Goal: Task Accomplishment & Management: Use online tool/utility

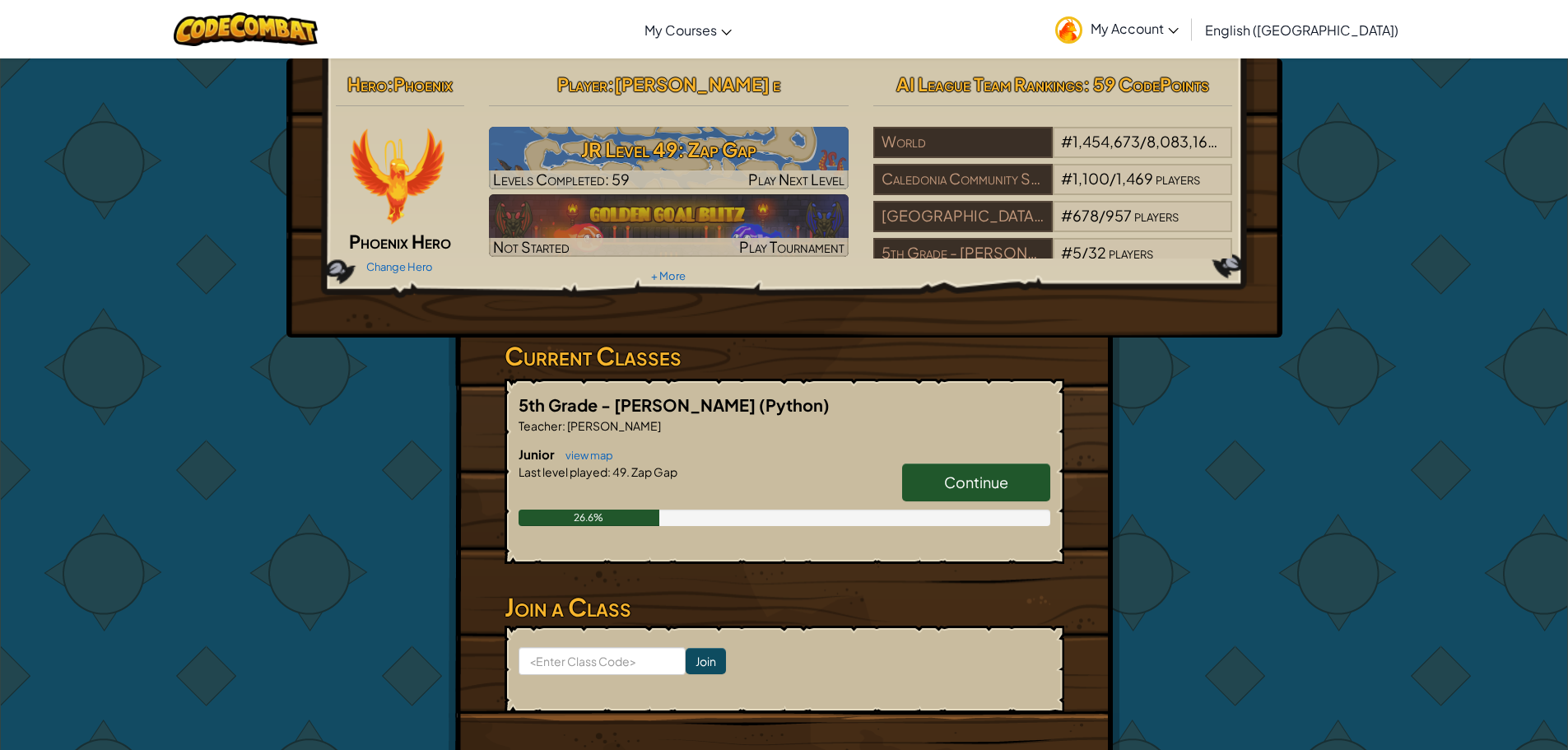
click at [976, 472] on link "Continue" at bounding box center [976, 482] width 148 height 38
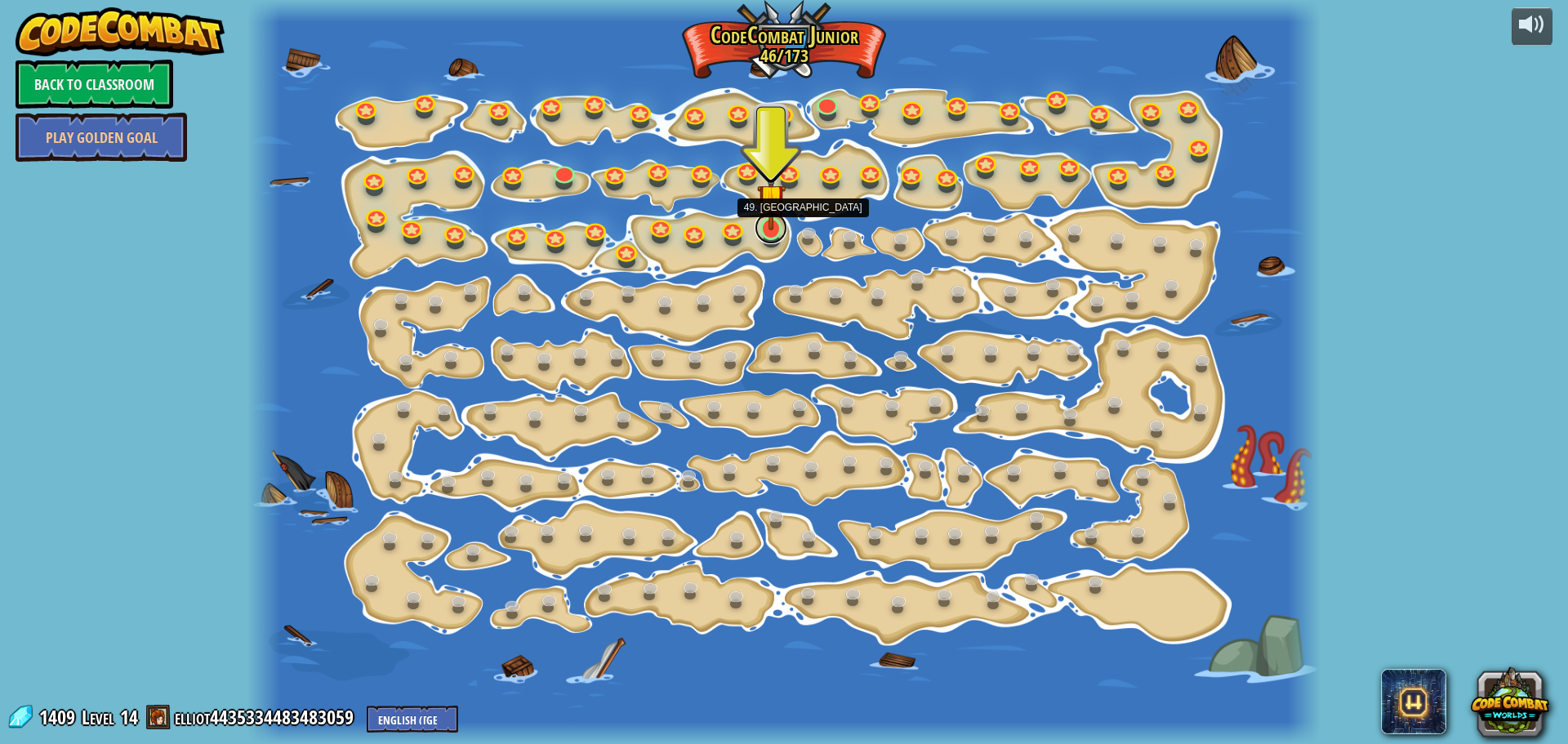
click at [777, 238] on link at bounding box center [770, 227] width 32 height 32
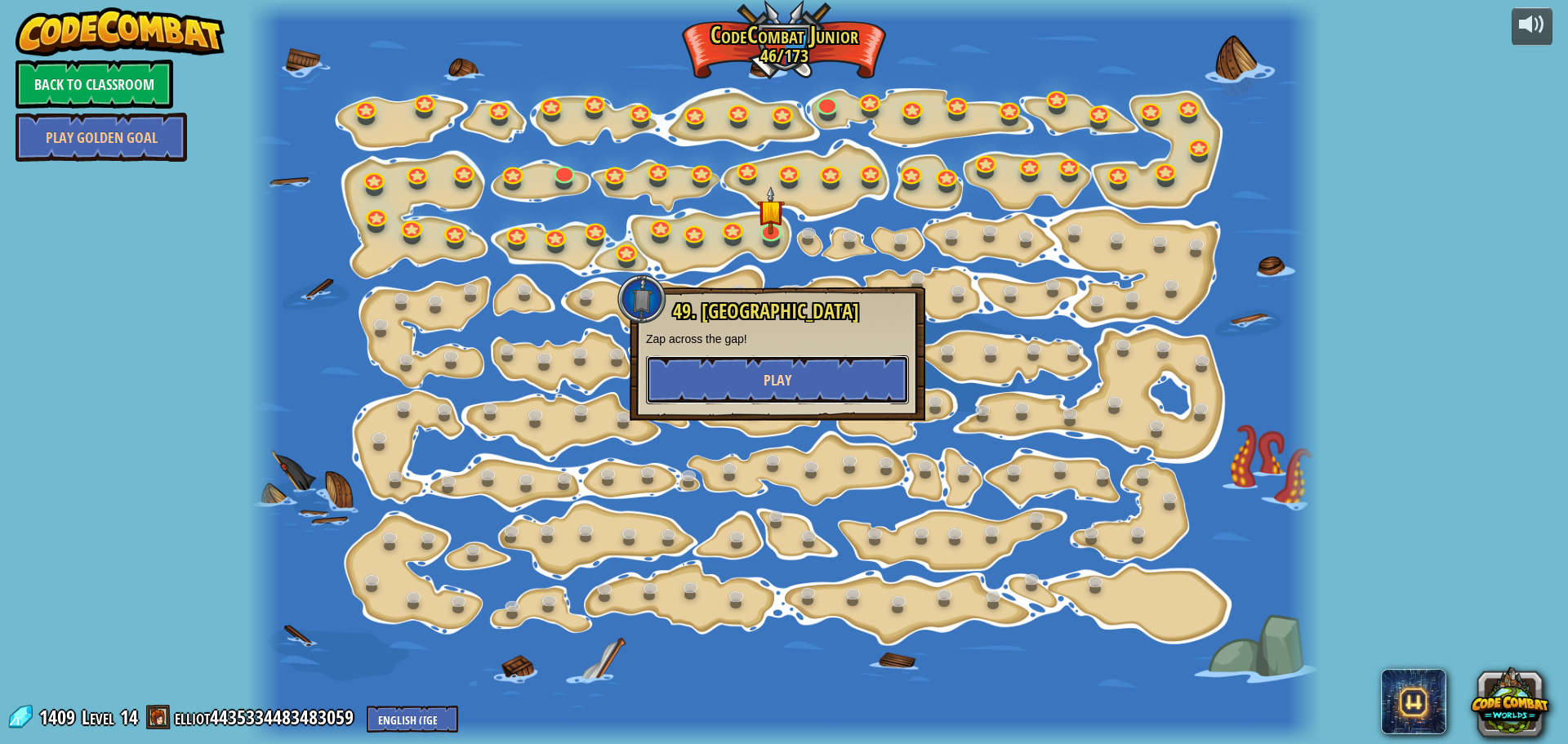
click at [741, 372] on button "Play" at bounding box center [777, 379] width 263 height 49
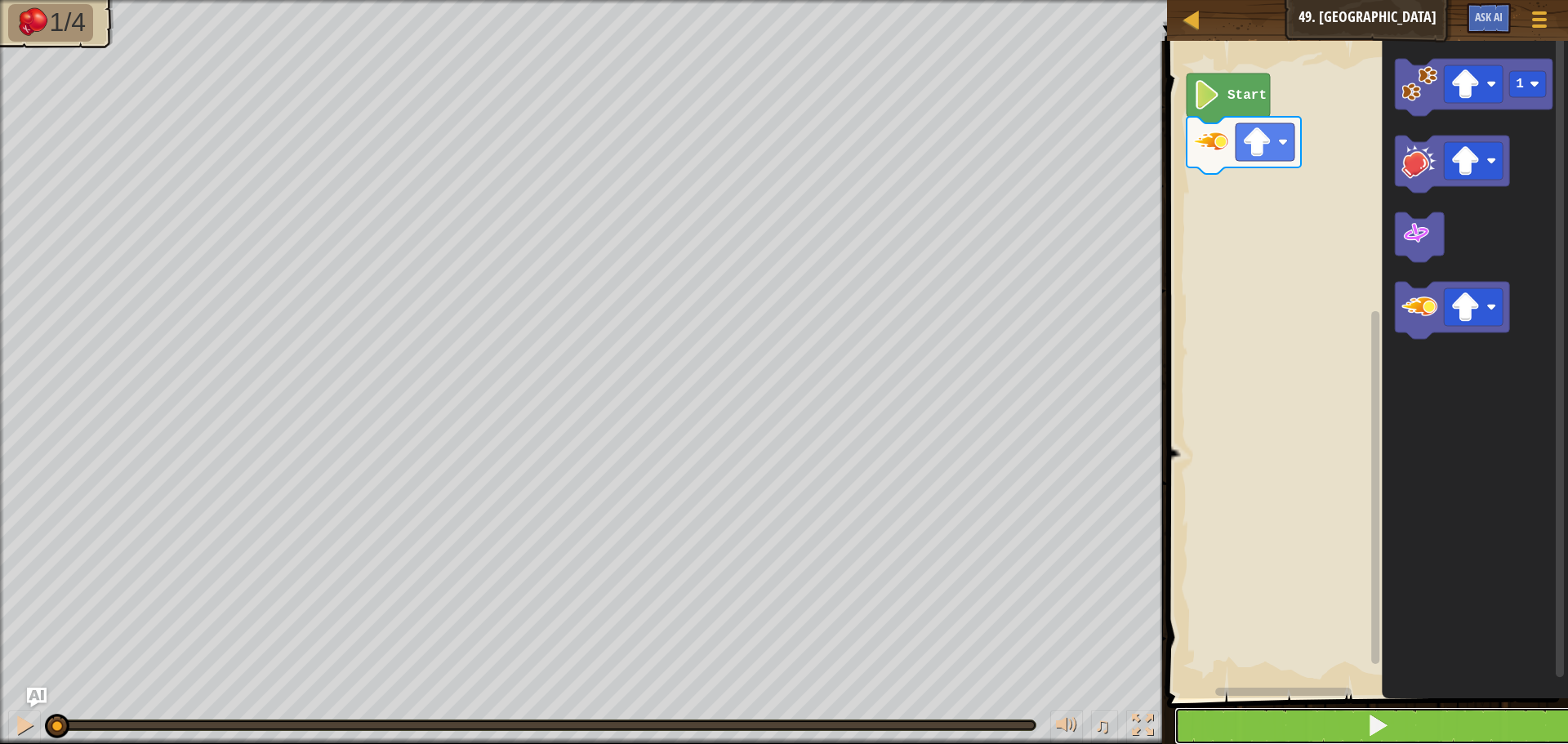
click at [1399, 727] on button at bounding box center [1377, 726] width 406 height 38
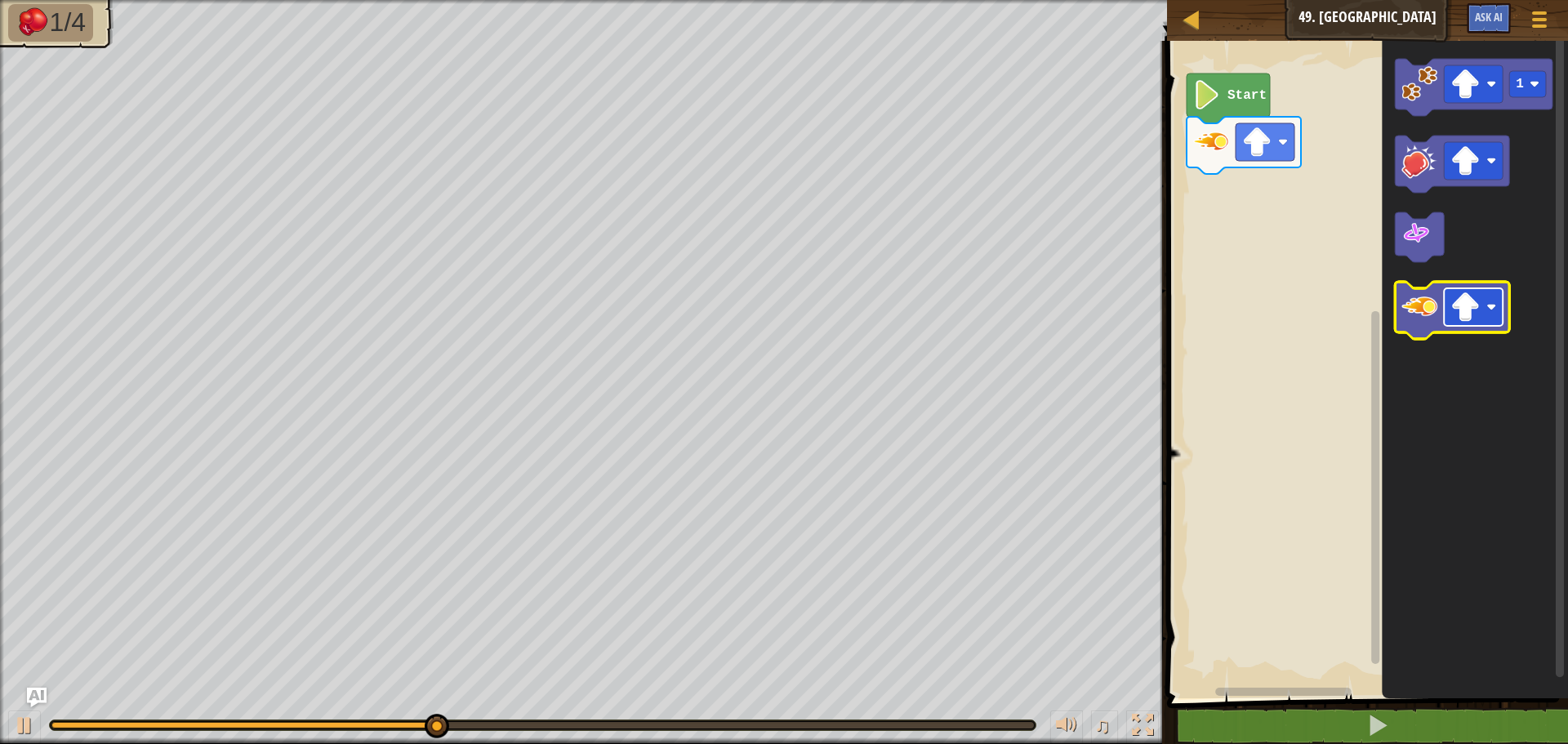
click at [1466, 301] on image "Blockly Workspace" at bounding box center [1465, 307] width 30 height 30
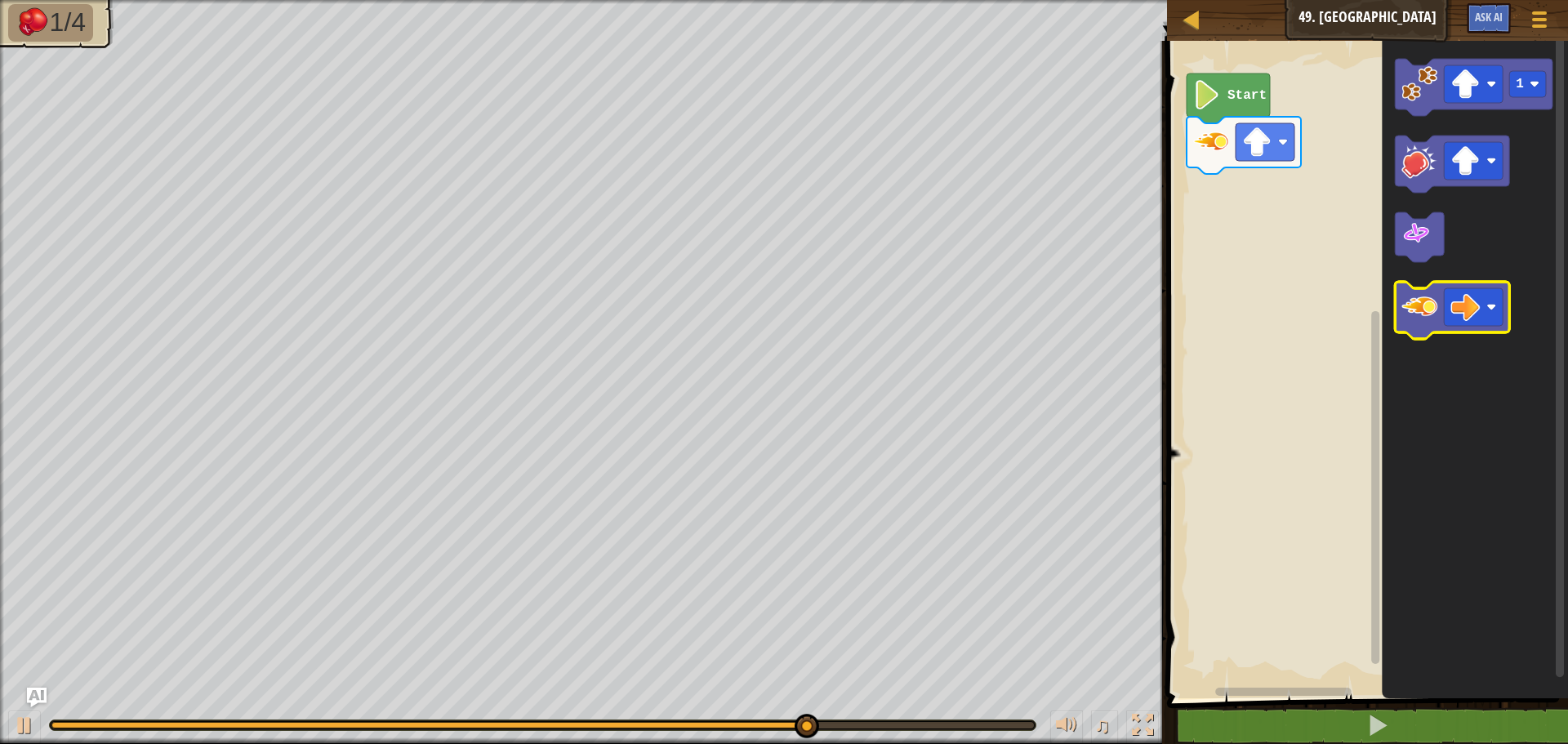
click at [1432, 304] on image "Blockly Workspace" at bounding box center [1419, 307] width 36 height 36
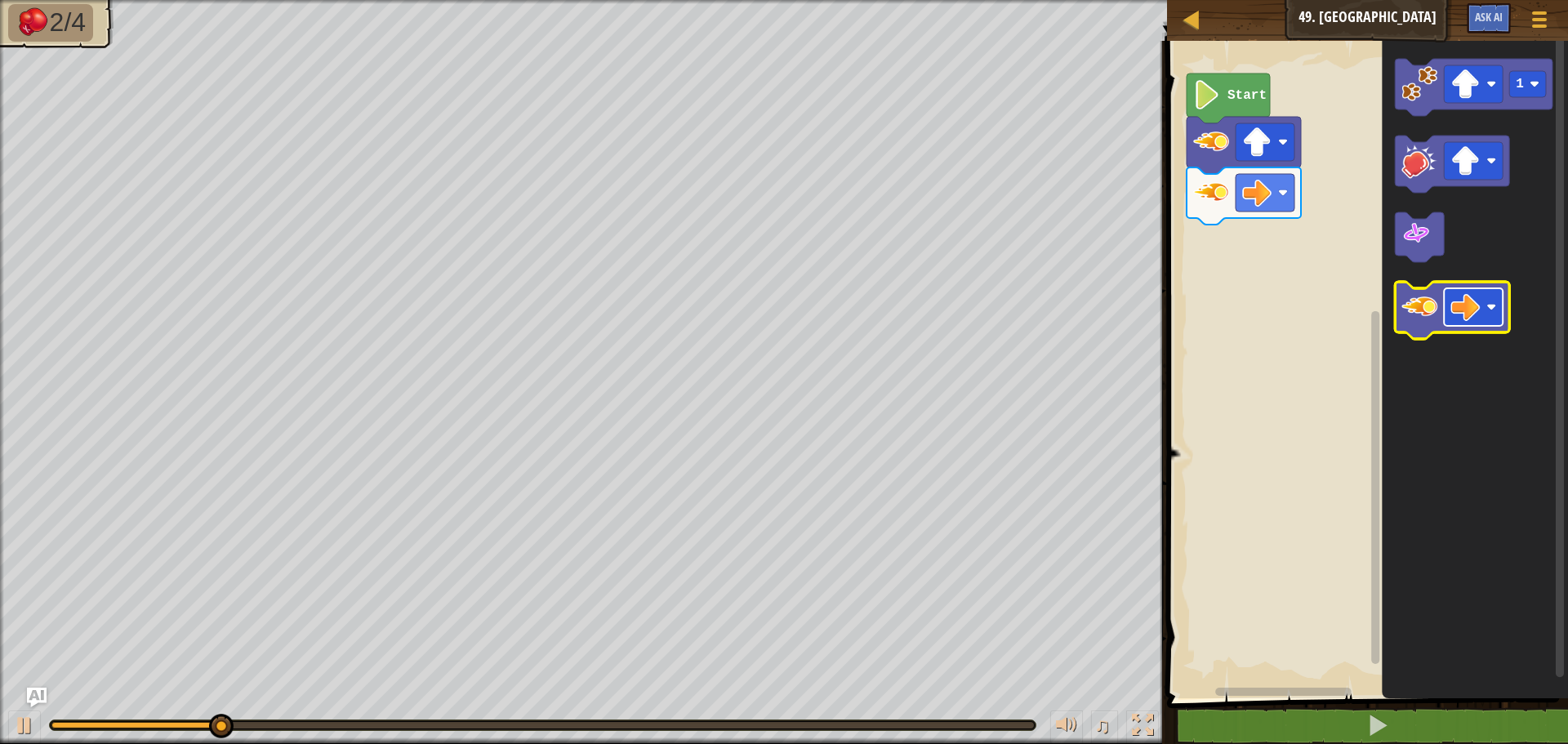
click at [1470, 297] on image "Blockly Workspace" at bounding box center [1465, 307] width 30 height 30
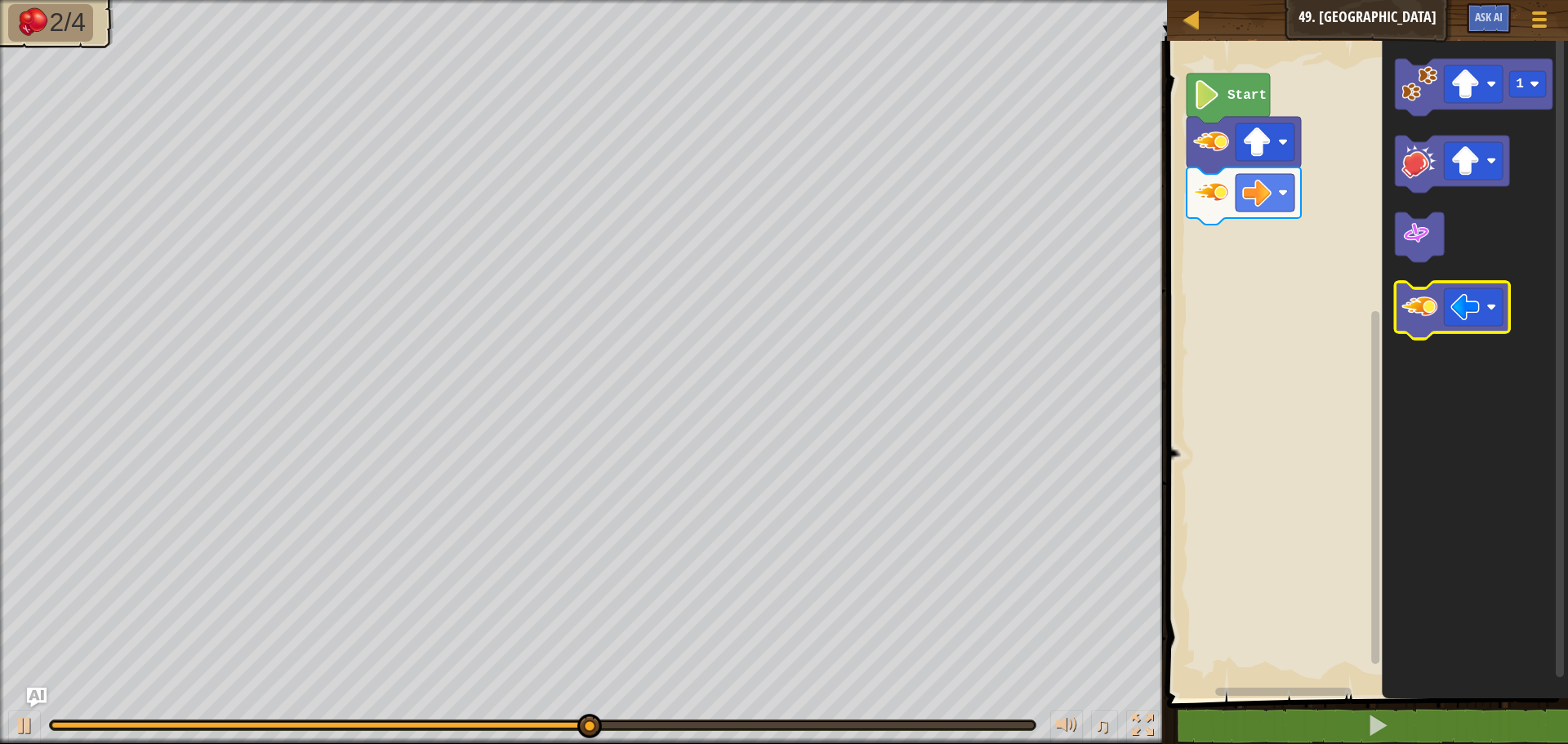
click at [1428, 296] on image "Blockly Workspace" at bounding box center [1419, 307] width 36 height 36
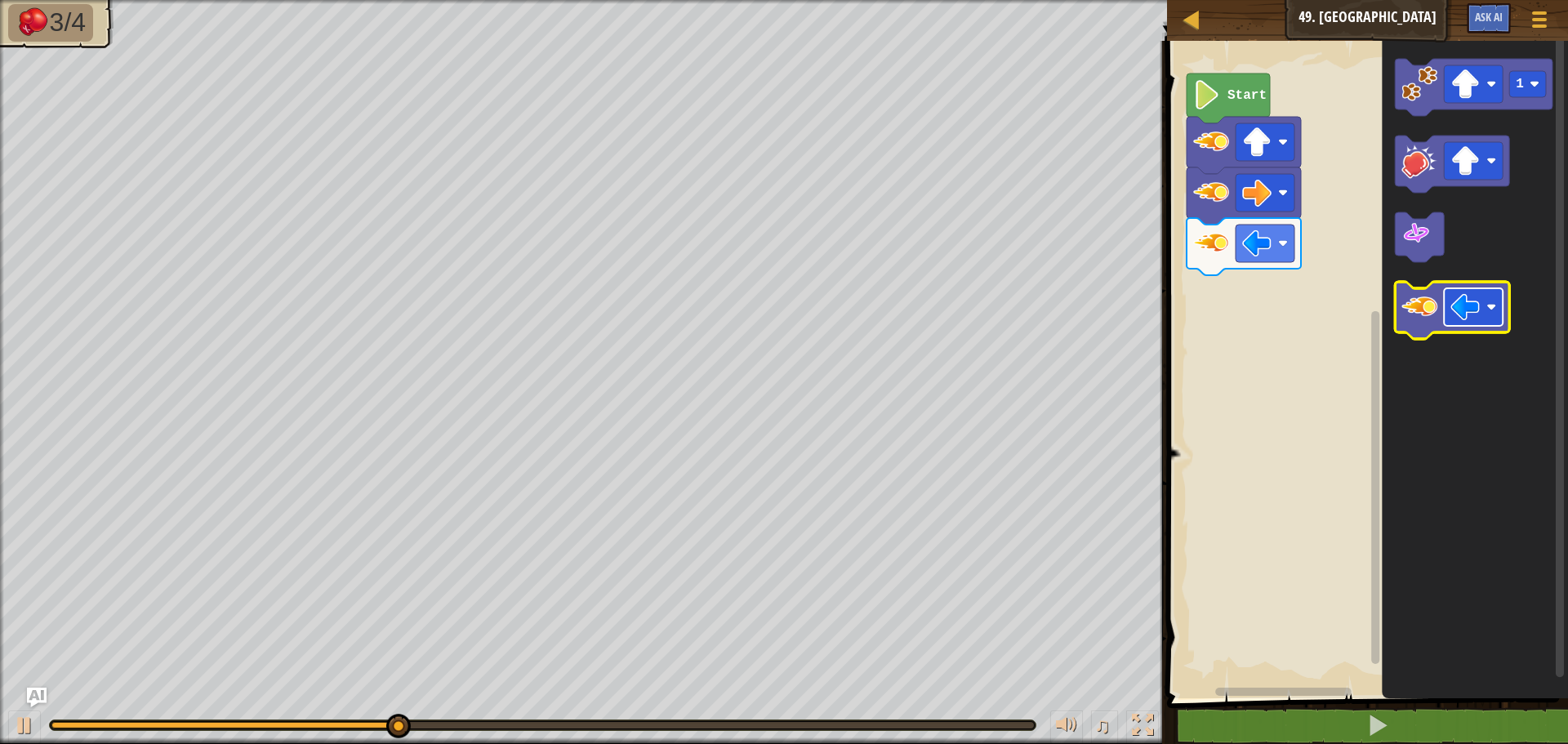
click at [1462, 316] on image "Blockly Workspace" at bounding box center [1465, 307] width 30 height 30
click at [1430, 301] on image "Blockly Workspace" at bounding box center [1419, 307] width 36 height 36
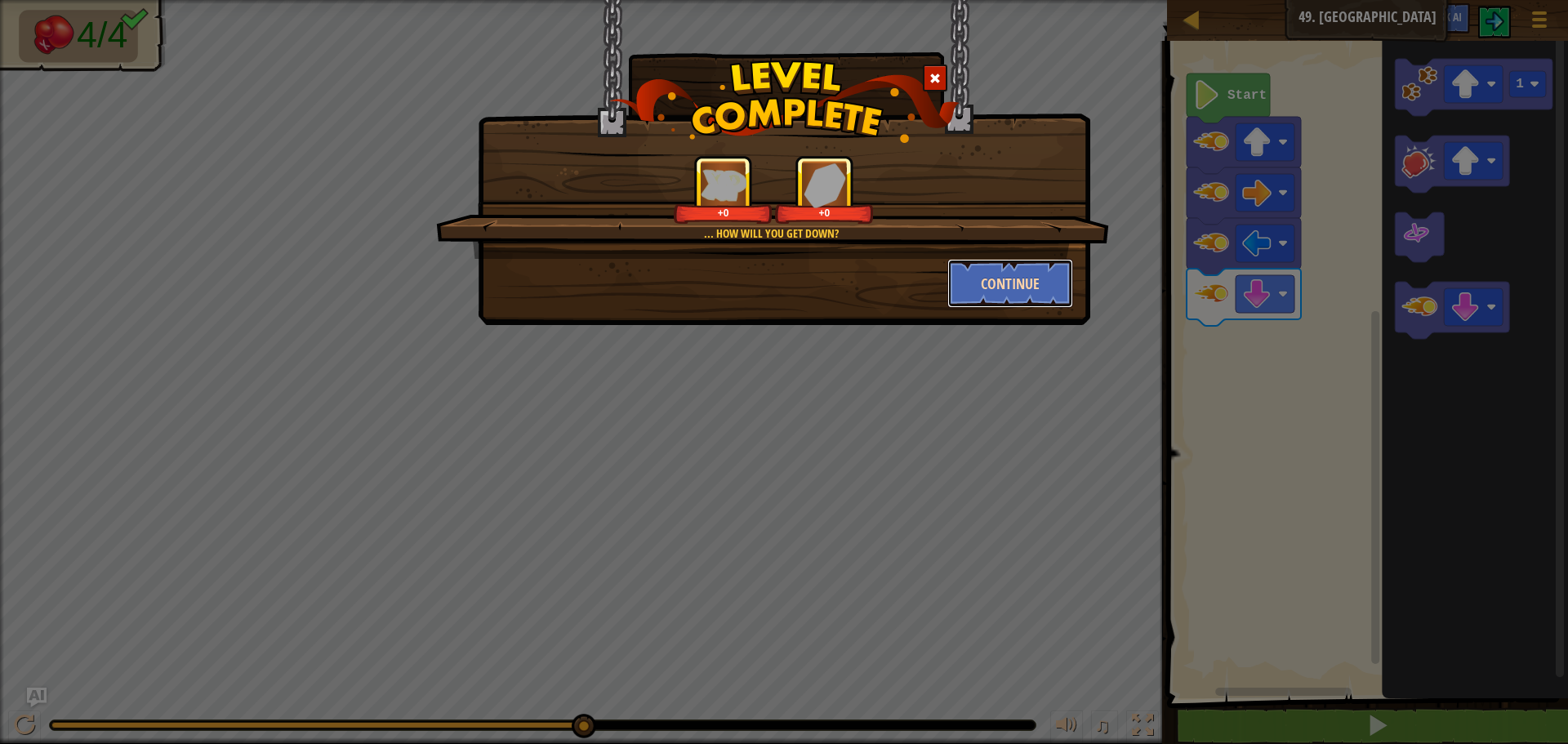
click at [1031, 266] on button "Continue" at bounding box center [1010, 283] width 127 height 49
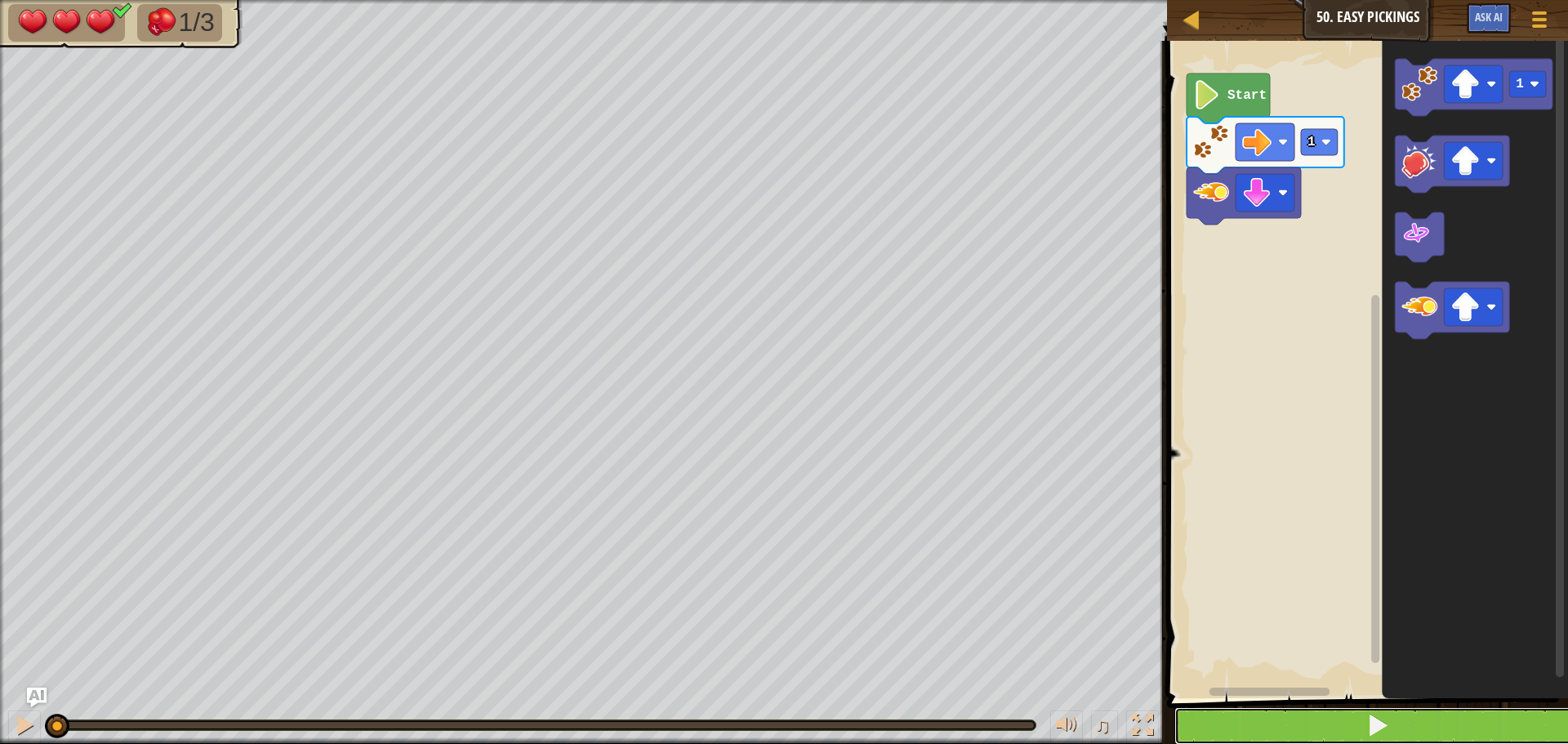
click at [1299, 729] on button at bounding box center [1377, 726] width 406 height 38
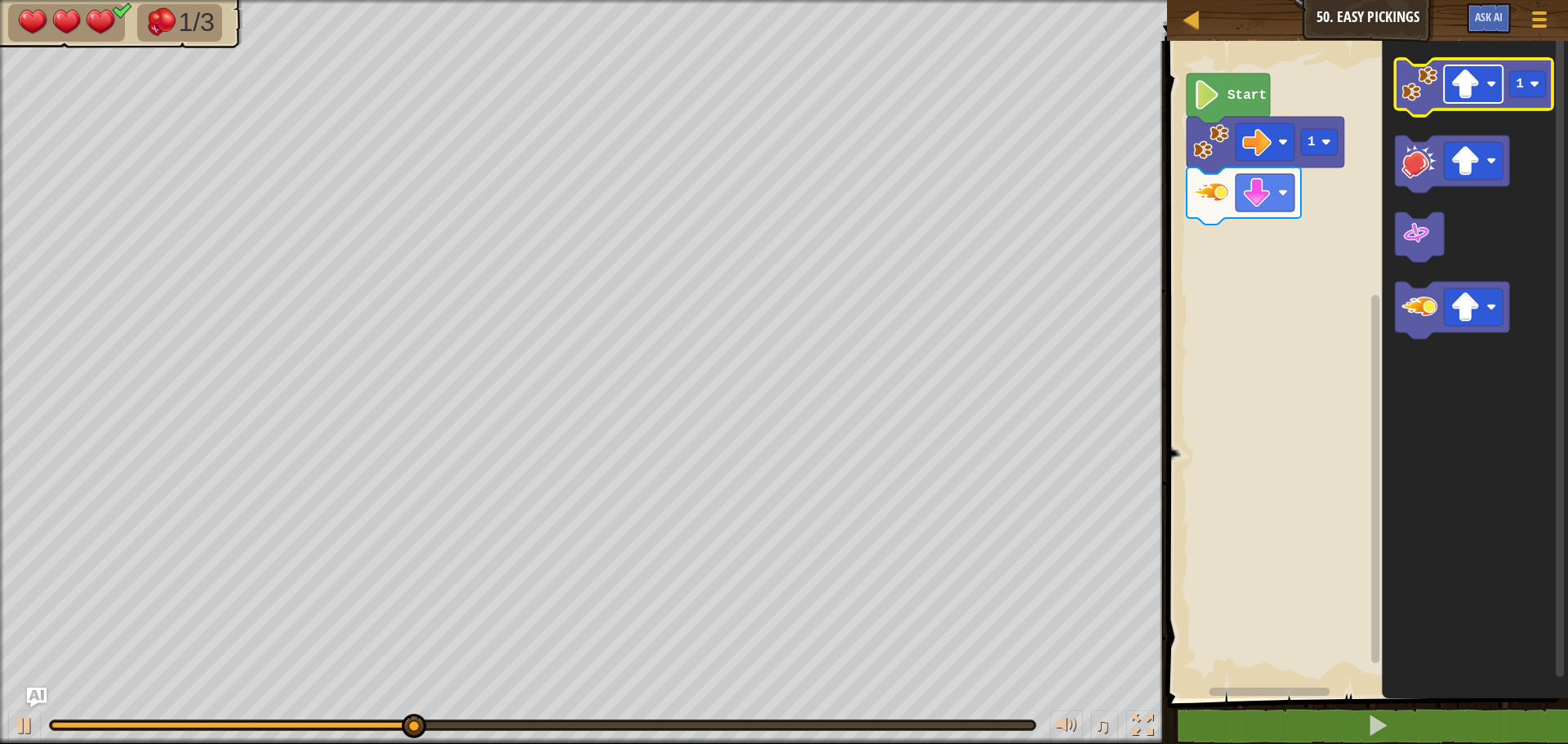
click at [1475, 94] on image "Blockly Workspace" at bounding box center [1465, 84] width 30 height 30
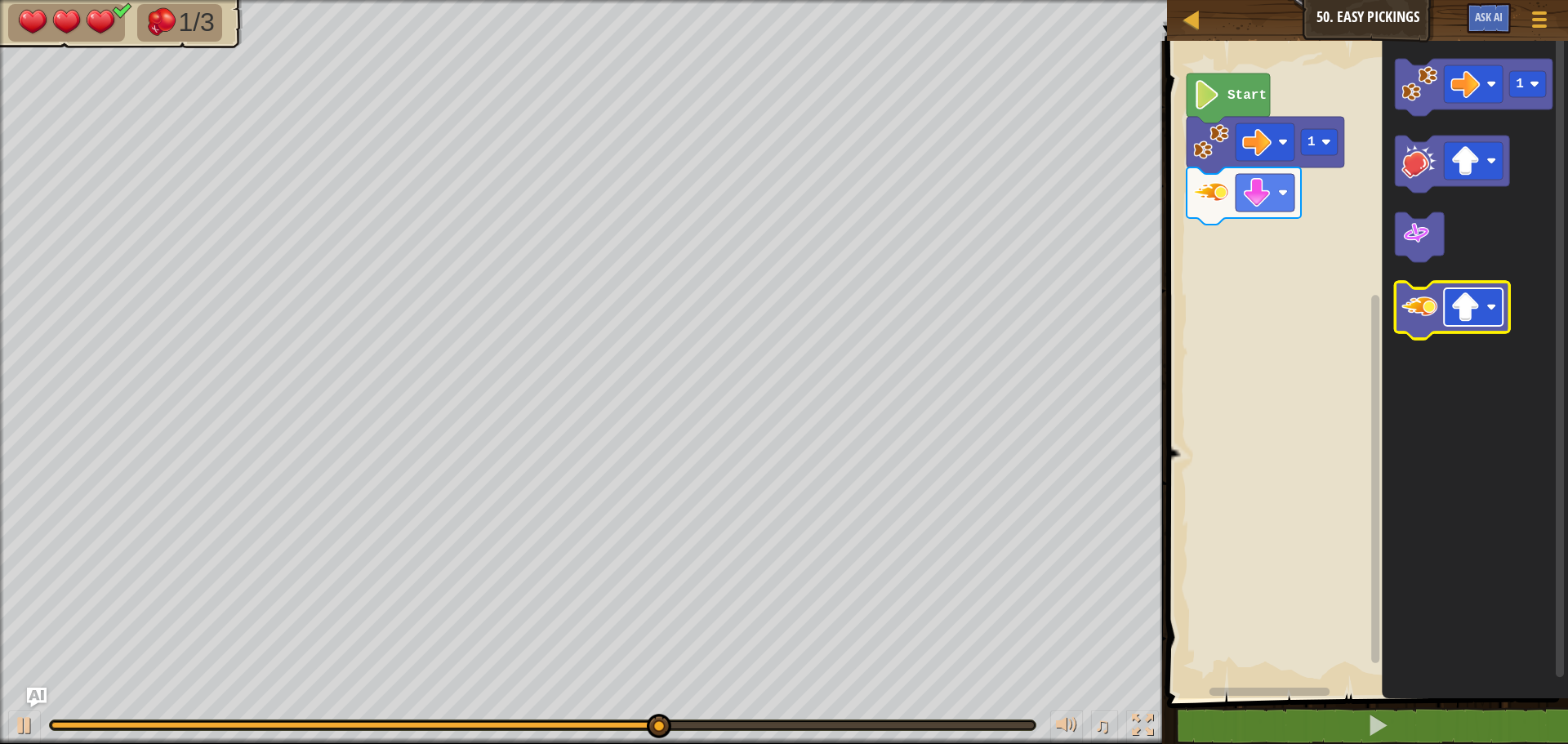
click at [1475, 317] on image "Blockly Workspace" at bounding box center [1465, 307] width 30 height 30
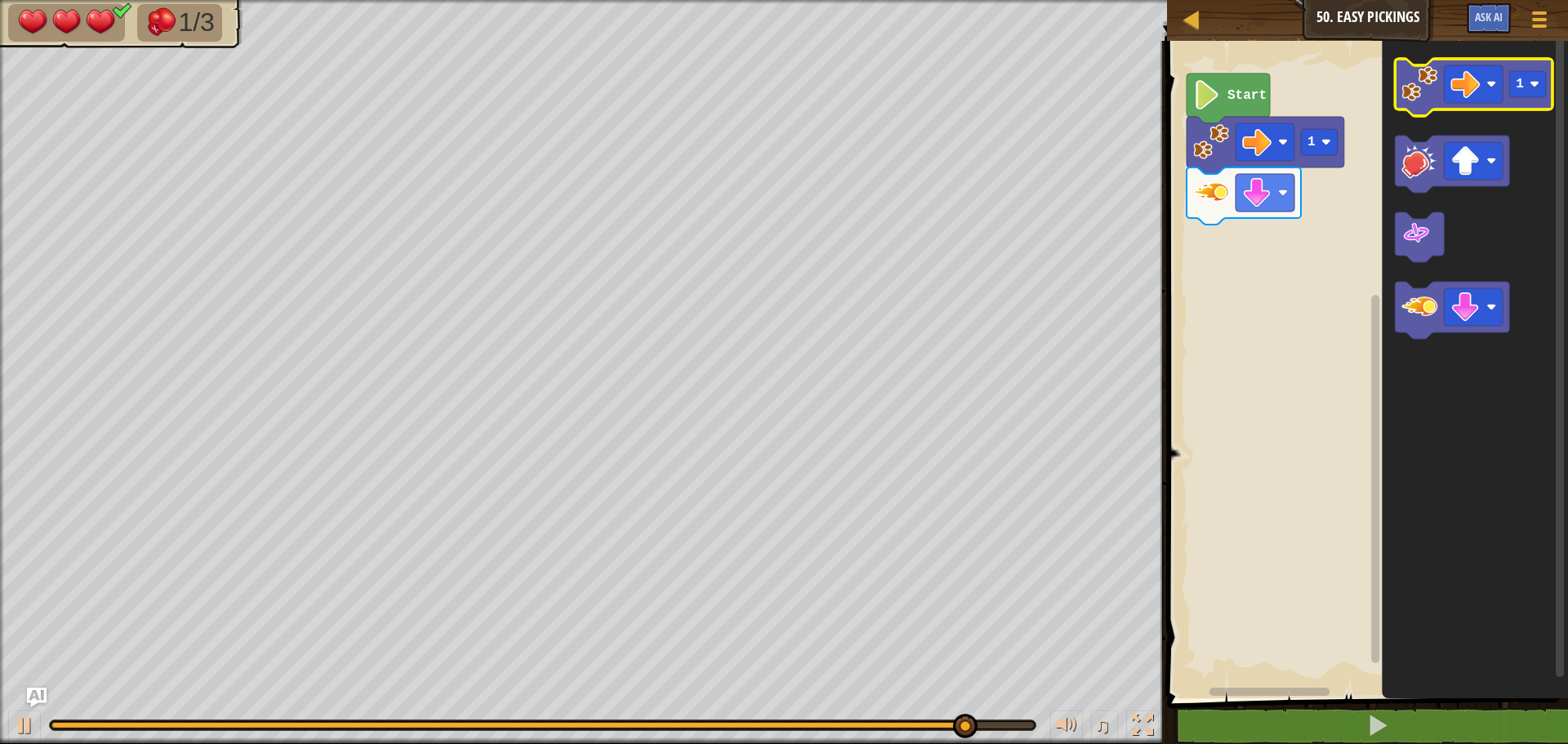
click at [1412, 72] on image "Blockly Workspace" at bounding box center [1419, 84] width 36 height 36
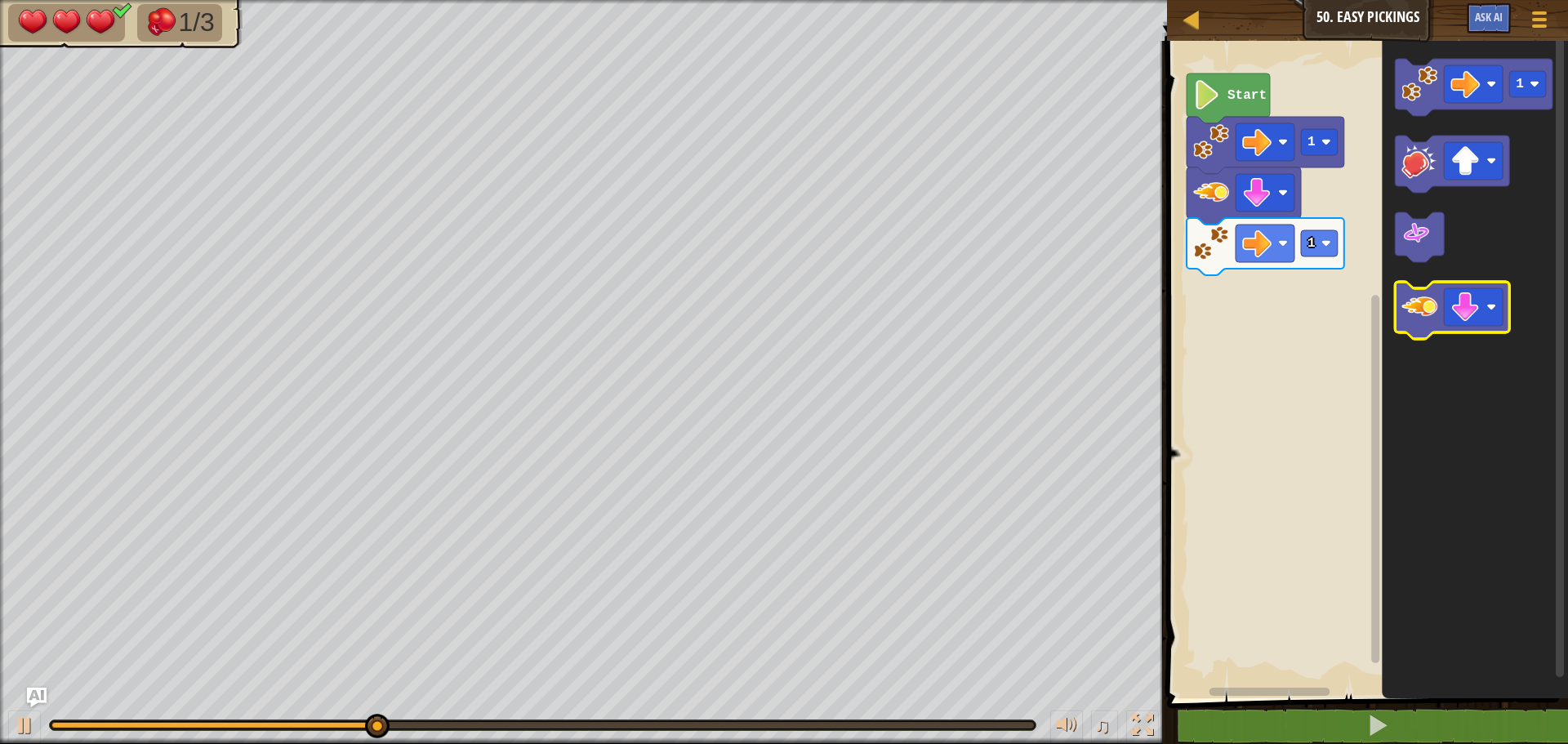
click at [1413, 311] on image "Blockly Workspace" at bounding box center [1419, 307] width 36 height 36
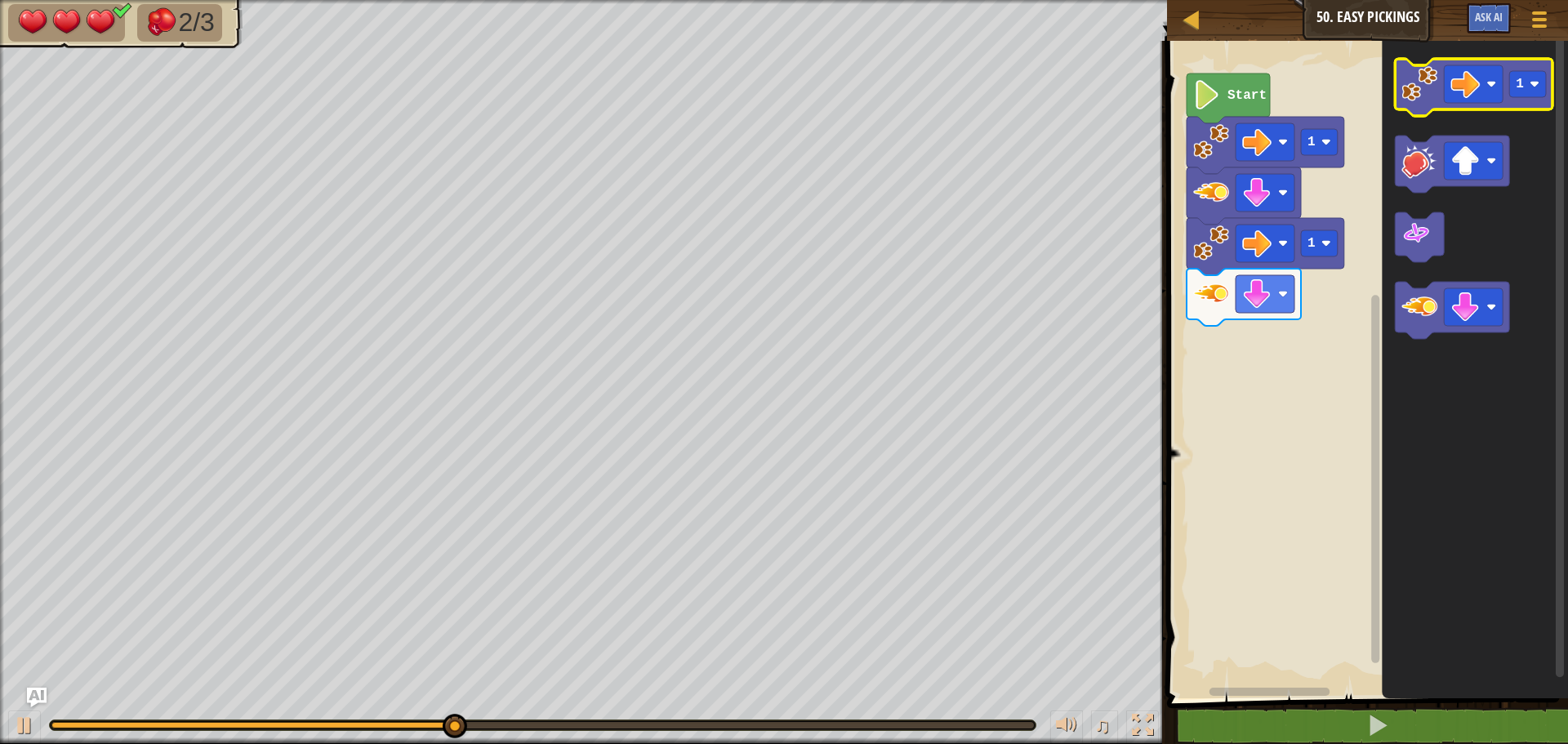
click at [1431, 85] on image "Blockly Workspace" at bounding box center [1419, 84] width 36 height 36
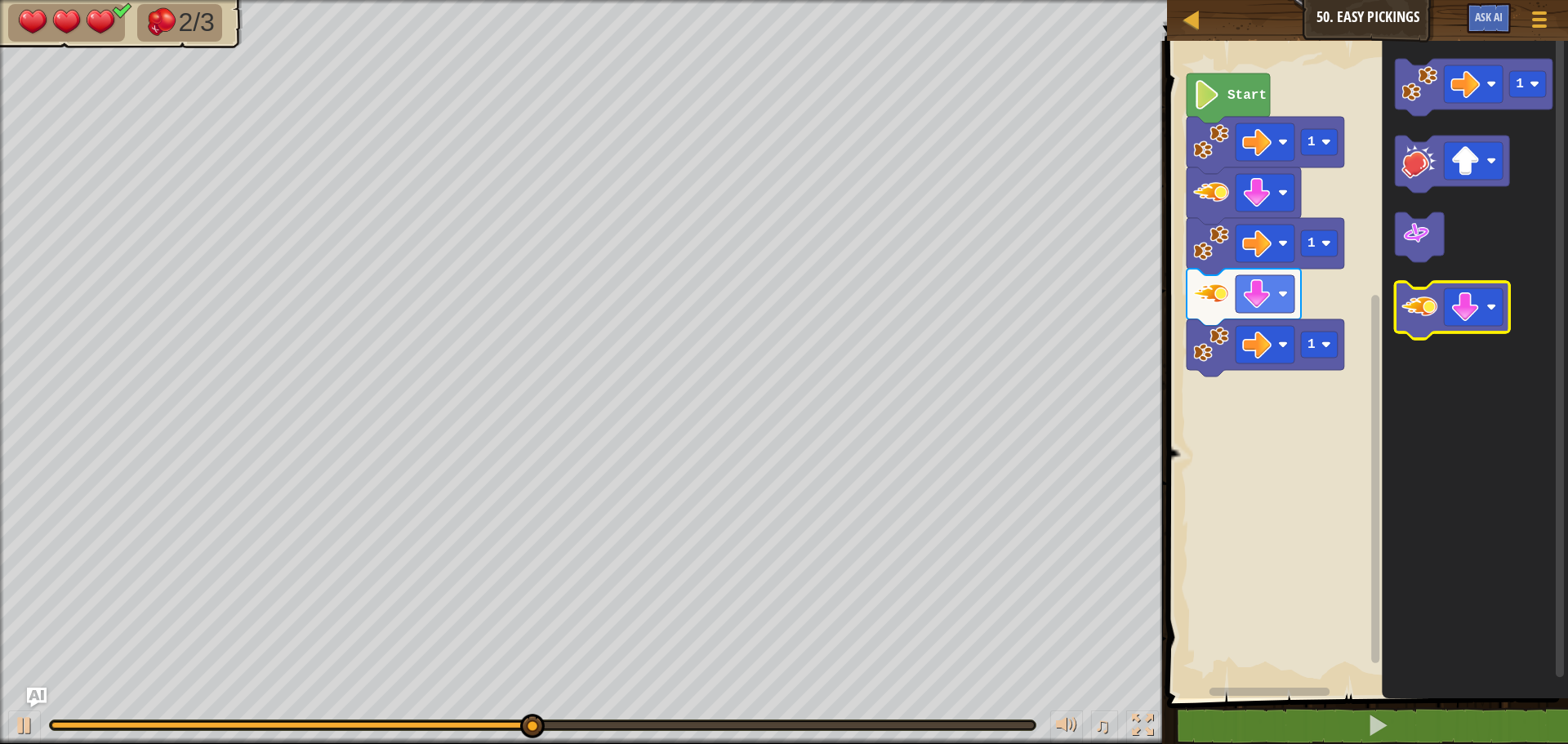
click at [1419, 332] on icon "Blockly Workspace" at bounding box center [1452, 309] width 114 height 57
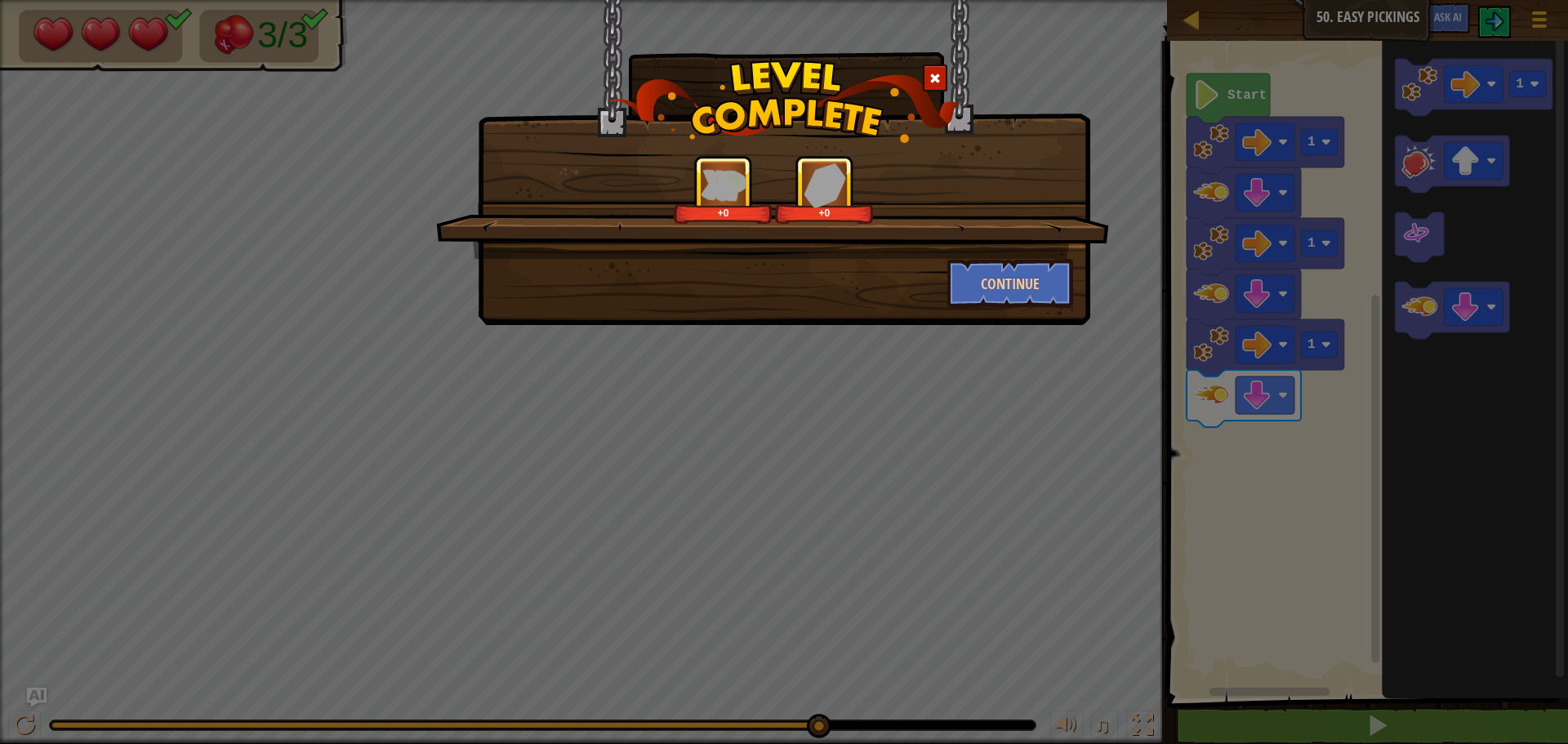
click at [1046, 255] on div "+0 +0" at bounding box center [773, 207] width 673 height 104
click at [1048, 283] on button "Continue" at bounding box center [1010, 283] width 127 height 49
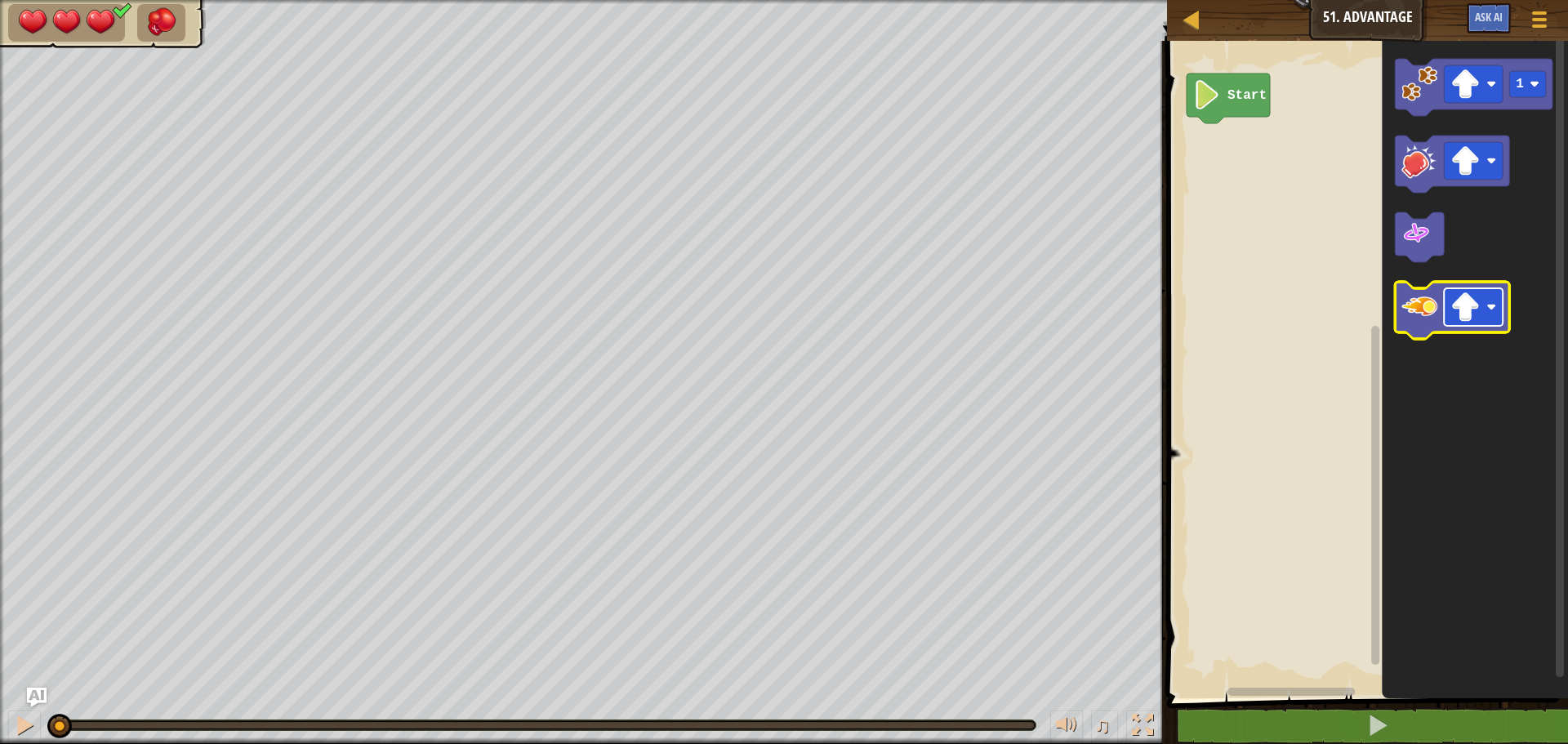
click at [1470, 313] on image "Blockly Workspace" at bounding box center [1465, 307] width 30 height 30
click at [1416, 292] on image "Blockly Workspace" at bounding box center [1419, 307] width 36 height 36
click at [1419, 307] on image "Blockly Workspace" at bounding box center [1419, 307] width 36 height 36
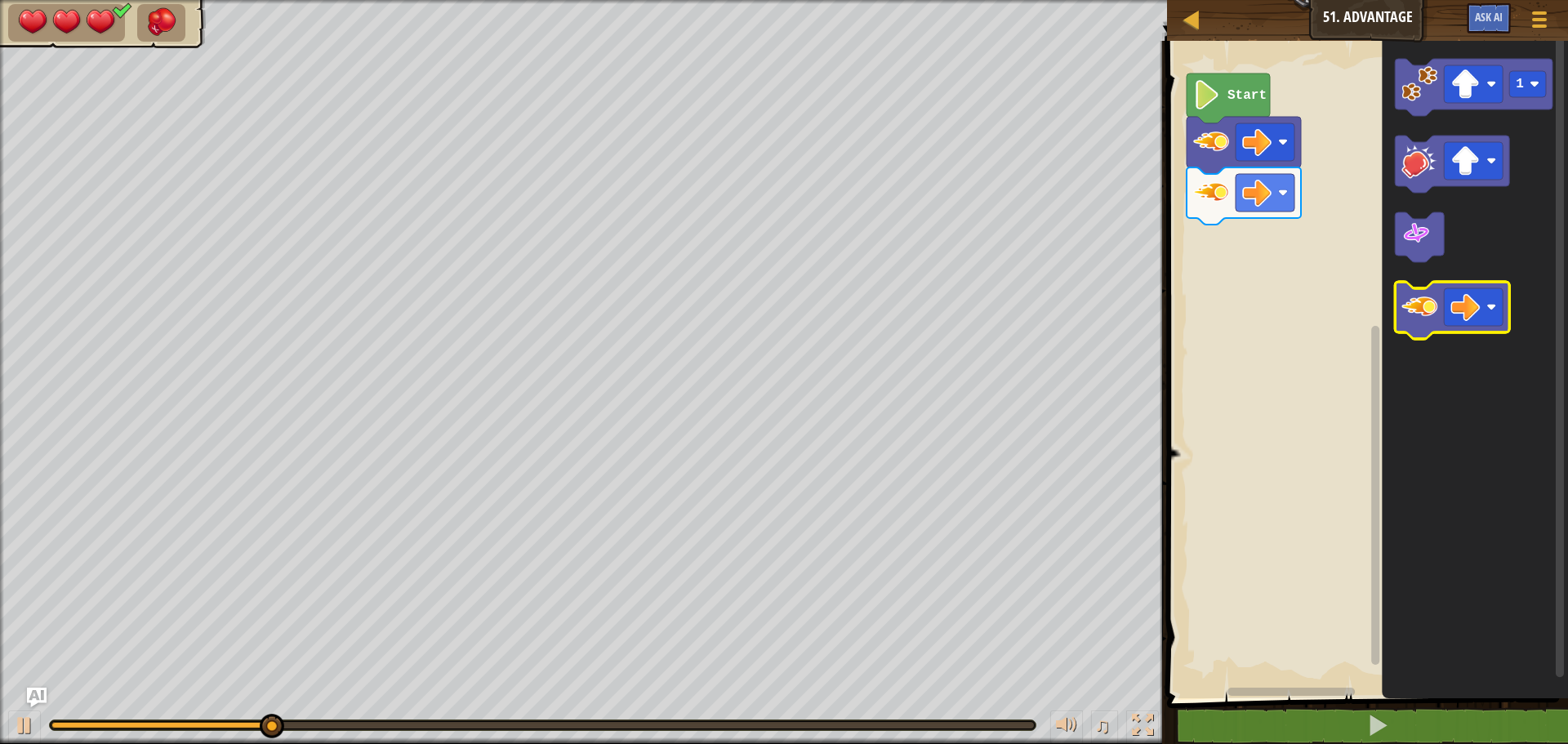
click at [1419, 307] on image "Blockly Workspace" at bounding box center [1419, 307] width 36 height 36
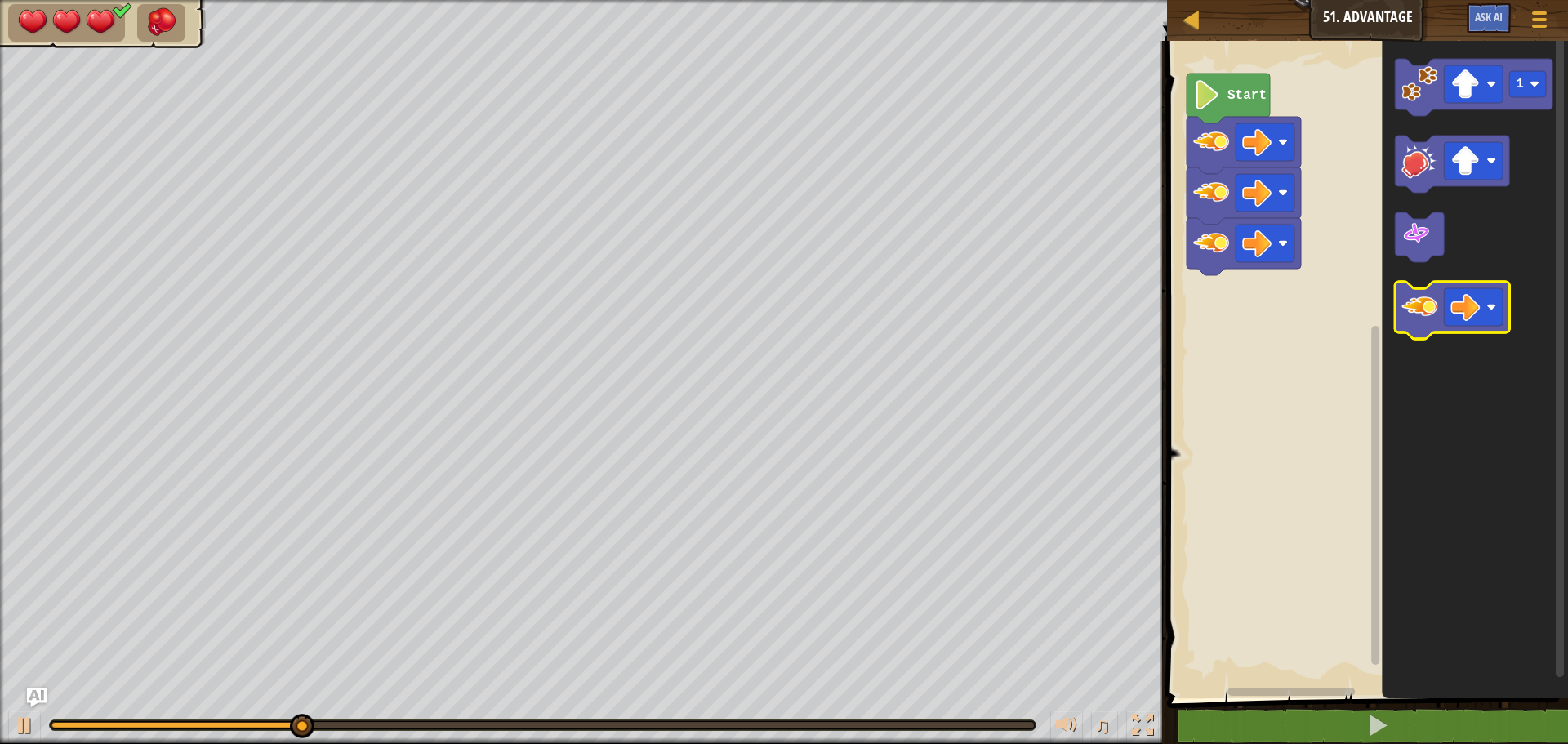
click at [1419, 307] on image "Blockly Workspace" at bounding box center [1419, 307] width 36 height 36
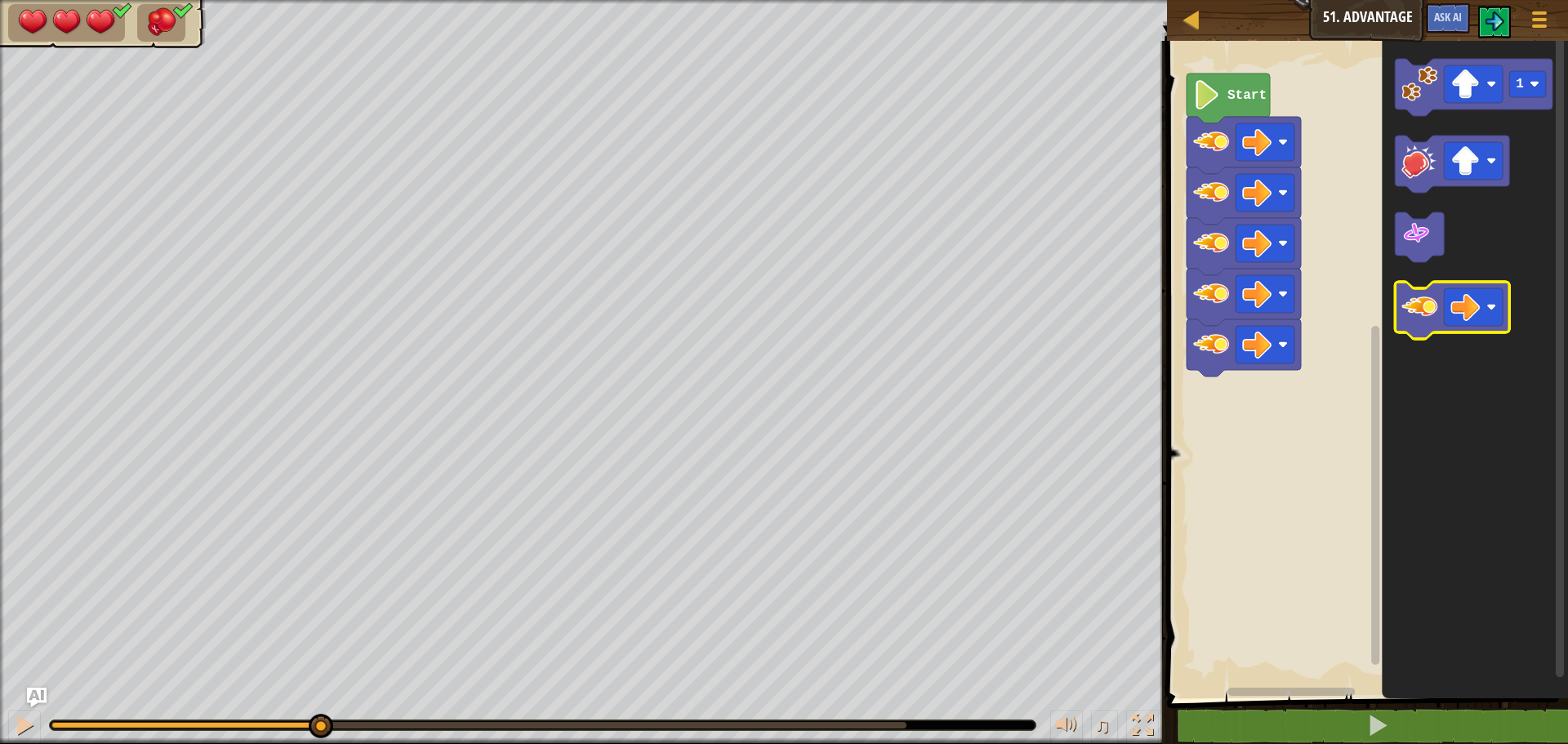
click at [1419, 307] on image "Blockly Workspace" at bounding box center [1419, 307] width 36 height 36
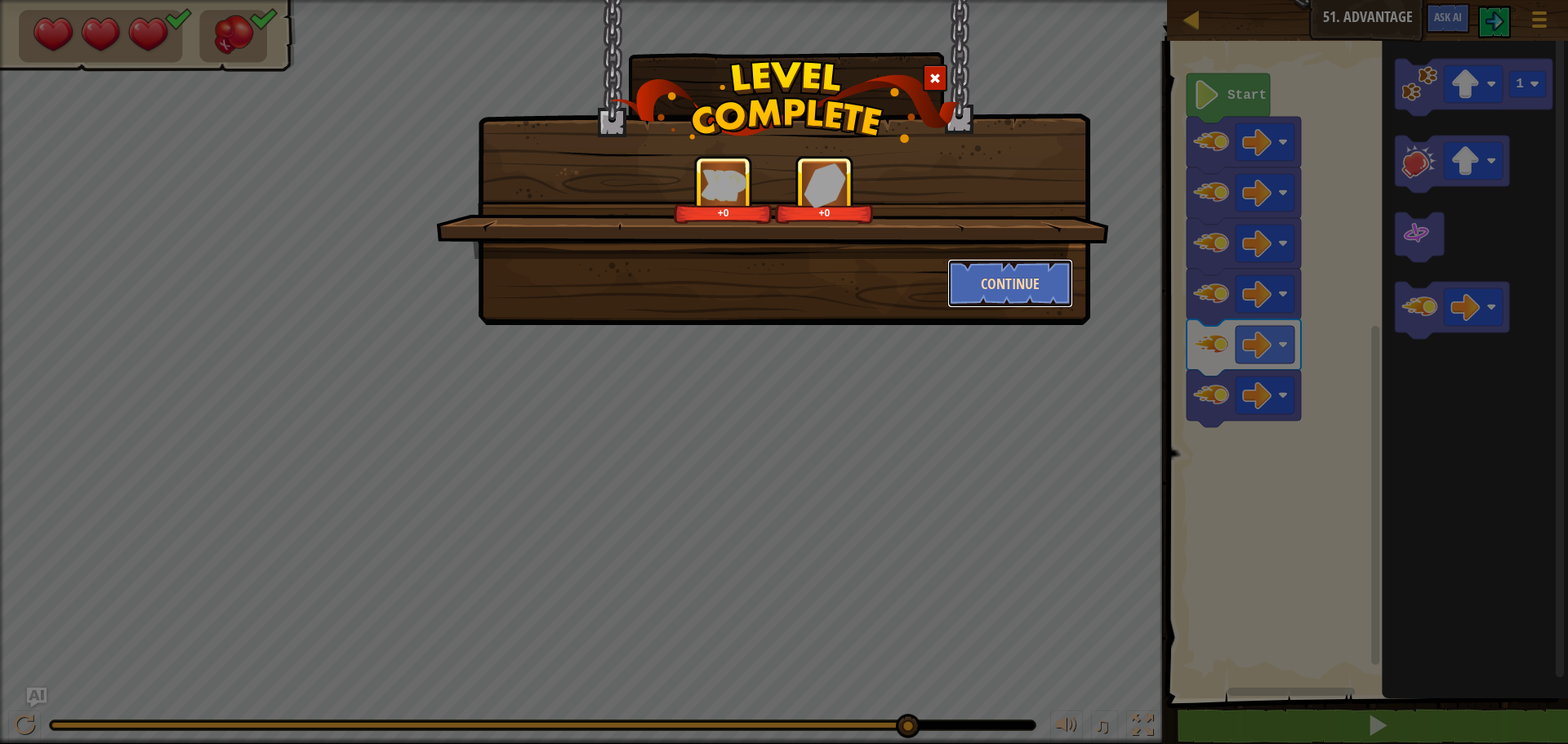
click at [1054, 269] on button "Continue" at bounding box center [1010, 283] width 127 height 49
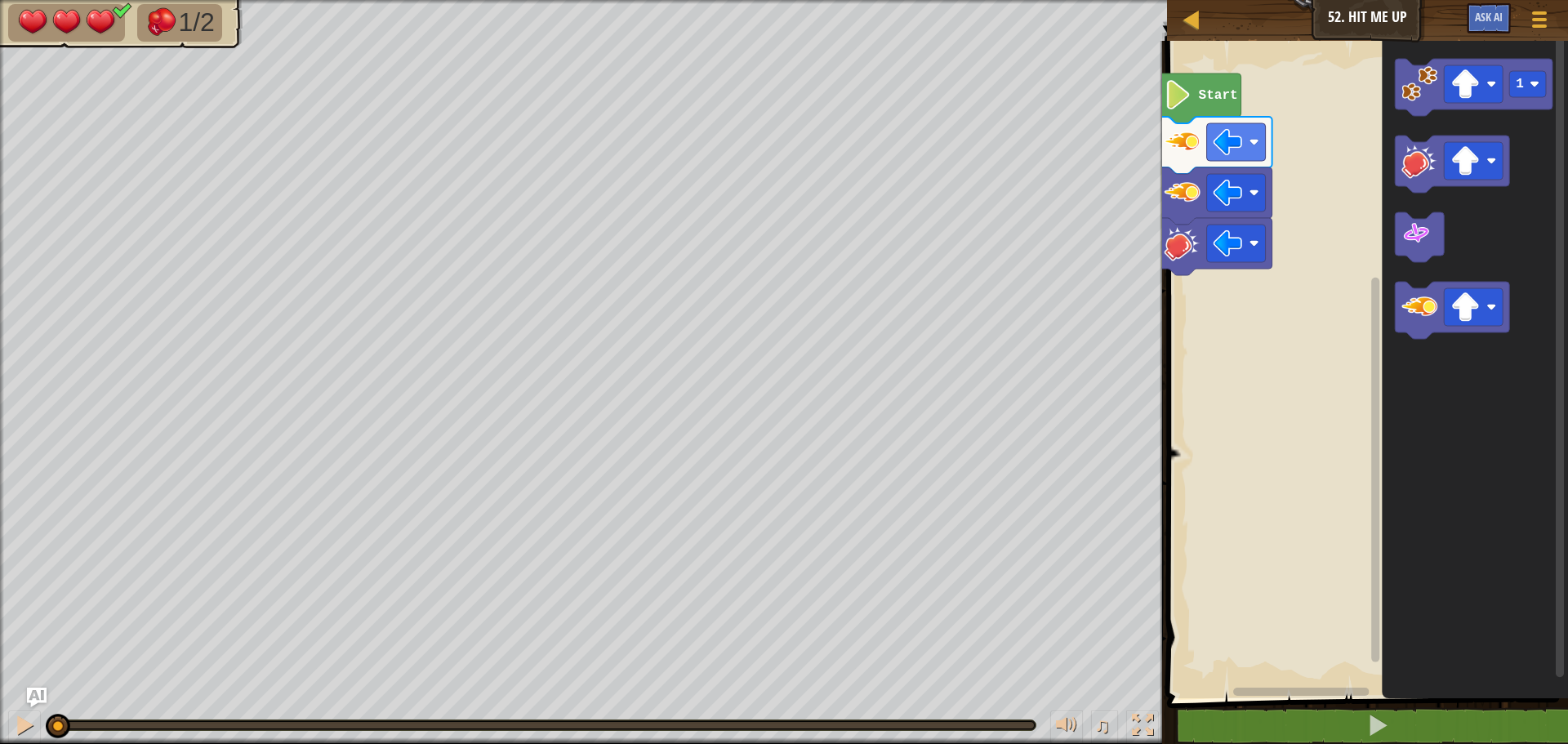
click at [1364, 692] on g "Blockly Workspace" at bounding box center [1266, 692] width 206 height 12
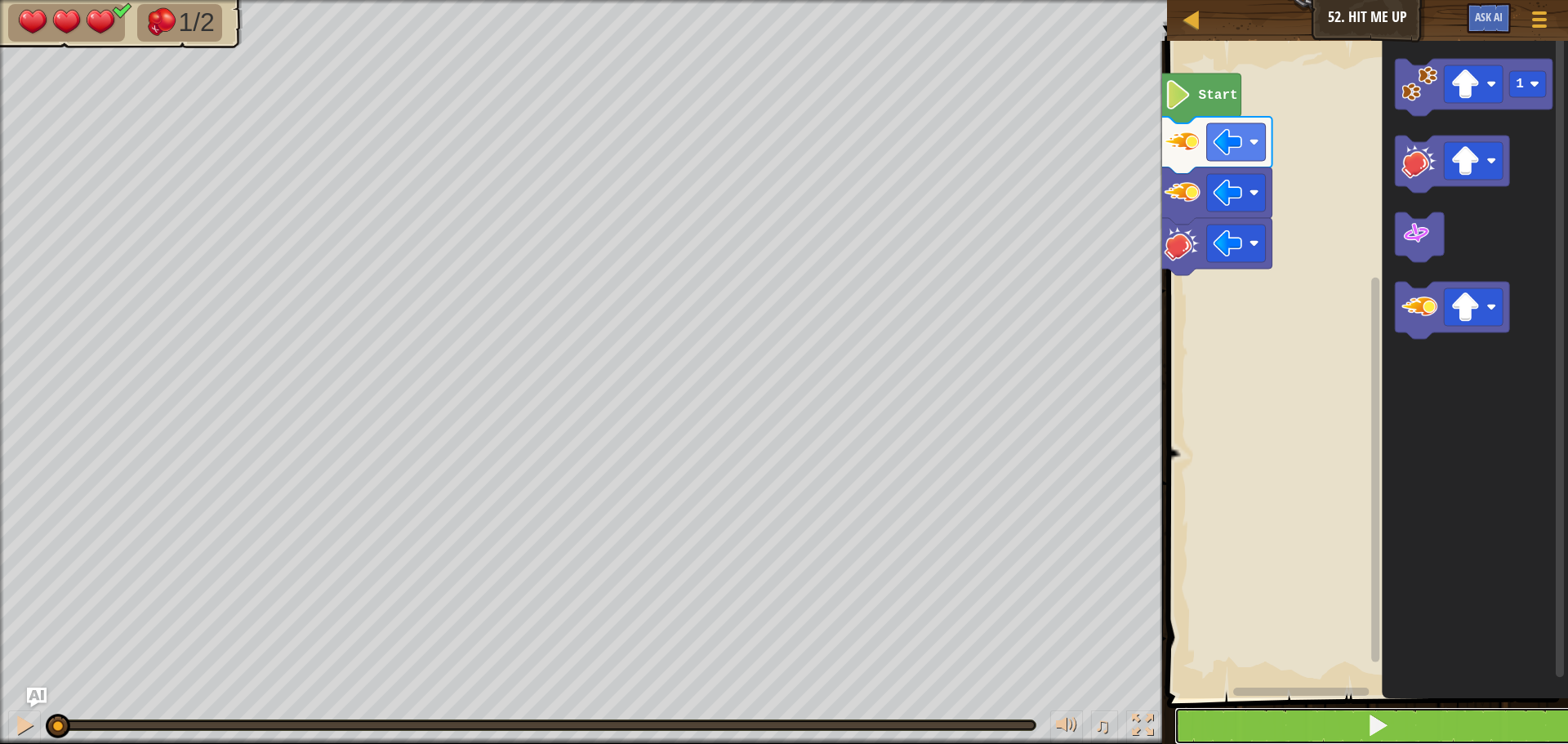
click at [1364, 713] on button at bounding box center [1377, 726] width 406 height 38
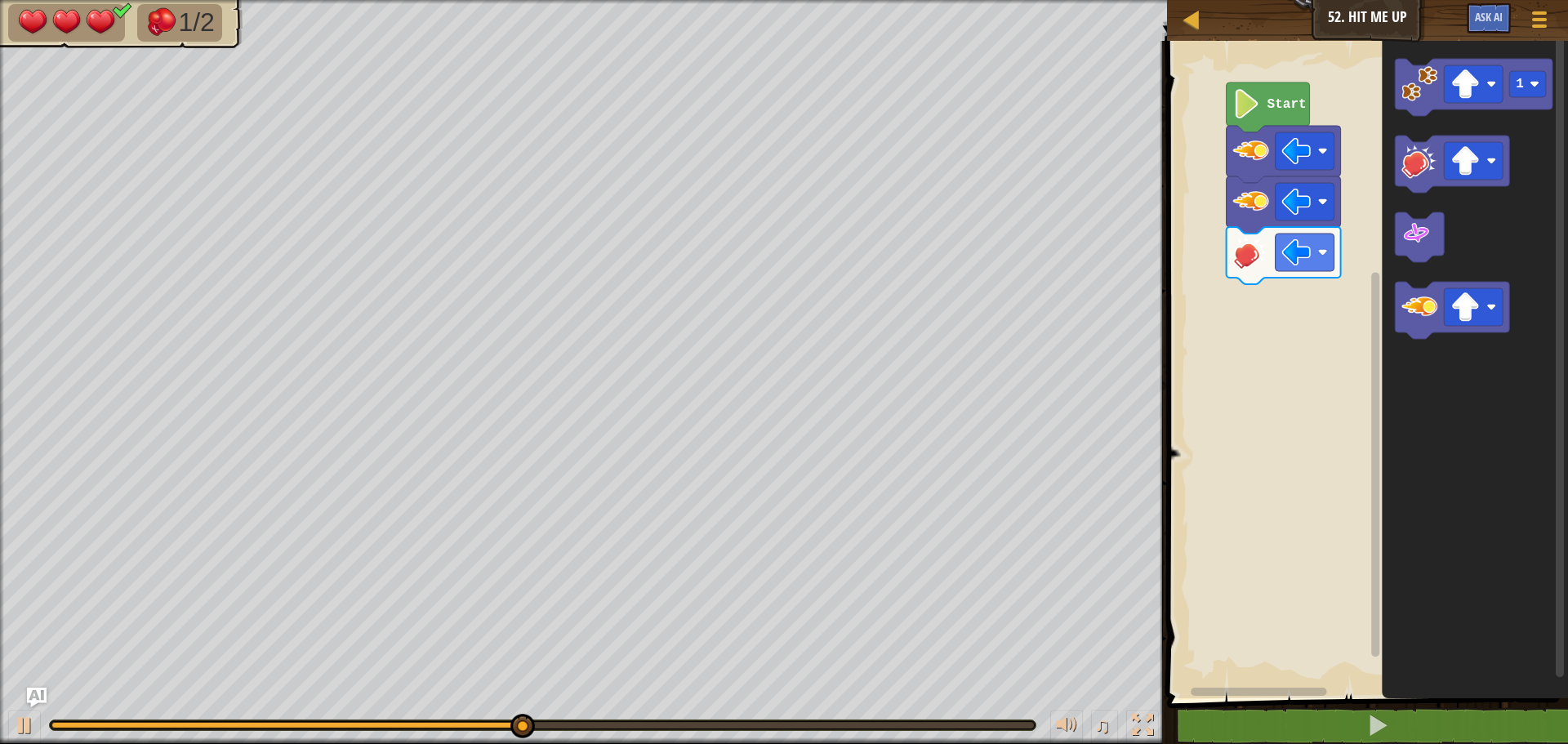
click at [1282, 297] on rect "Blockly Workspace" at bounding box center [1365, 365] width 406 height 665
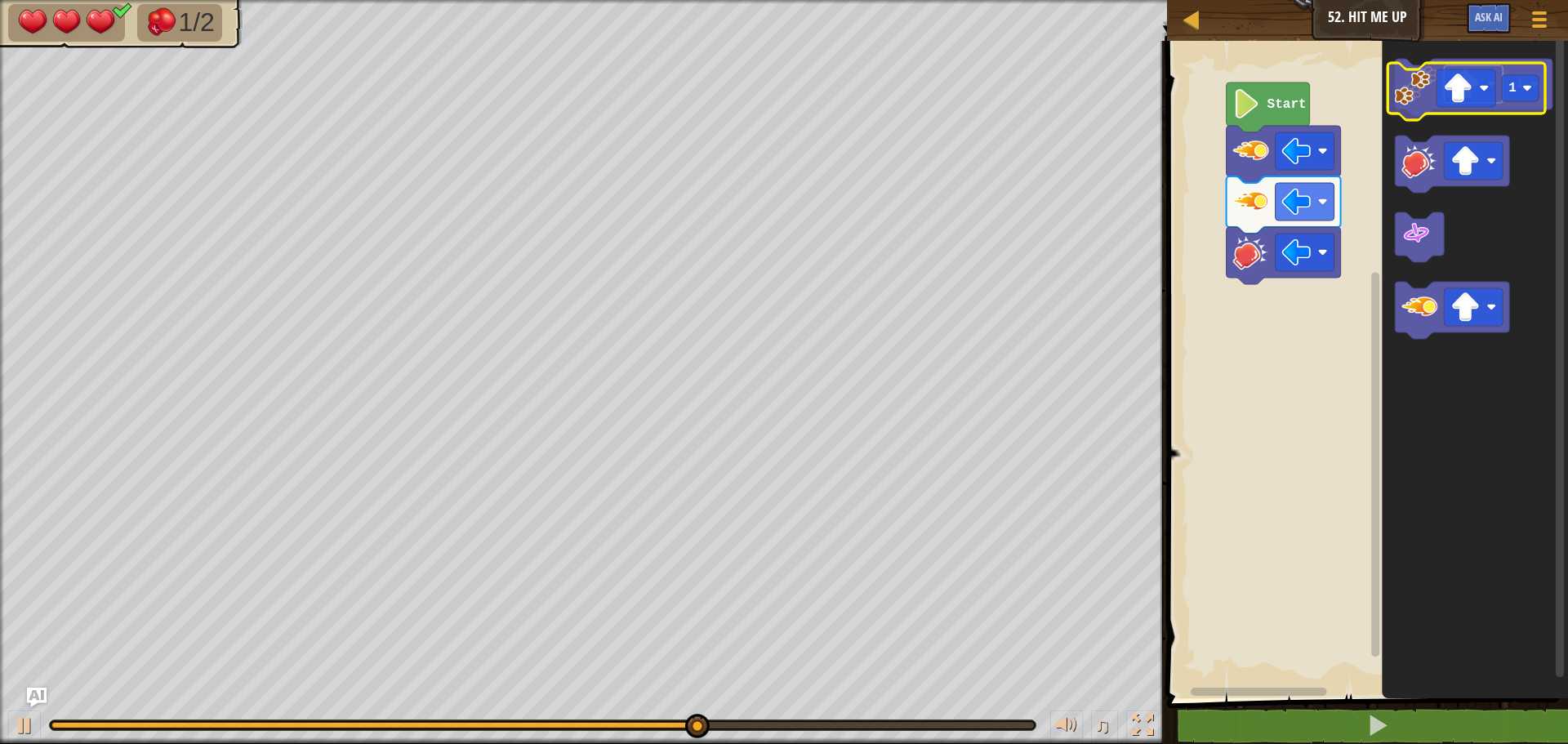
click at [1479, 93] on g "Blockly Workspace" at bounding box center [1473, 84] width 59 height 38
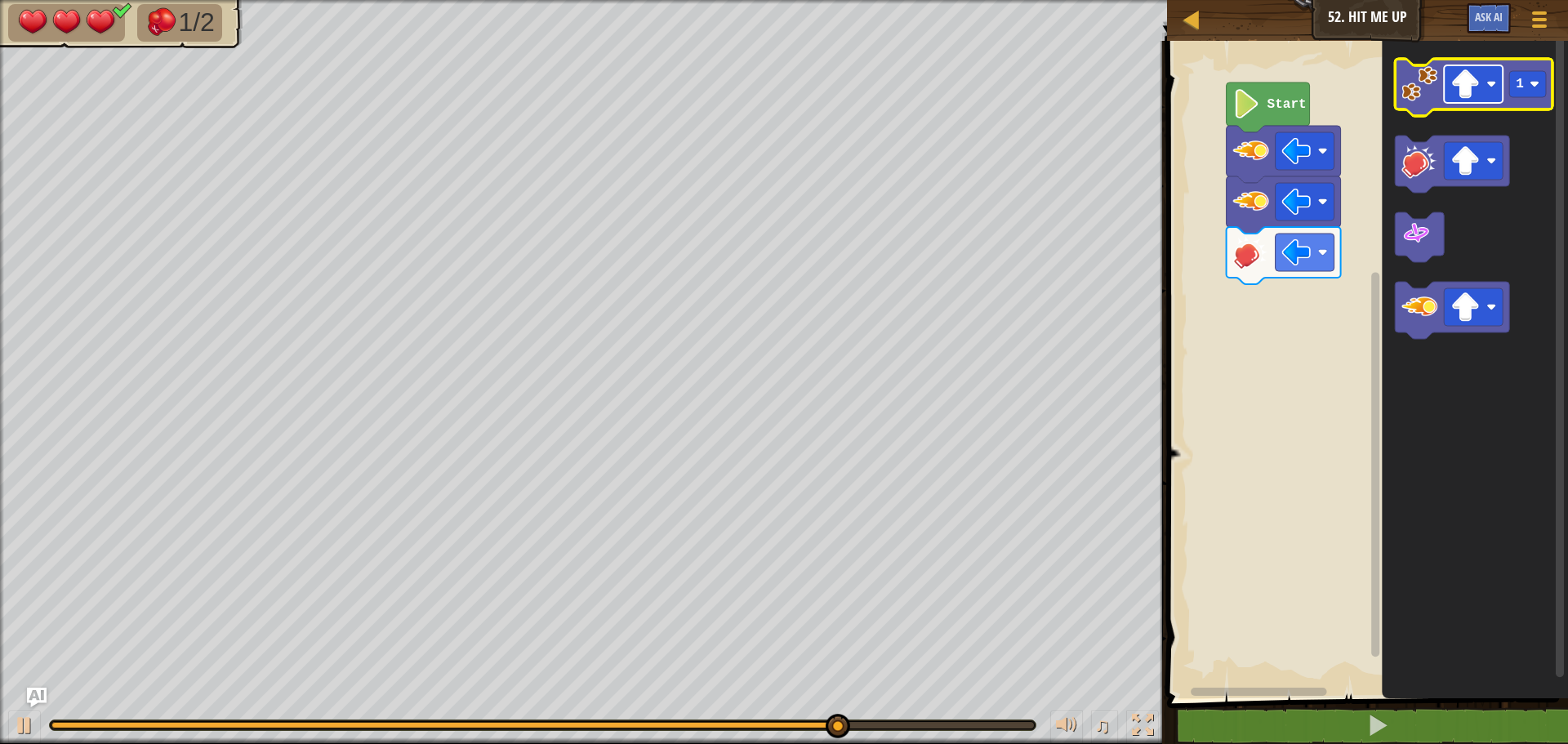
click at [1477, 101] on rect "Blockly Workspace" at bounding box center [1473, 84] width 59 height 38
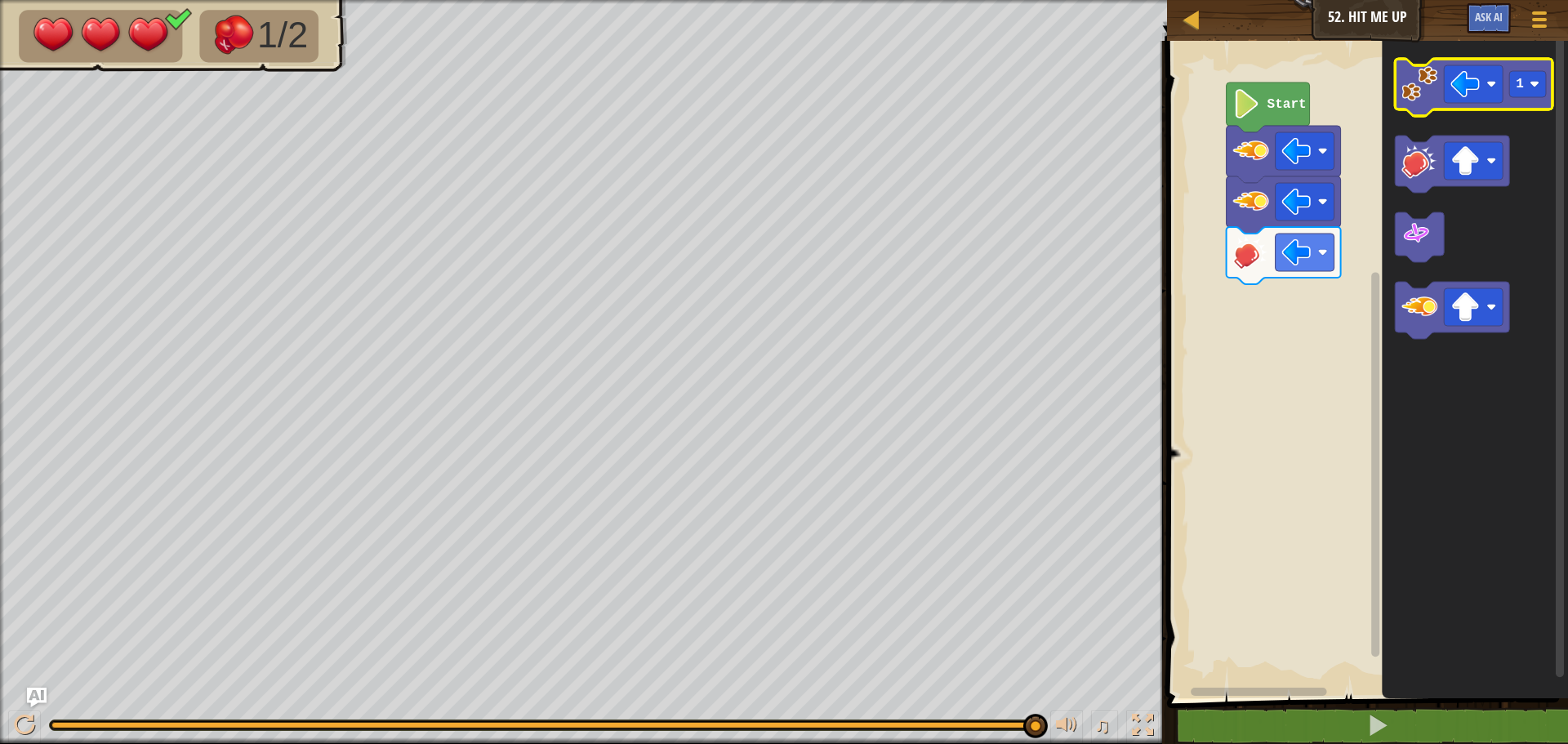
click at [1424, 94] on image "Blockly Workspace" at bounding box center [1419, 84] width 36 height 36
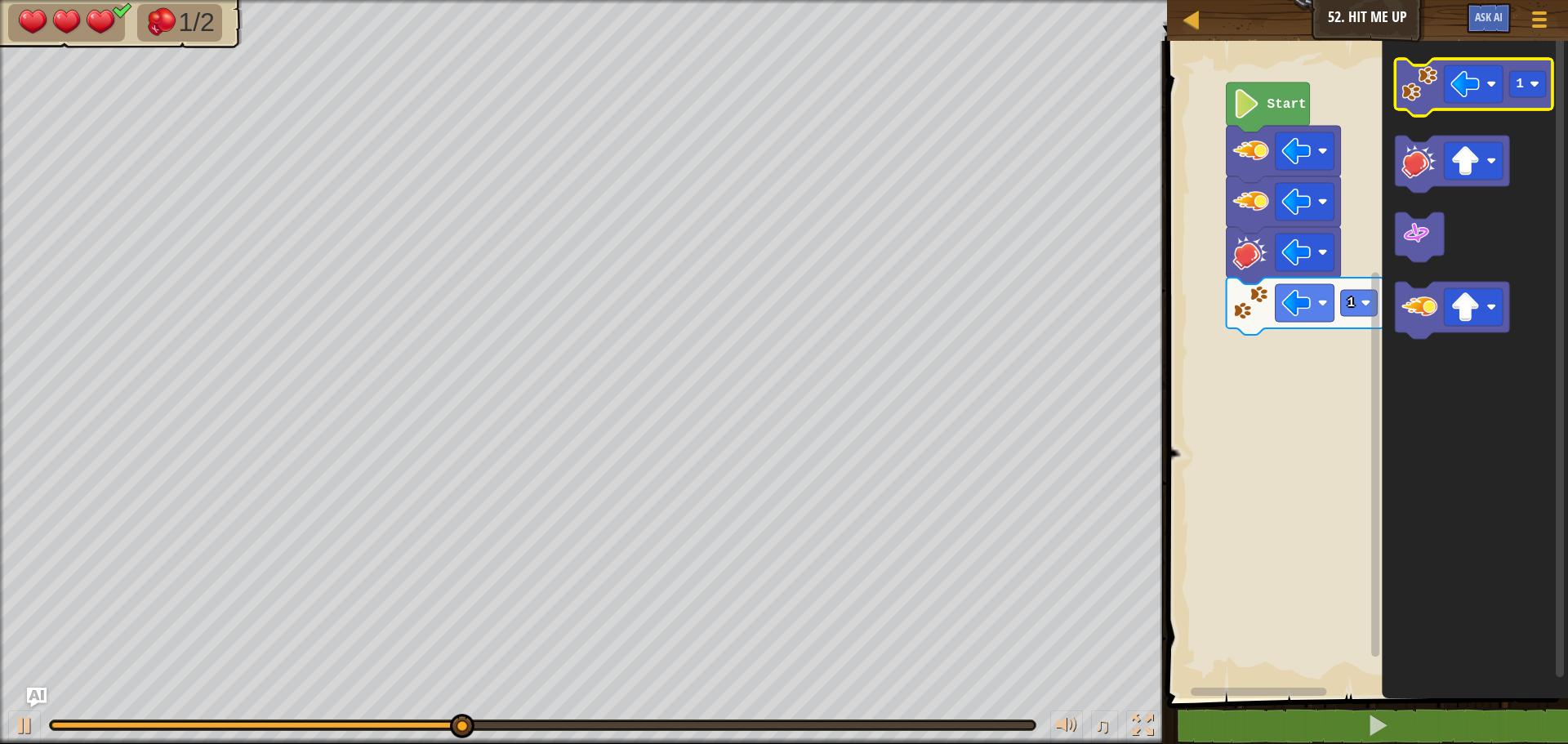
click at [1424, 94] on image "Blockly Workspace" at bounding box center [1419, 84] width 36 height 36
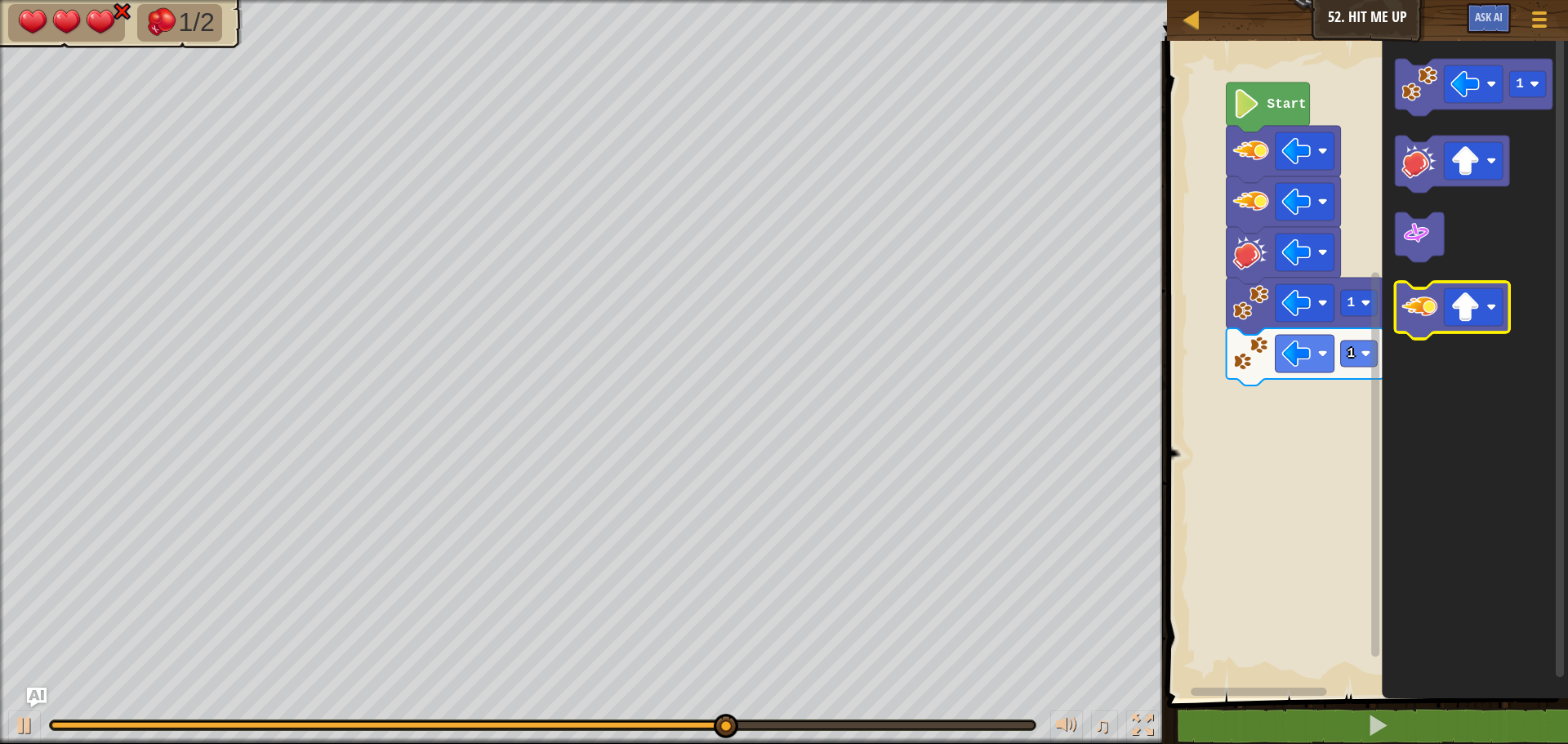
click at [1434, 307] on image "Blockly Workspace" at bounding box center [1419, 307] width 36 height 36
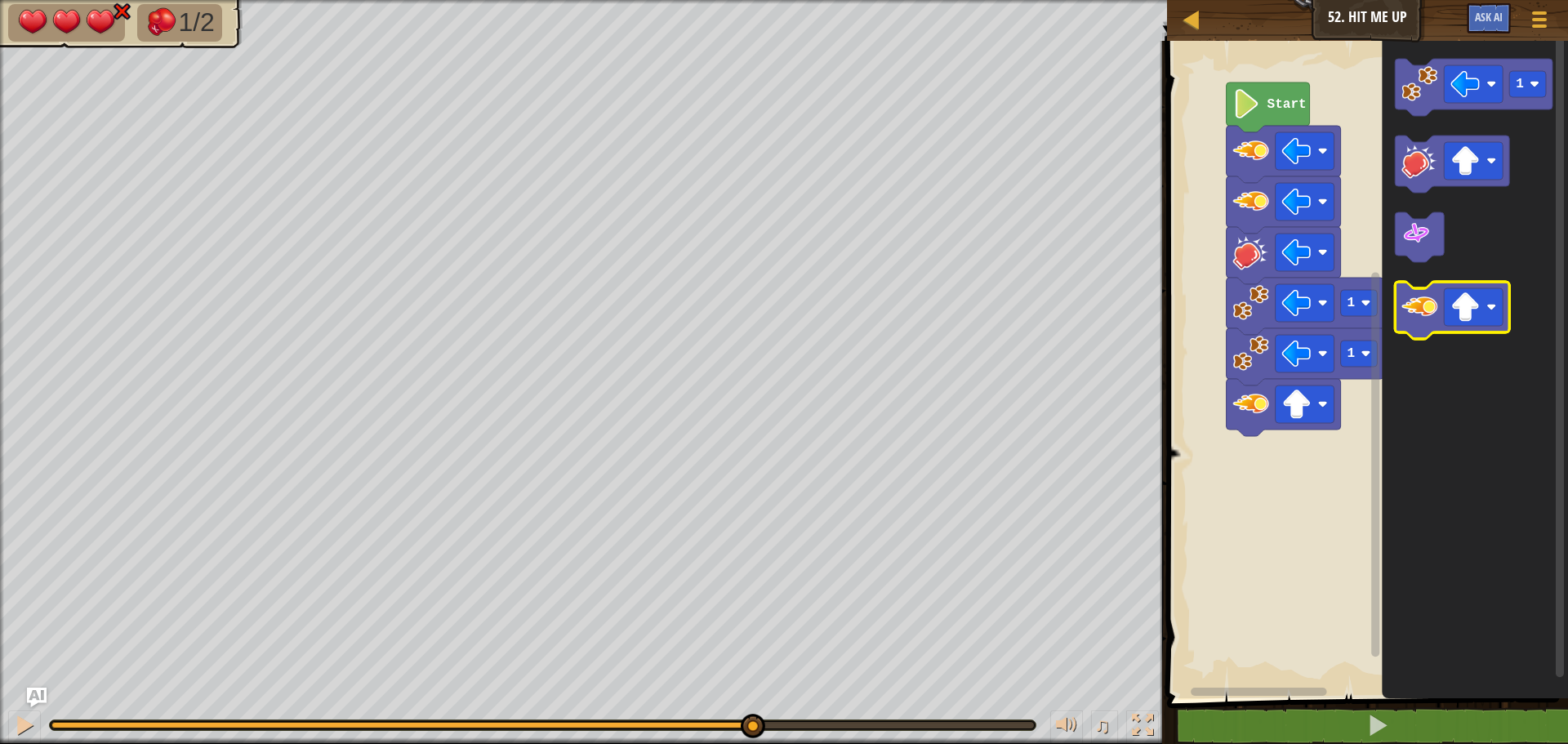
click at [1433, 307] on image "Blockly Workspace" at bounding box center [1419, 307] width 36 height 36
click at [1433, 304] on image "Blockly Workspace" at bounding box center [1419, 307] width 36 height 36
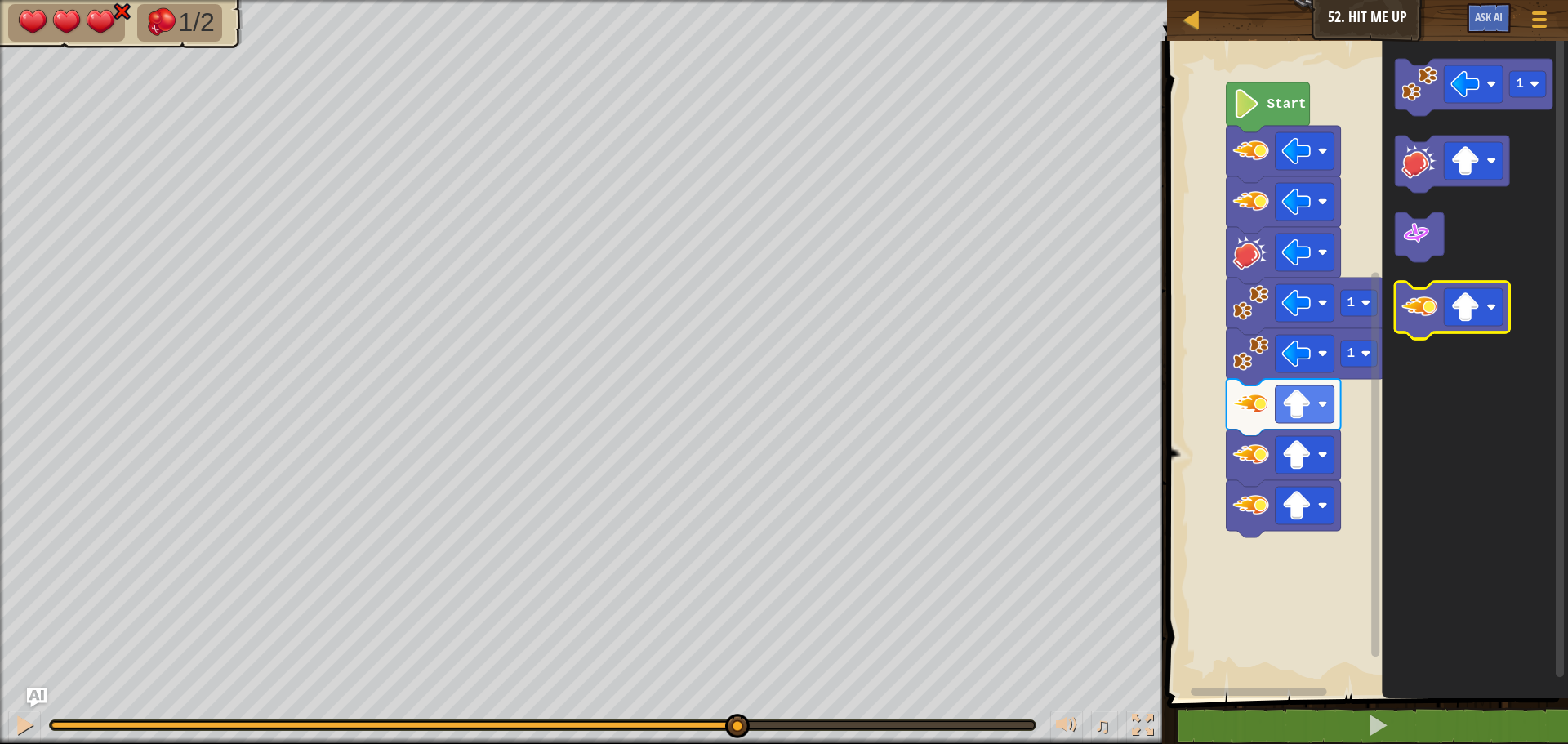
click at [1433, 302] on image "Blockly Workspace" at bounding box center [1419, 307] width 36 height 36
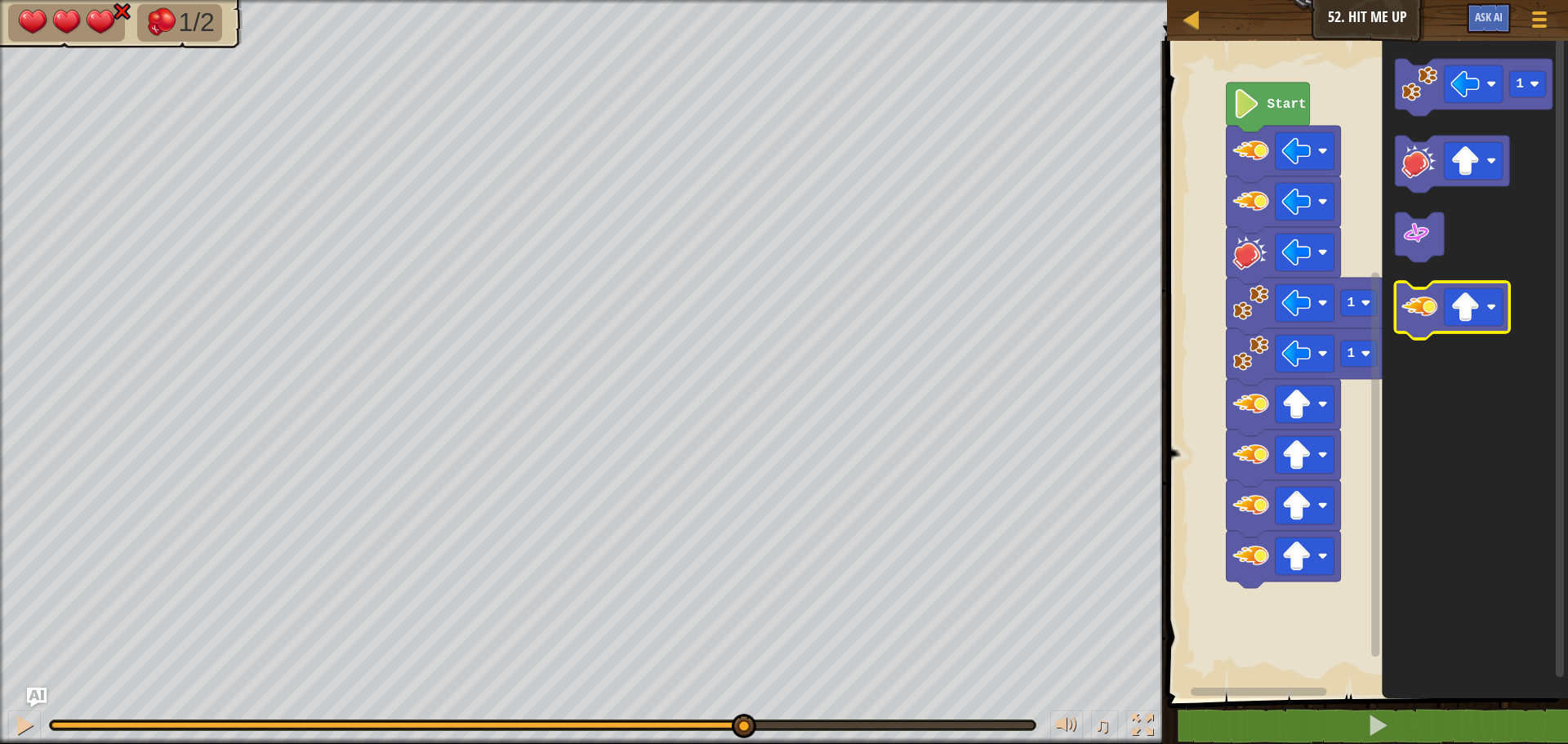
click at [1433, 302] on image "Blockly Workspace" at bounding box center [1419, 307] width 36 height 36
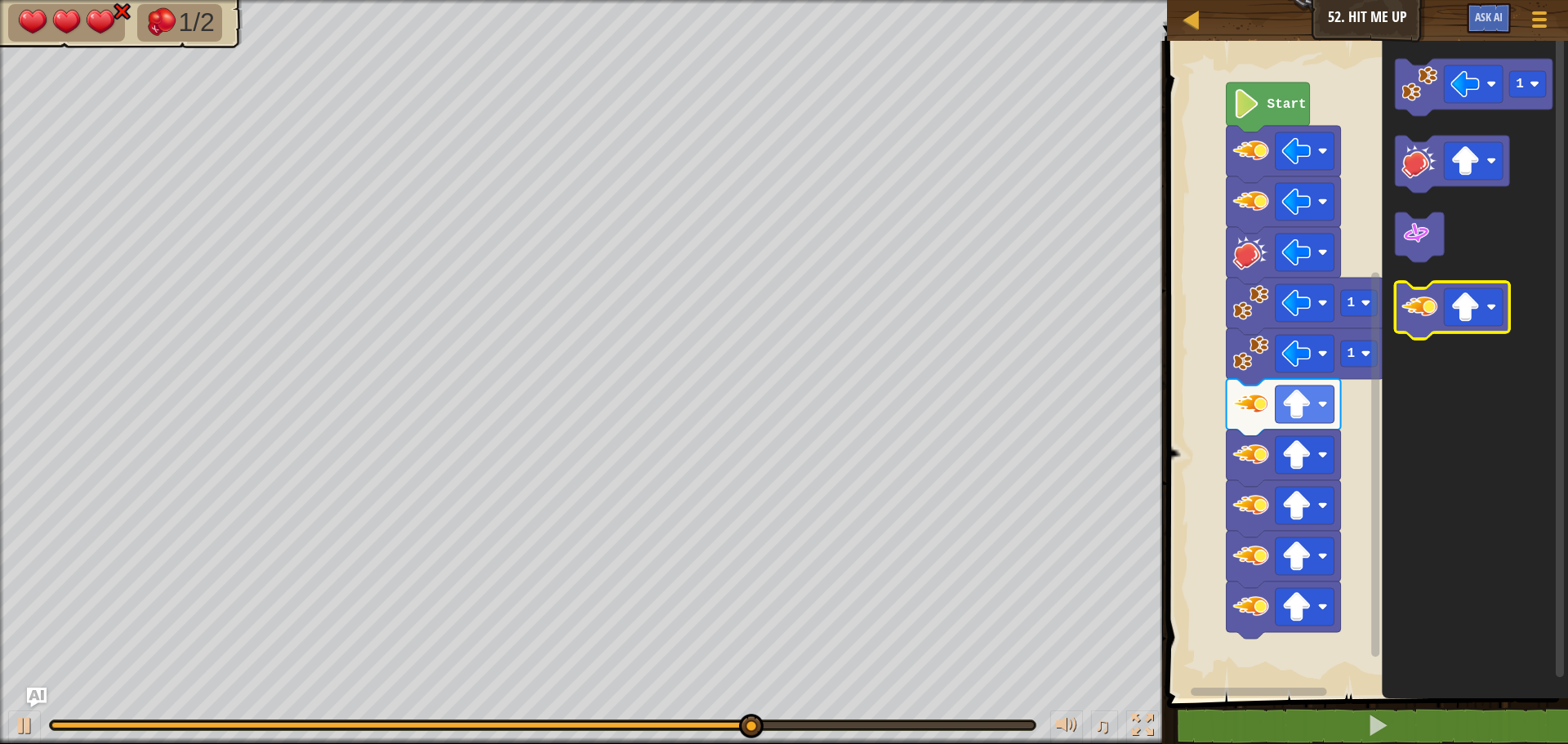
click at [1433, 297] on image "Blockly Workspace" at bounding box center [1419, 307] width 36 height 36
click at [1430, 292] on image "Blockly Workspace" at bounding box center [1419, 307] width 36 height 36
click at [1434, 289] on image "Blockly Workspace" at bounding box center [1419, 307] width 36 height 36
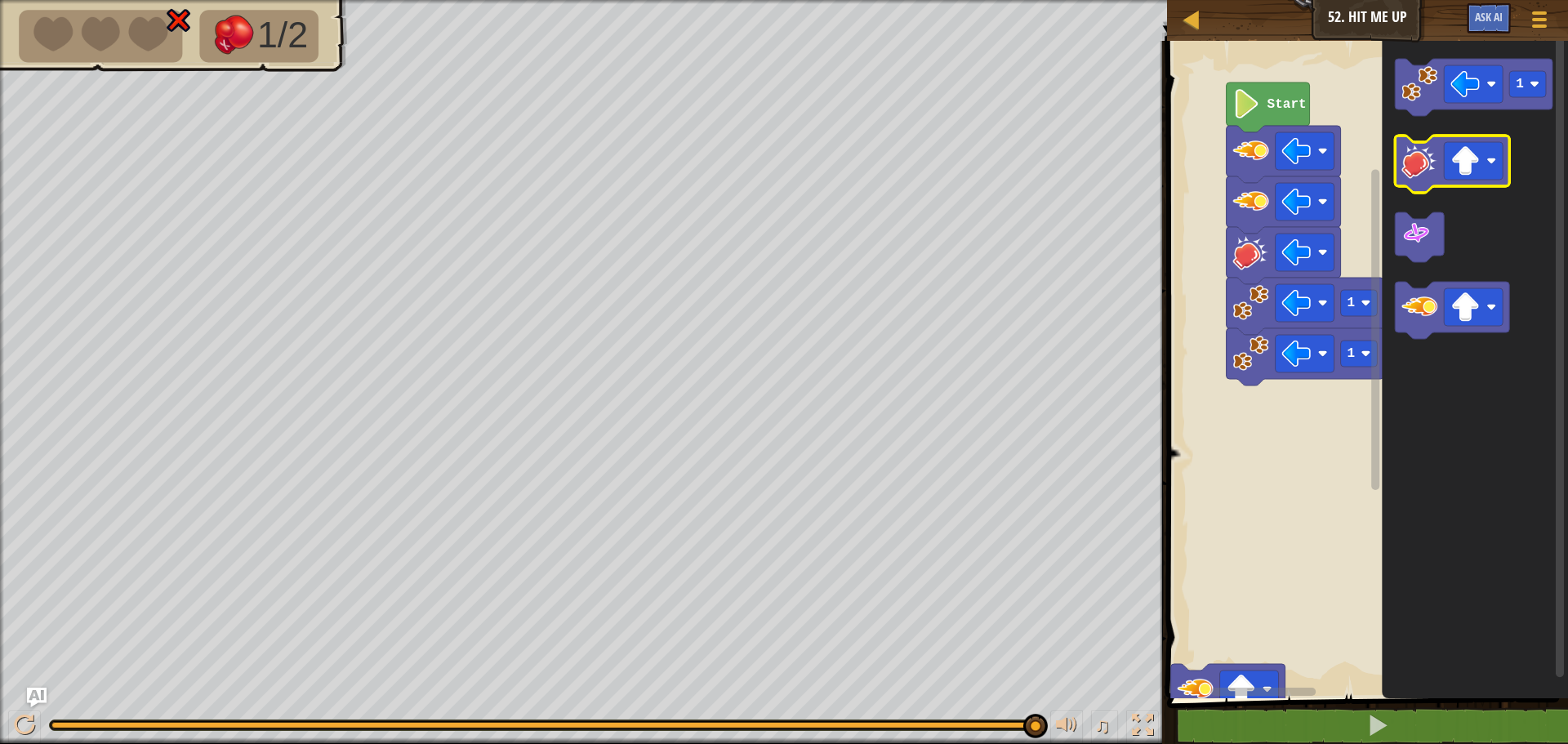
click at [1412, 157] on image "Blockly Workspace" at bounding box center [1419, 161] width 36 height 36
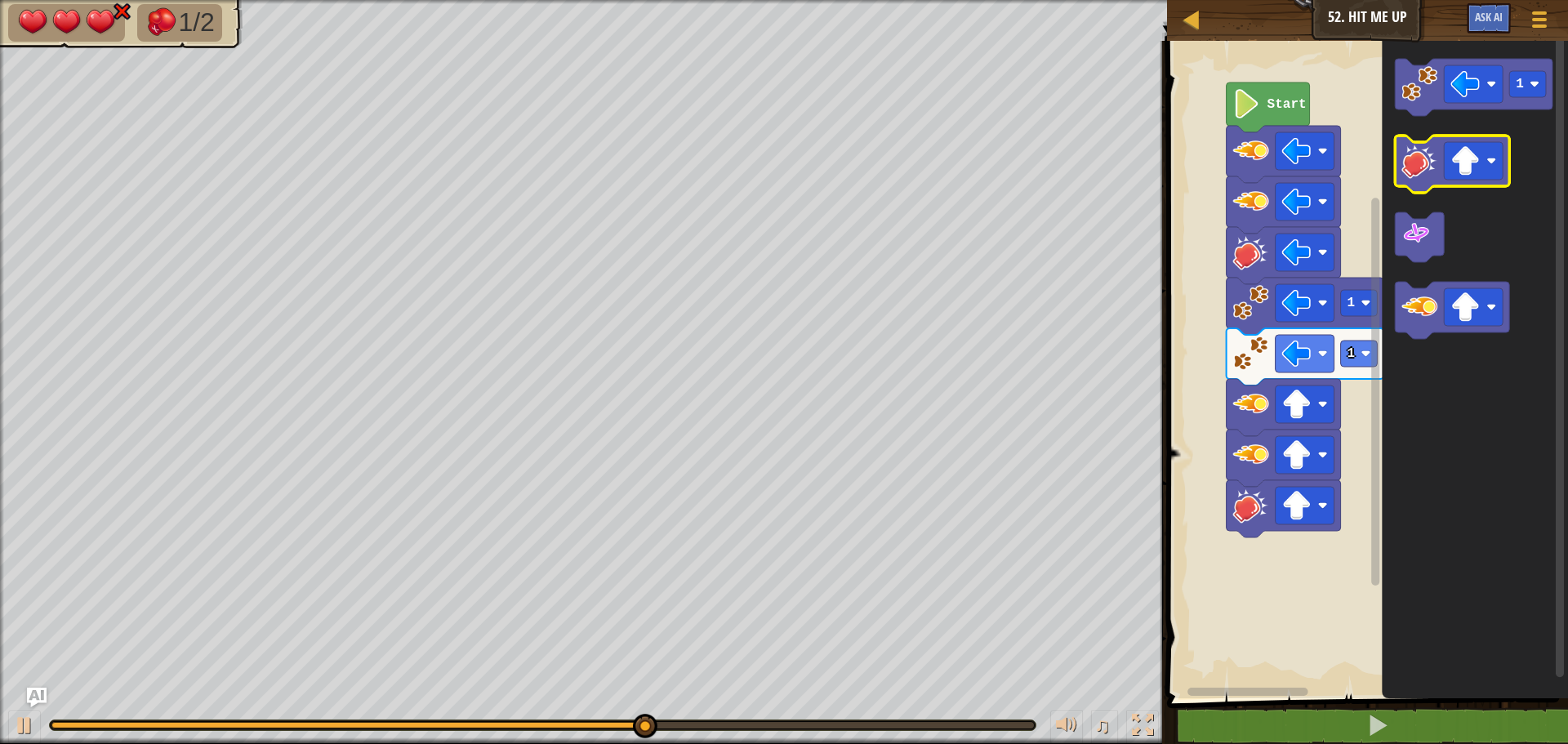
click at [1414, 158] on image "Blockly Workspace" at bounding box center [1419, 161] width 36 height 36
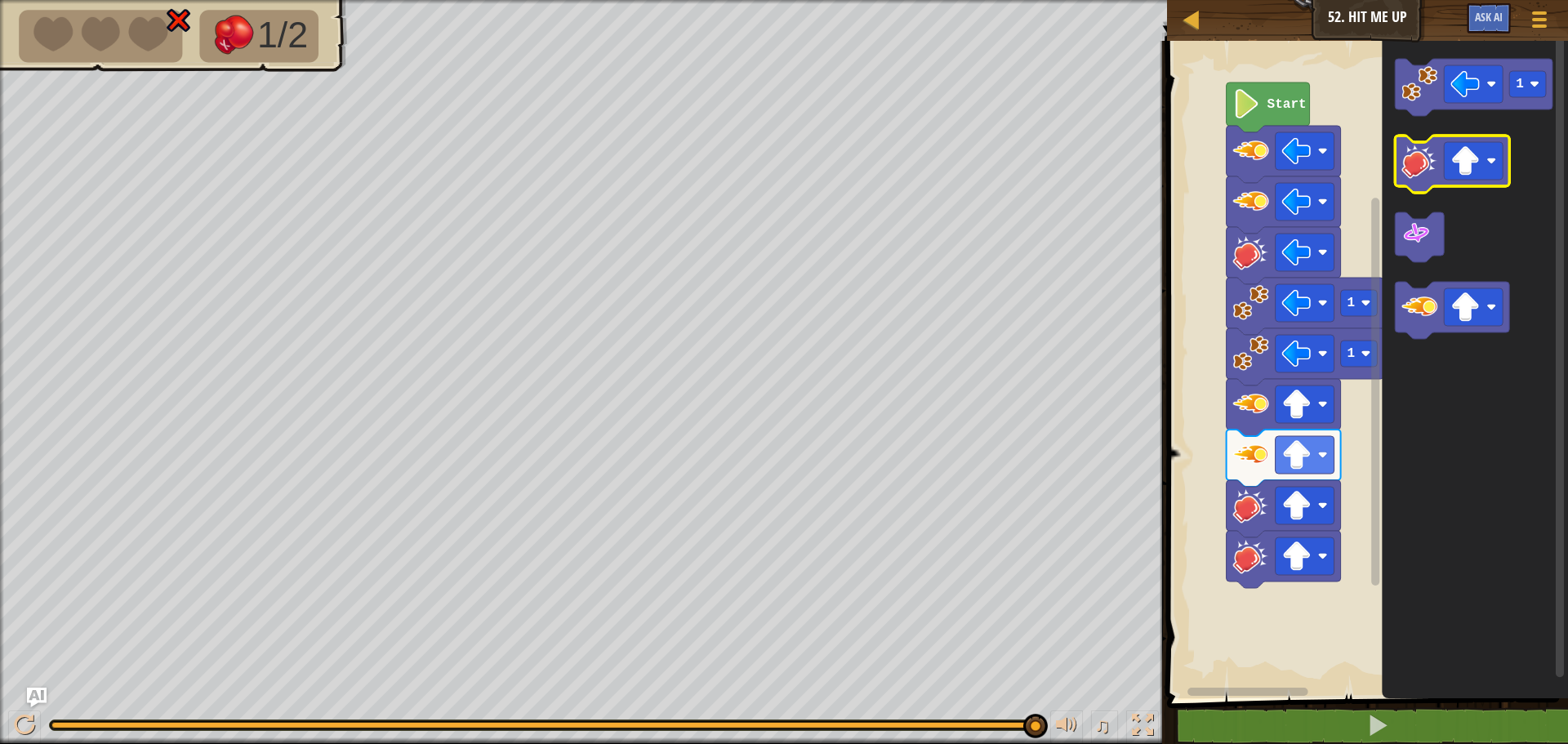
click at [1427, 158] on image "Blockly Workspace" at bounding box center [1419, 161] width 36 height 36
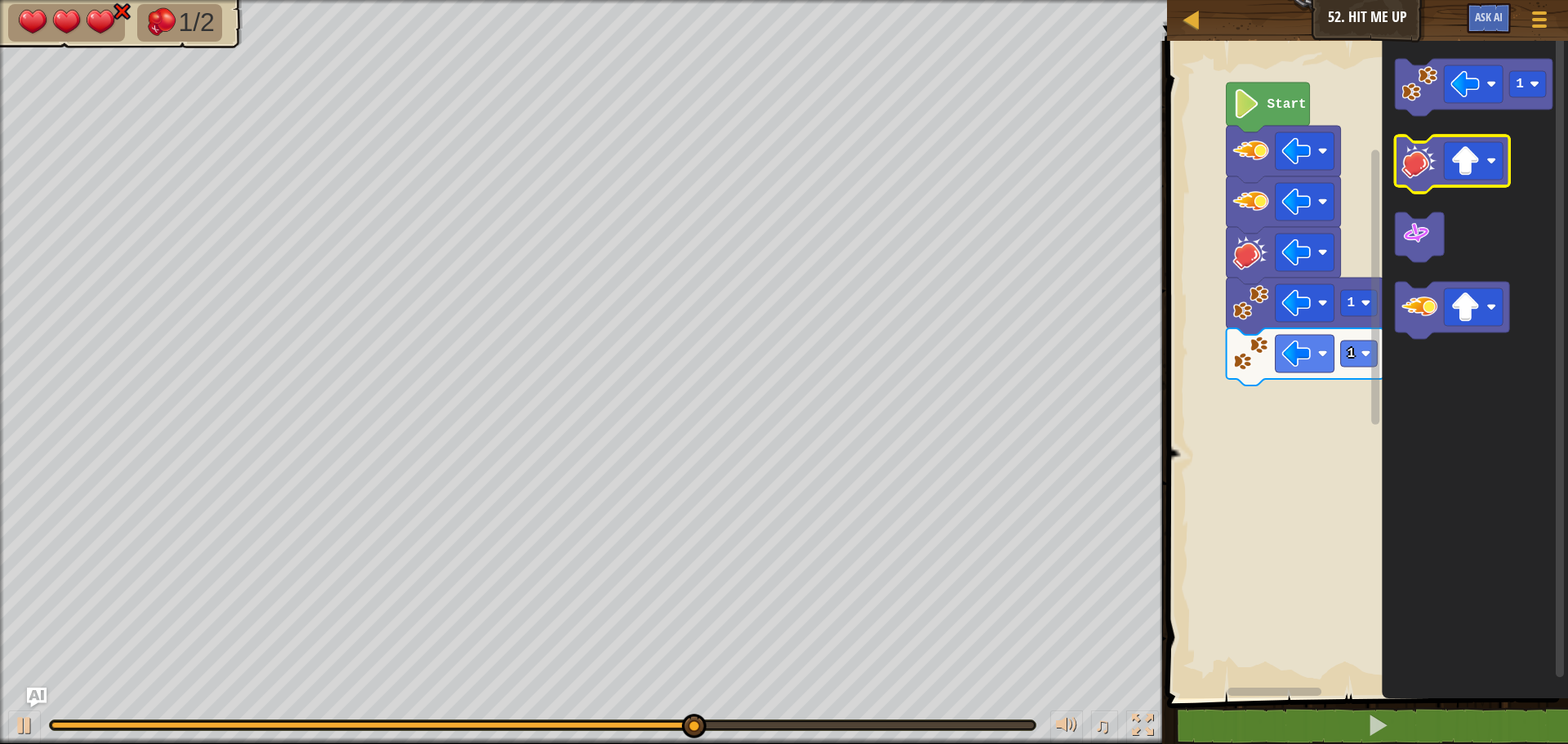
click at [1409, 176] on image "Blockly Workspace" at bounding box center [1419, 161] width 36 height 36
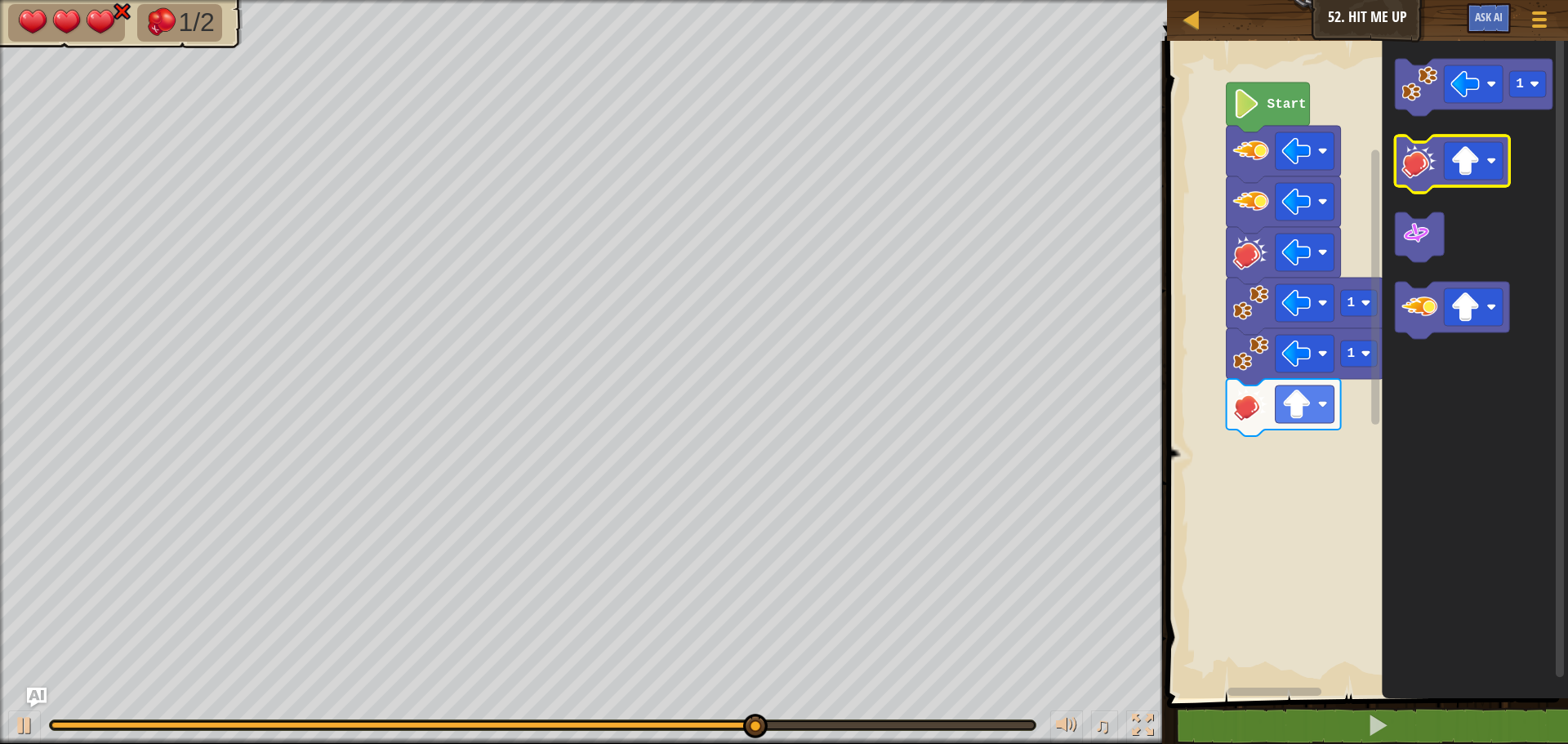
click at [1409, 176] on image "Blockly Workspace" at bounding box center [1419, 161] width 36 height 36
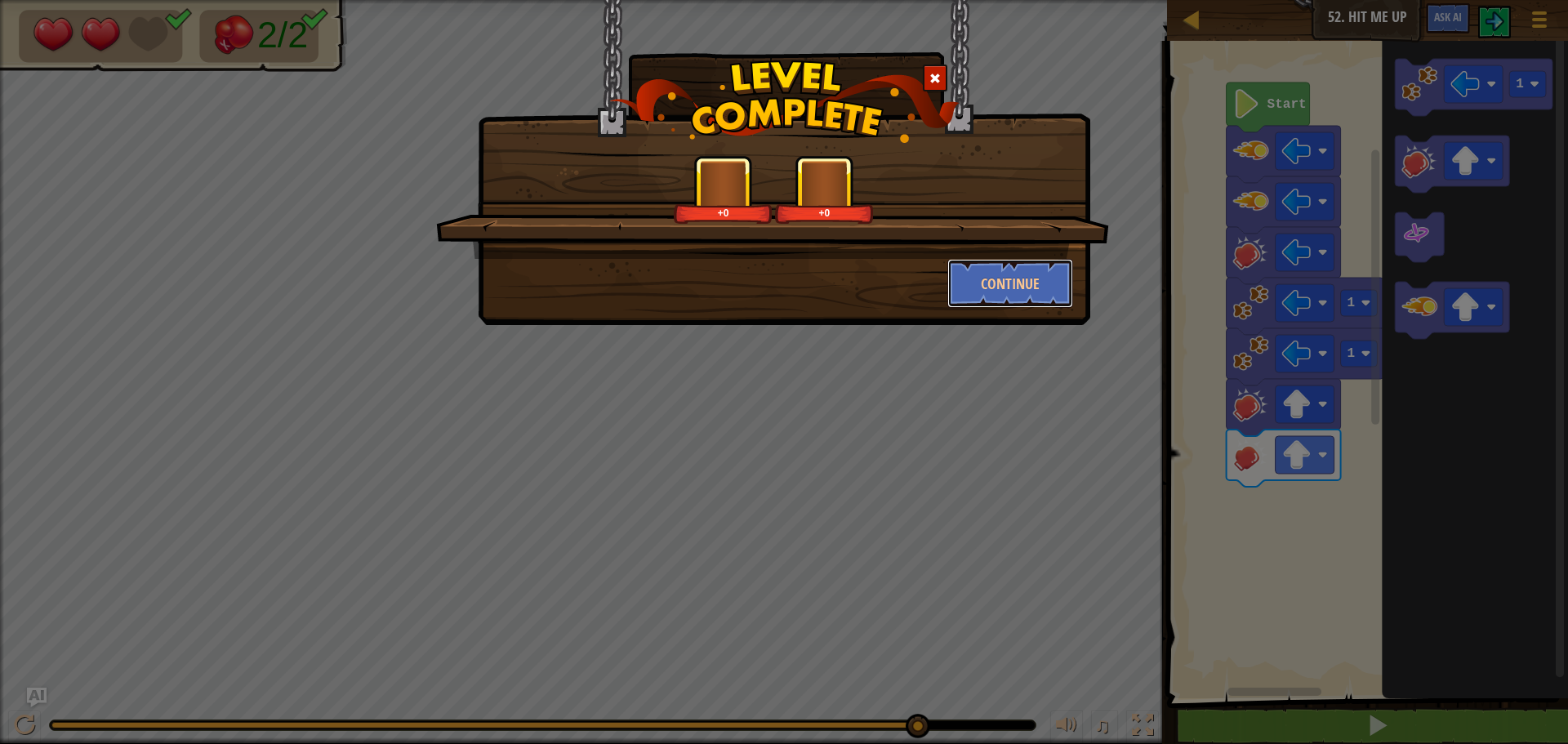
click at [1007, 261] on button "Continue" at bounding box center [1010, 283] width 127 height 49
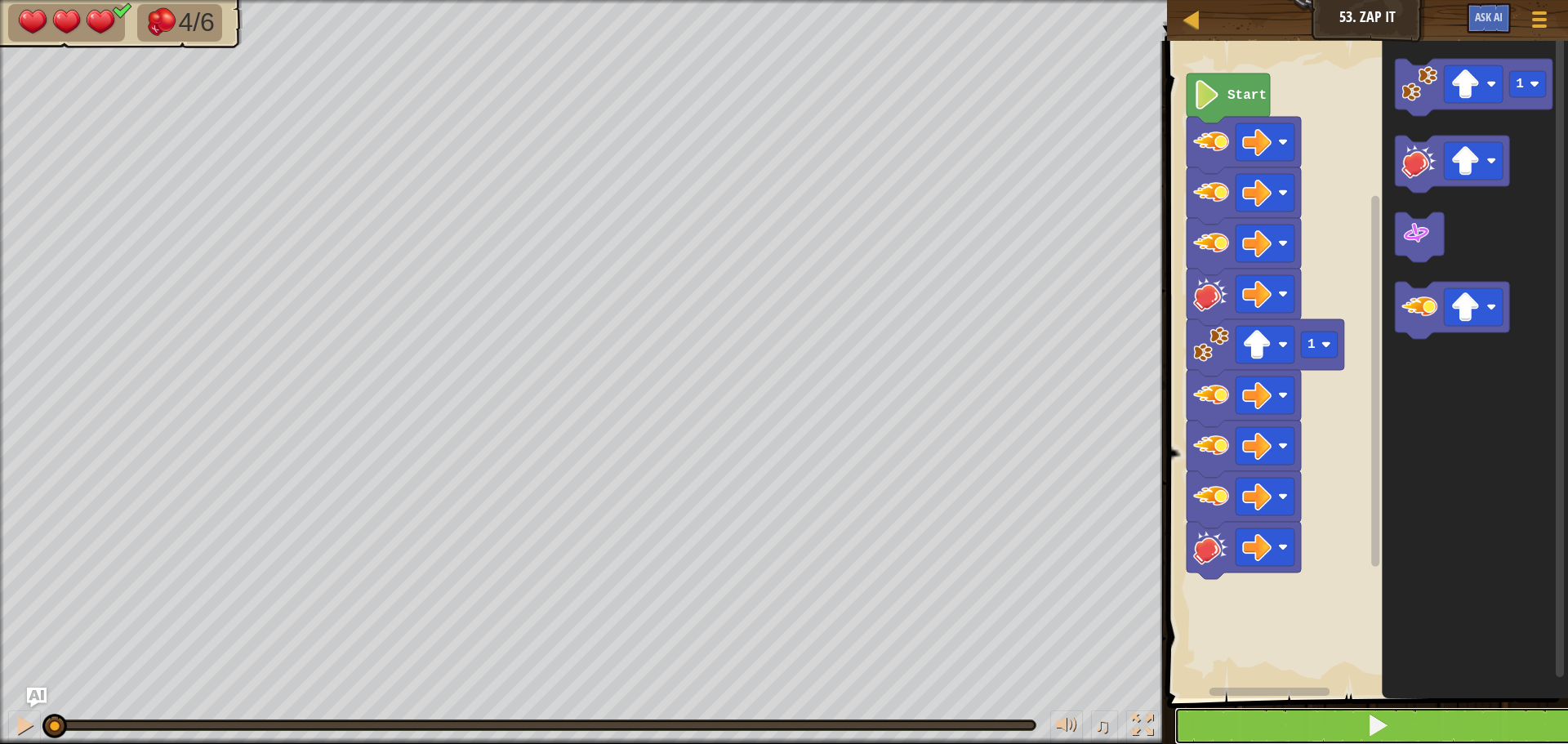
click at [1389, 715] on span at bounding box center [1377, 726] width 23 height 23
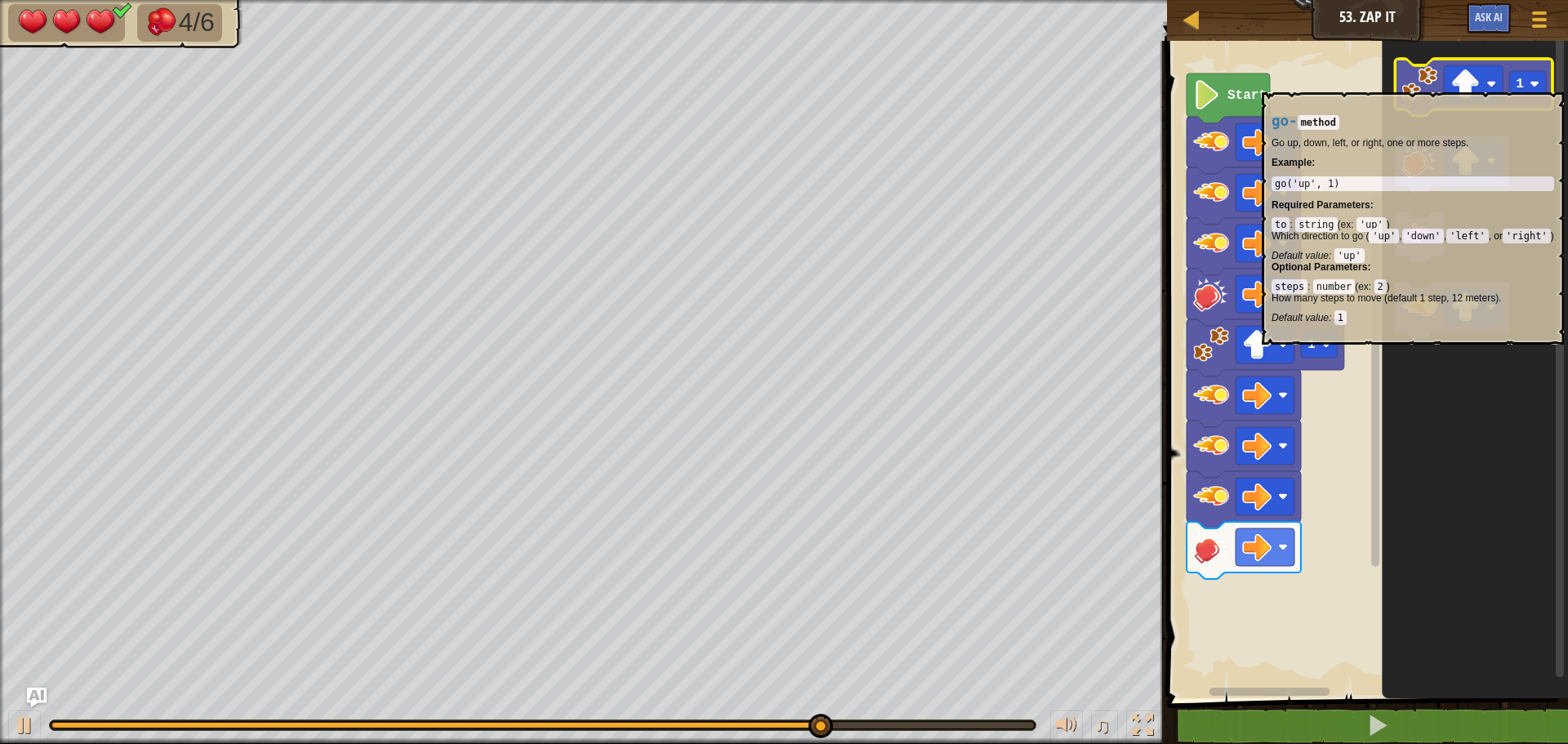
click at [1429, 84] on image "Blockly Workspace" at bounding box center [1419, 84] width 36 height 36
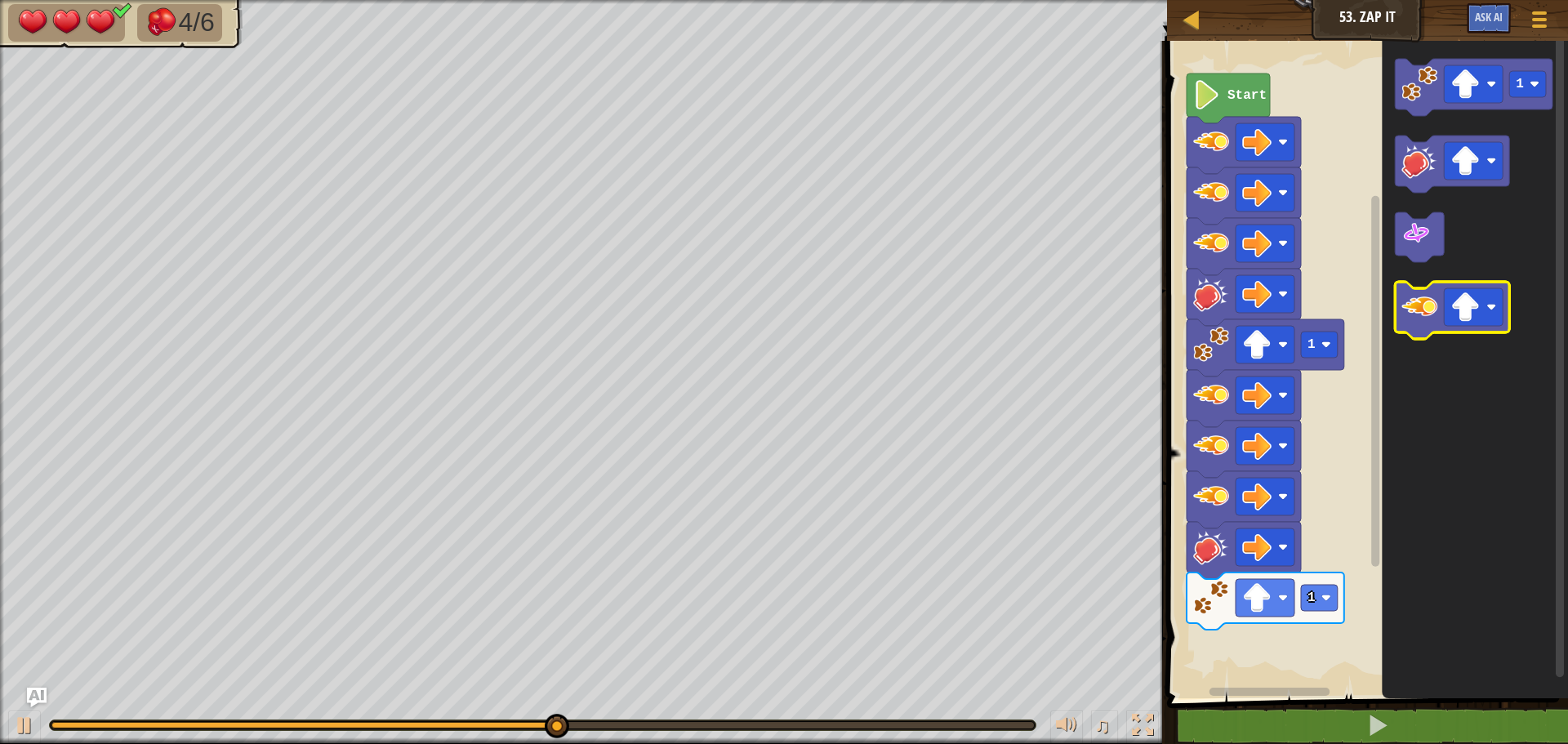
click at [1411, 309] on image "Blockly Workspace" at bounding box center [1419, 307] width 36 height 36
click at [1480, 285] on g "Blockly Workspace" at bounding box center [1452, 309] width 114 height 57
click at [1437, 304] on image "Blockly Workspace" at bounding box center [1419, 307] width 36 height 36
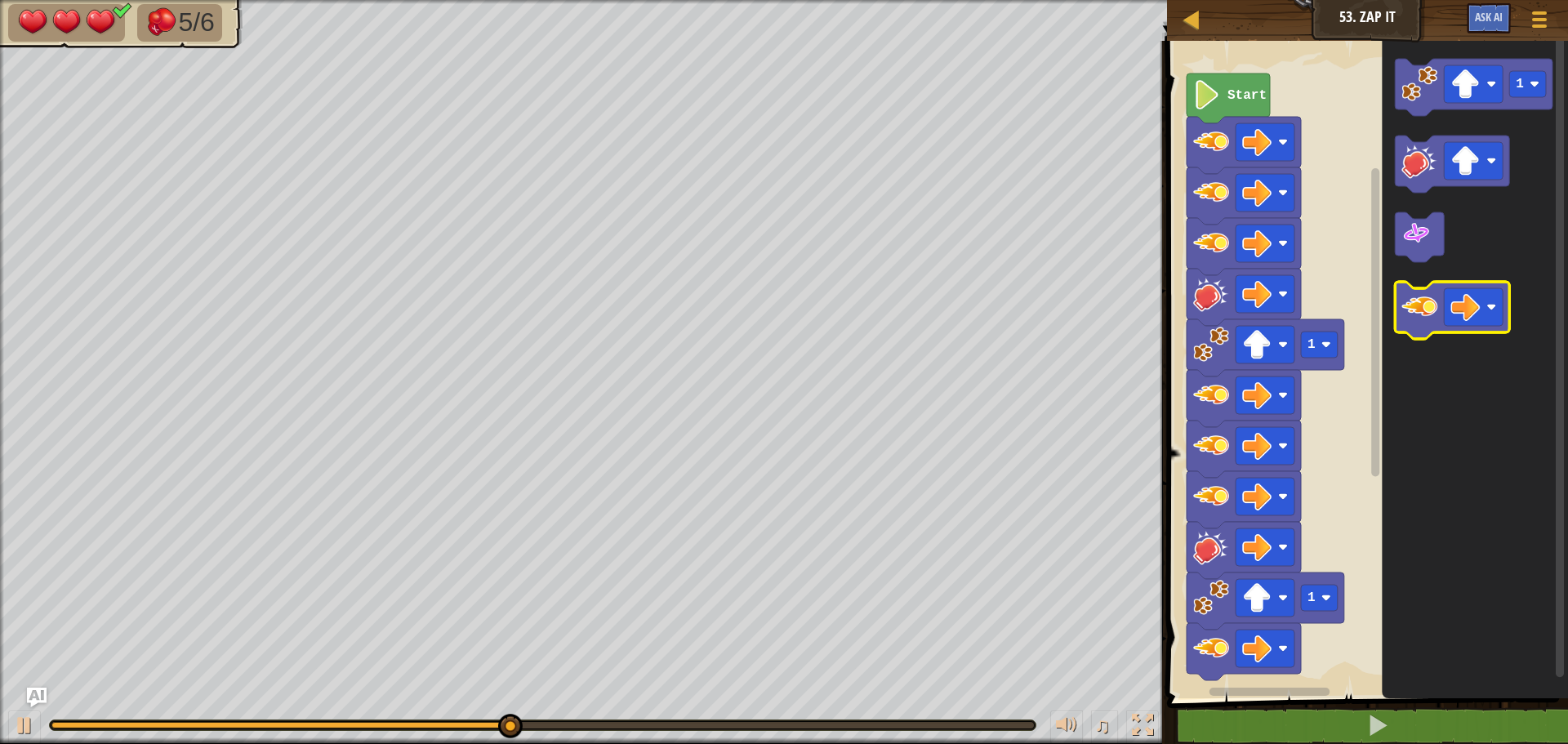
click at [1437, 304] on image "Blockly Workspace" at bounding box center [1419, 307] width 36 height 36
click at [1434, 305] on image "Blockly Workspace" at bounding box center [1419, 307] width 36 height 36
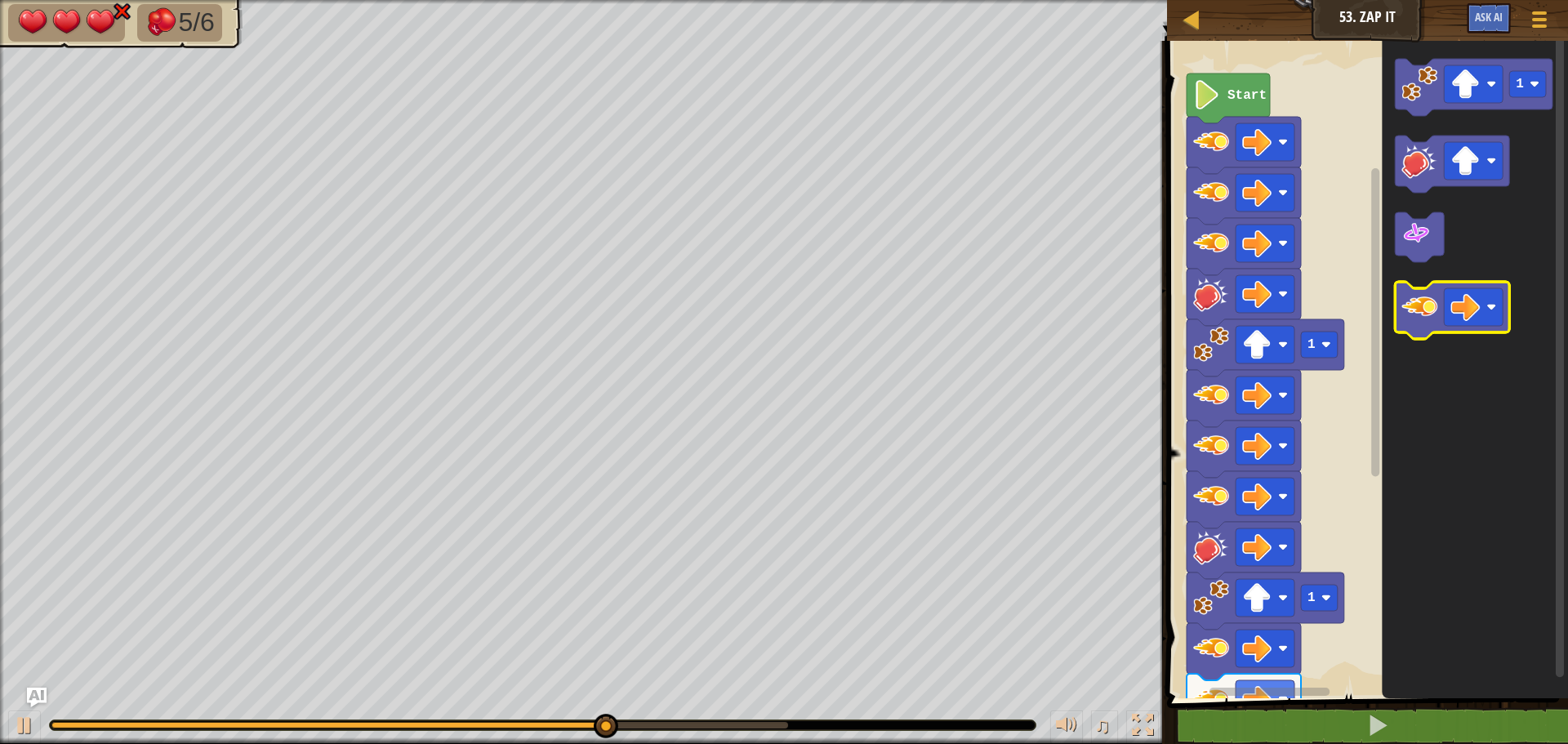
click at [1434, 305] on image "Blockly Workspace" at bounding box center [1419, 307] width 36 height 36
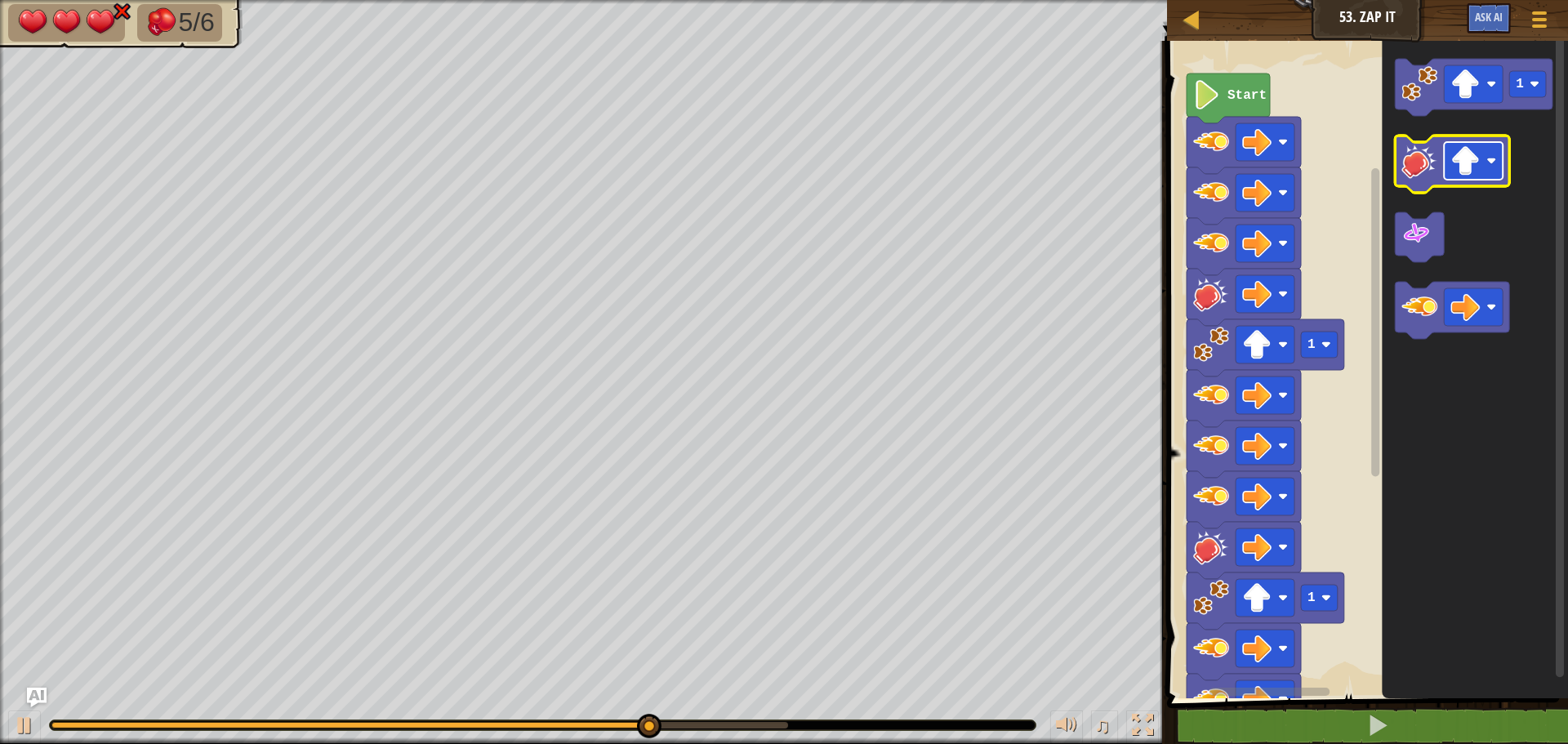
click at [1459, 177] on rect "Blockly Workspace" at bounding box center [1473, 161] width 59 height 38
click at [1410, 161] on image "Blockly Workspace" at bounding box center [1419, 161] width 36 height 36
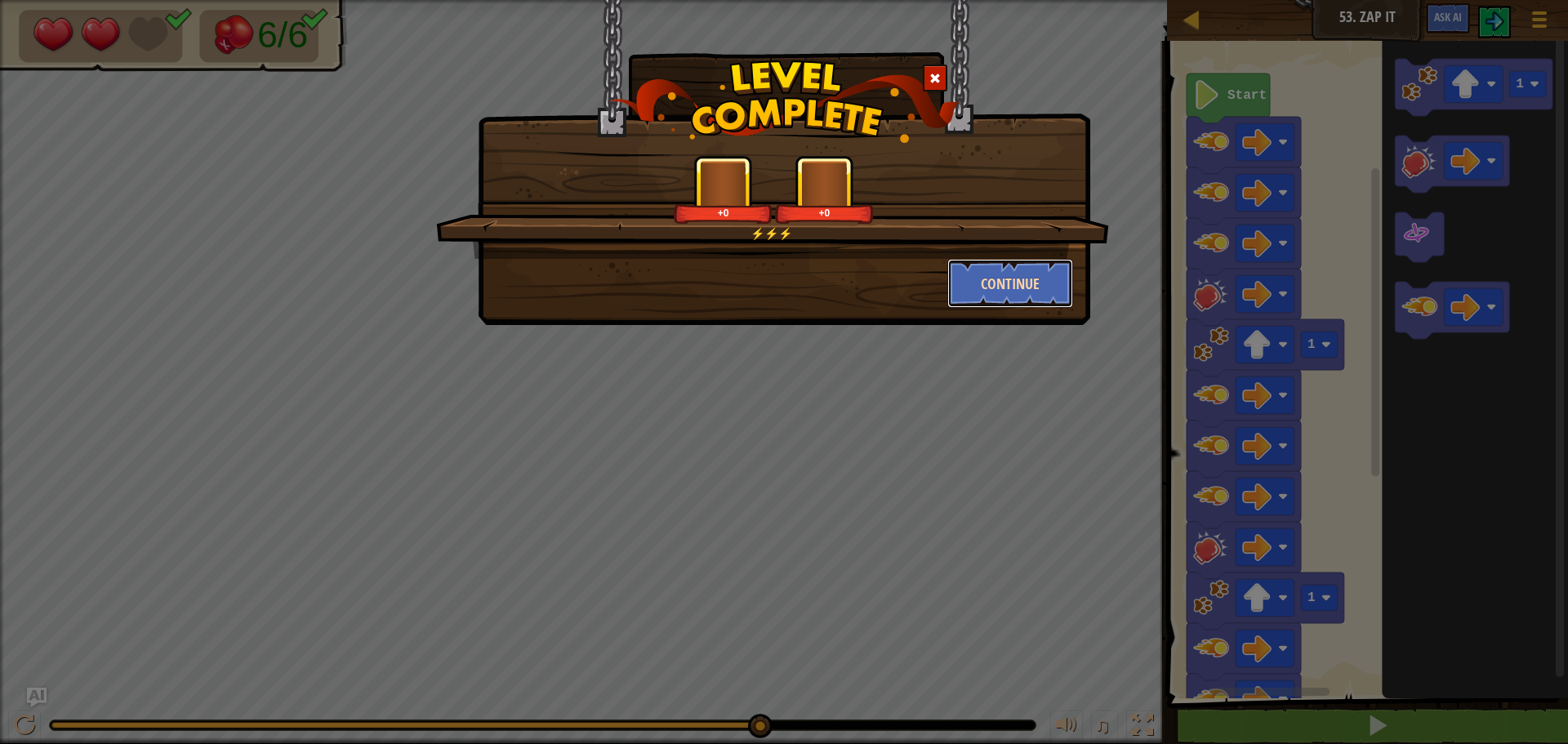
click at [1013, 268] on button "Continue" at bounding box center [1010, 283] width 127 height 49
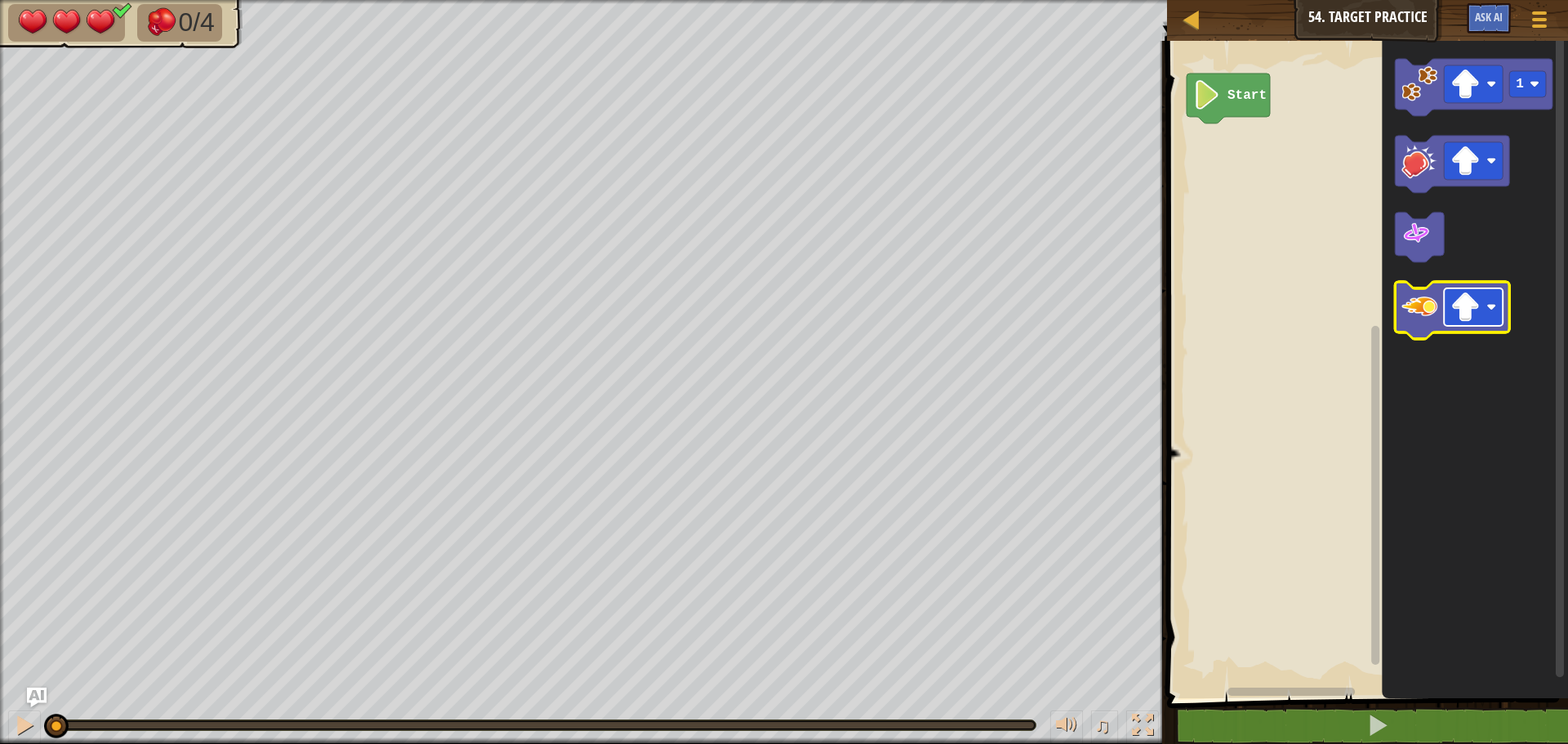
click at [1464, 312] on image "Blockly Workspace" at bounding box center [1465, 307] width 30 height 30
click at [1420, 316] on image "Blockly Workspace" at bounding box center [1419, 307] width 36 height 36
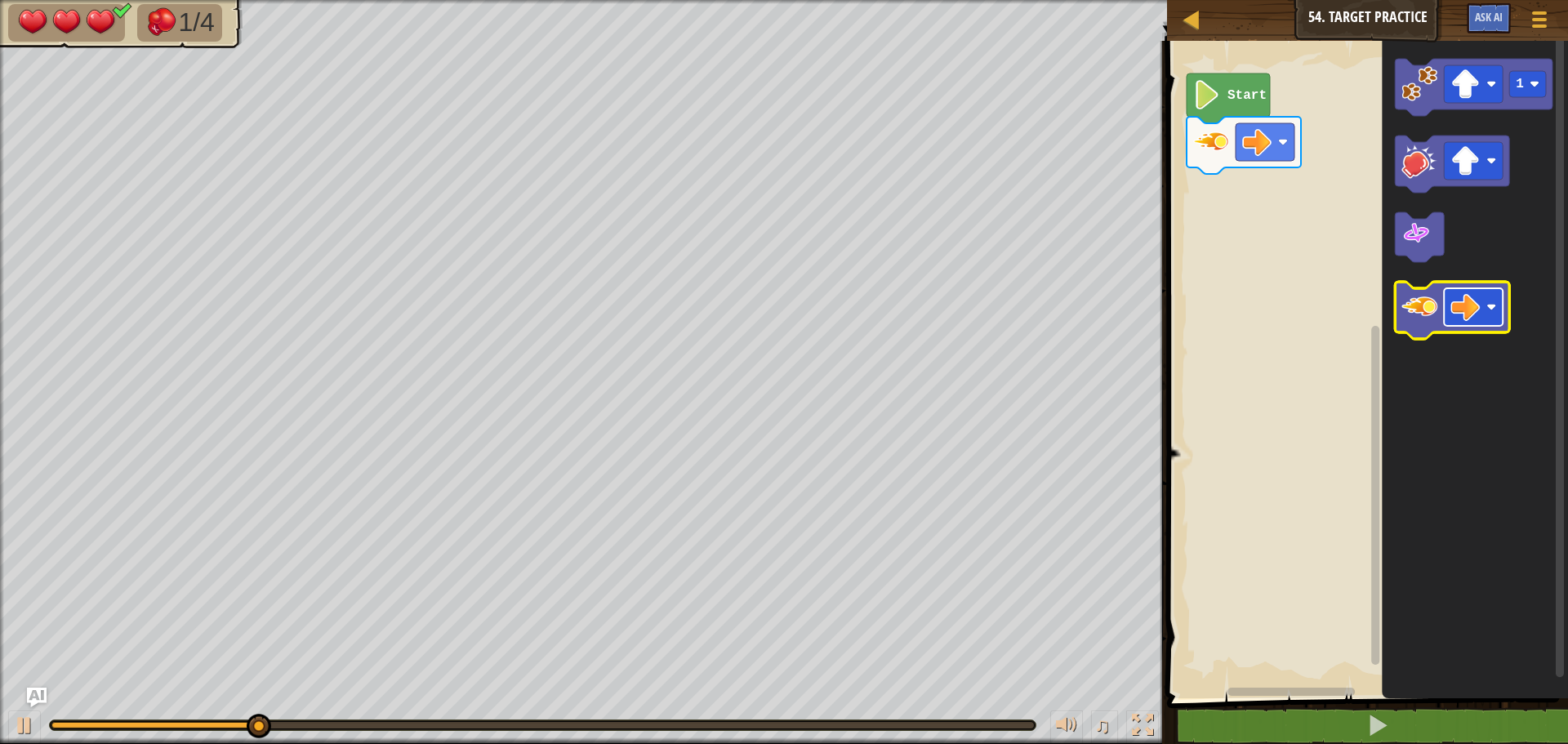
click at [1448, 302] on rect "Blockly Workspace" at bounding box center [1473, 307] width 59 height 38
click at [1427, 293] on image "Blockly Workspace" at bounding box center [1419, 307] width 36 height 36
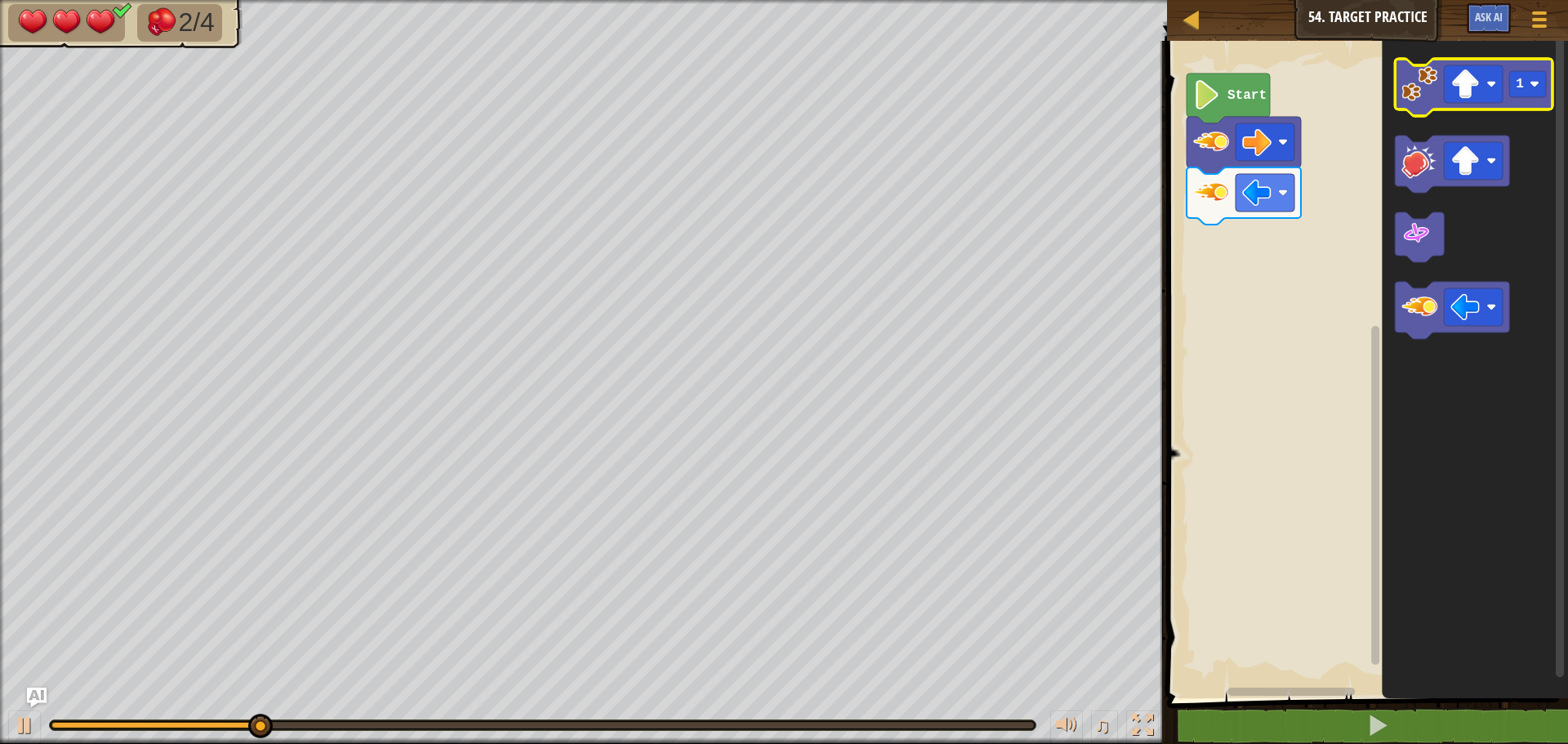
click at [1426, 98] on image "Blockly Workspace" at bounding box center [1419, 84] width 36 height 36
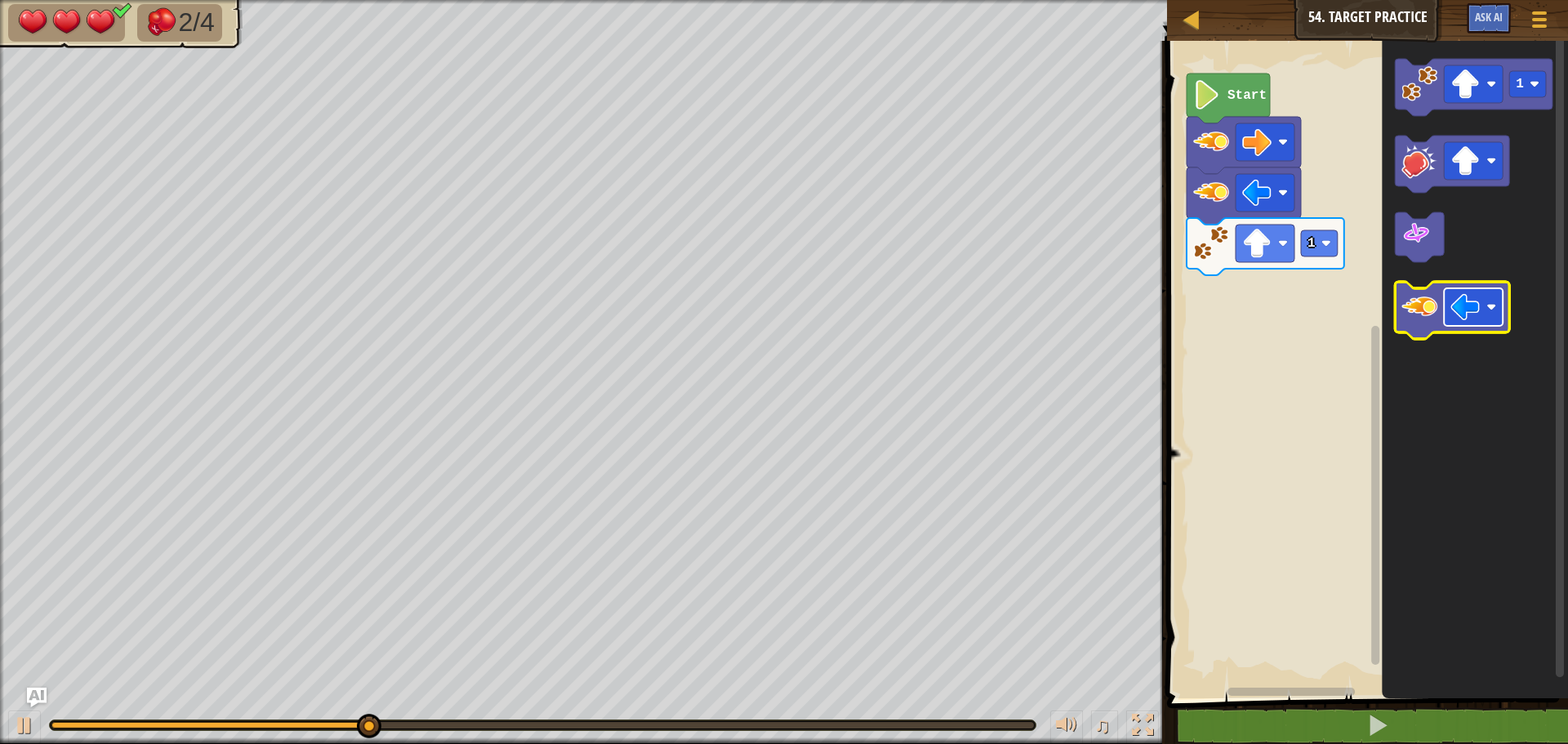
click at [1469, 301] on image "Blockly Workspace" at bounding box center [1465, 307] width 30 height 30
click at [1436, 314] on image "Blockly Workspace" at bounding box center [1419, 307] width 36 height 36
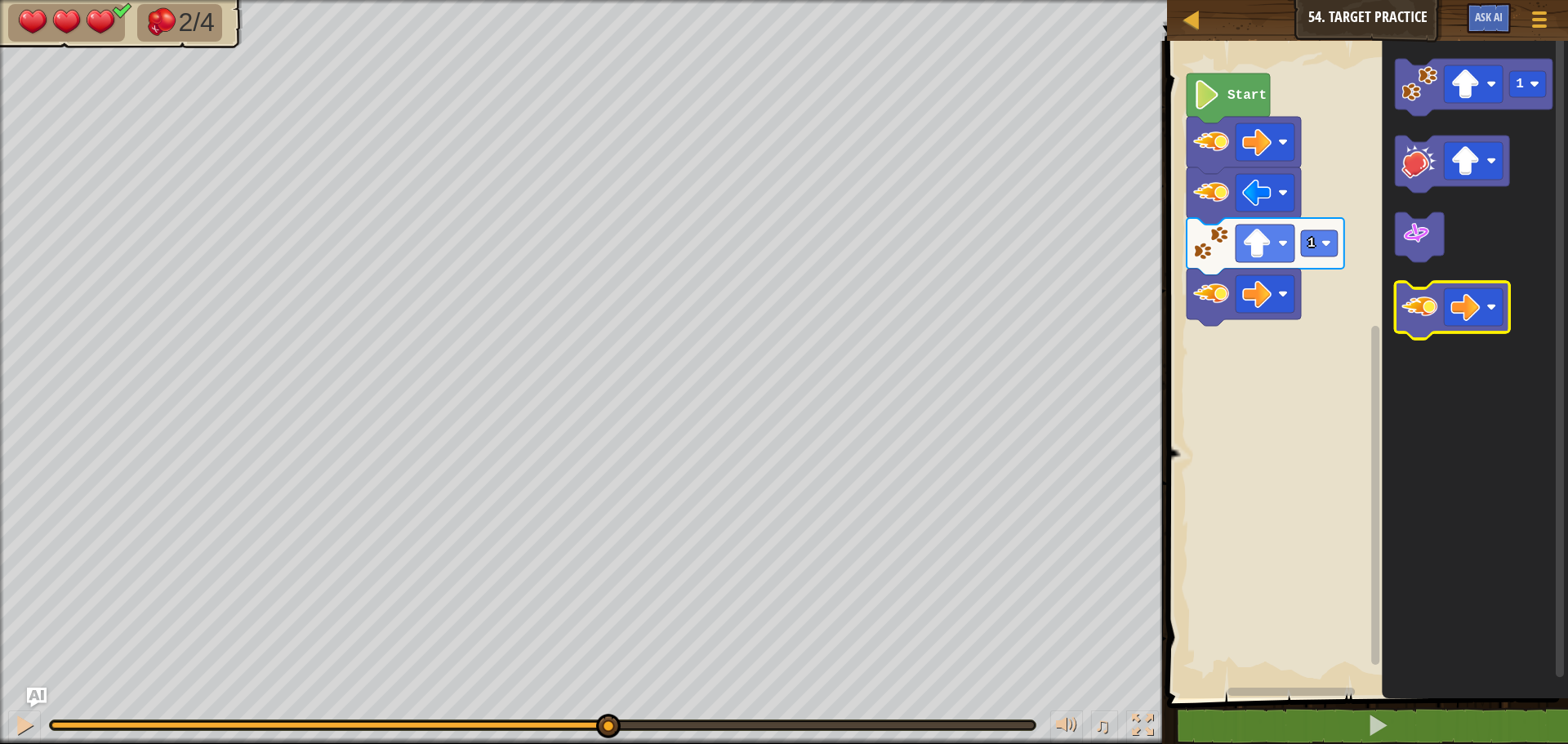
click at [1438, 318] on g "Blockly Workspace" at bounding box center [1452, 309] width 114 height 57
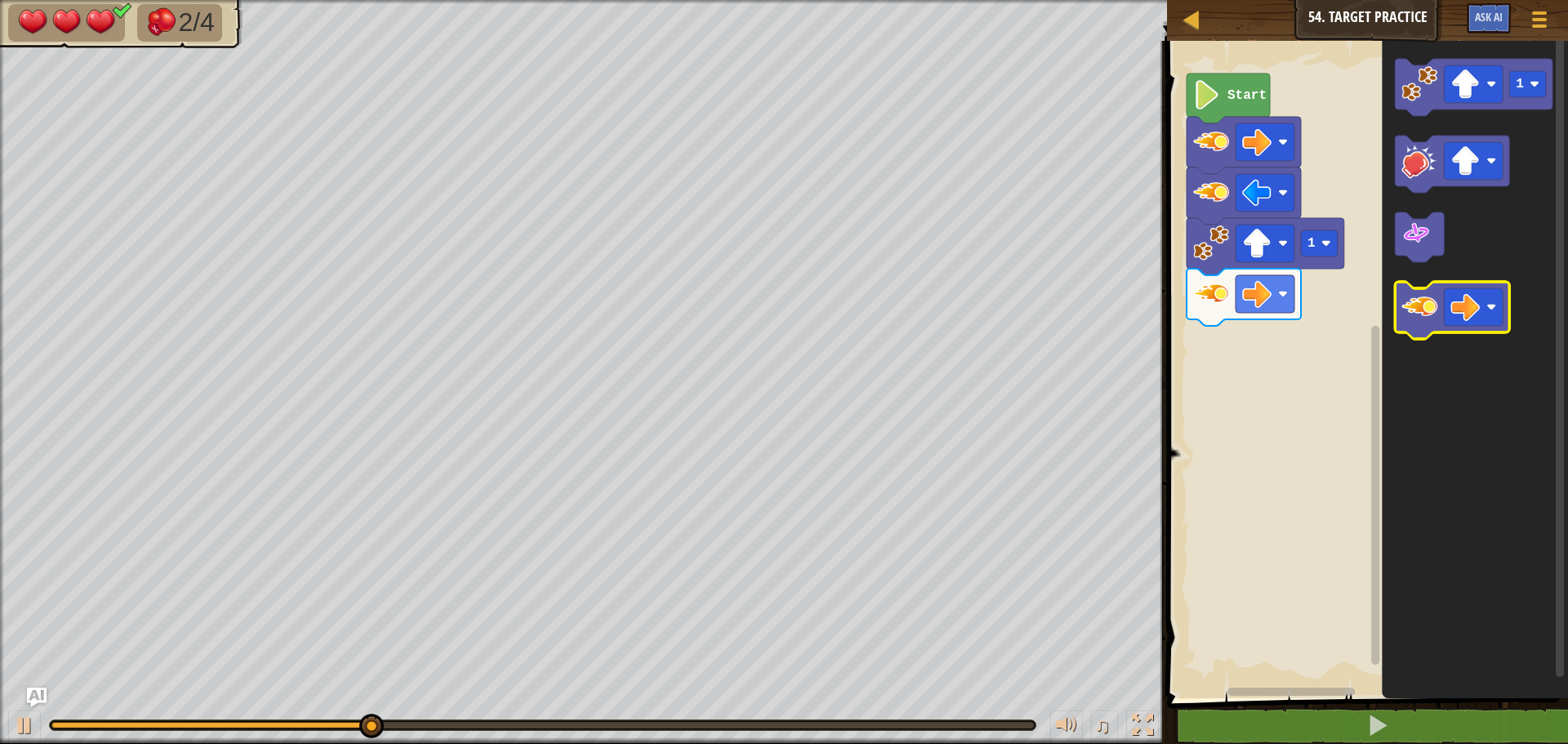
click at [1440, 318] on icon "Blockly Workspace" at bounding box center [1452, 309] width 114 height 57
click at [1446, 316] on rect "Blockly Workspace" at bounding box center [1473, 307] width 59 height 38
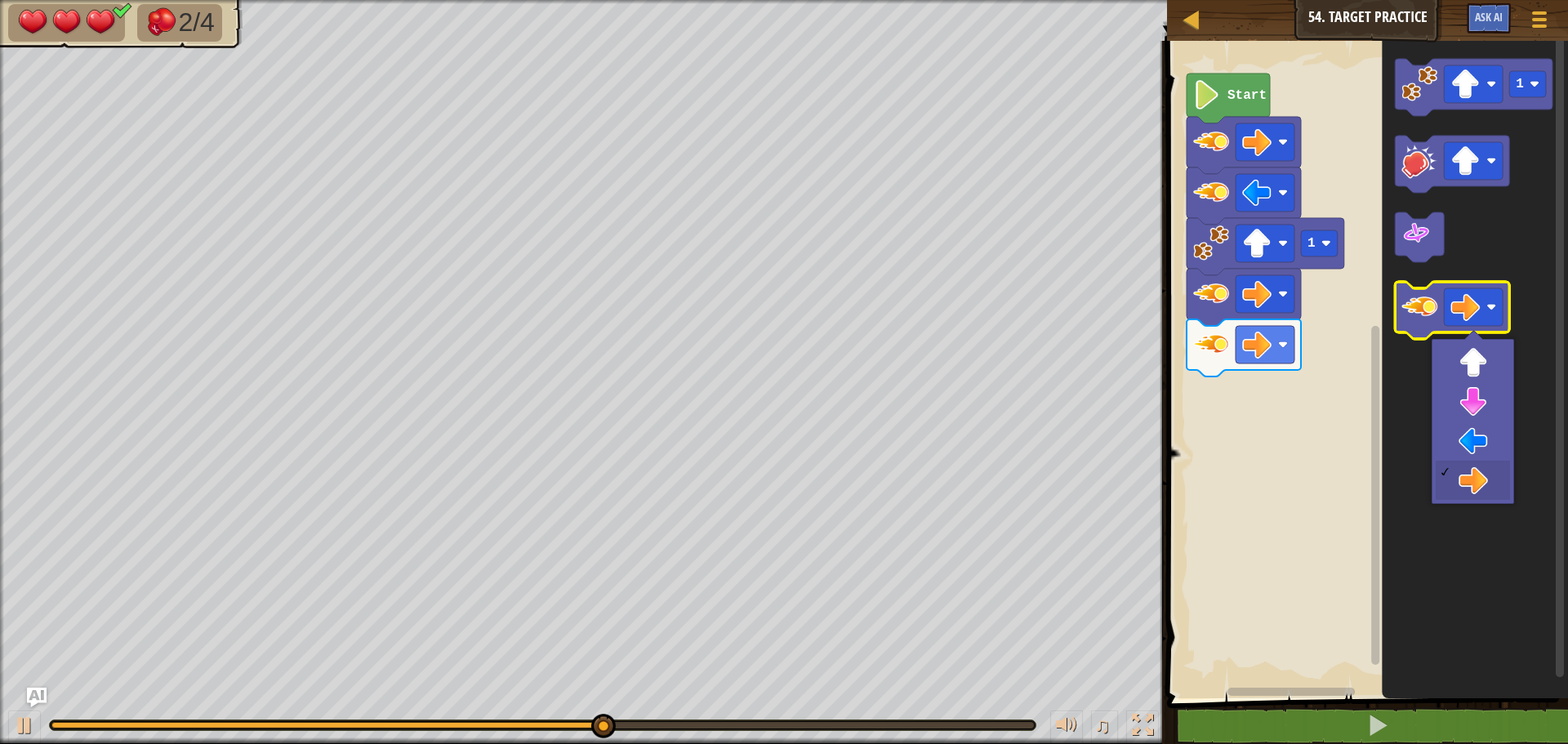
click at [1439, 310] on icon "Blockly Workspace" at bounding box center [1452, 309] width 114 height 57
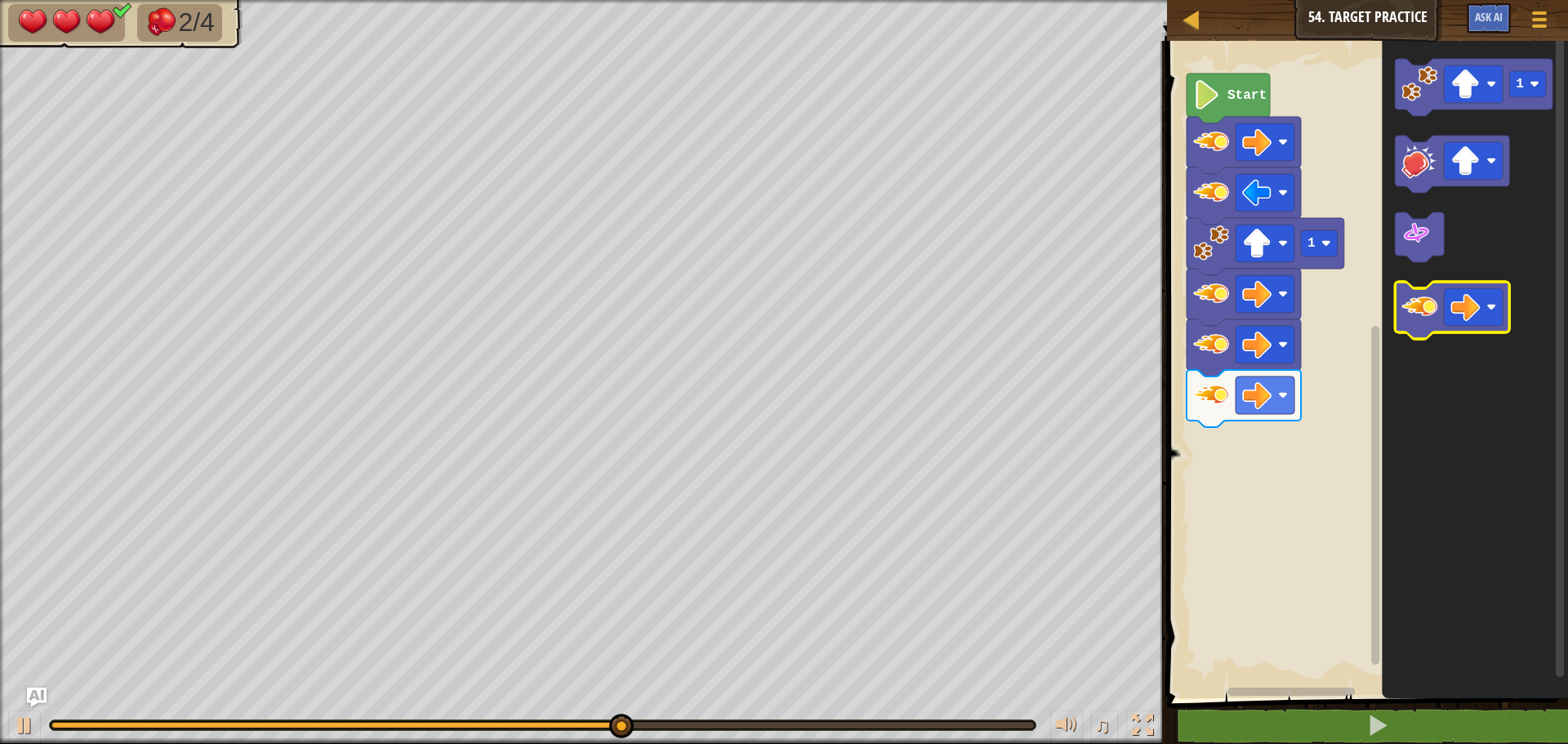
click at [1440, 309] on icon "Blockly Workspace" at bounding box center [1452, 309] width 114 height 57
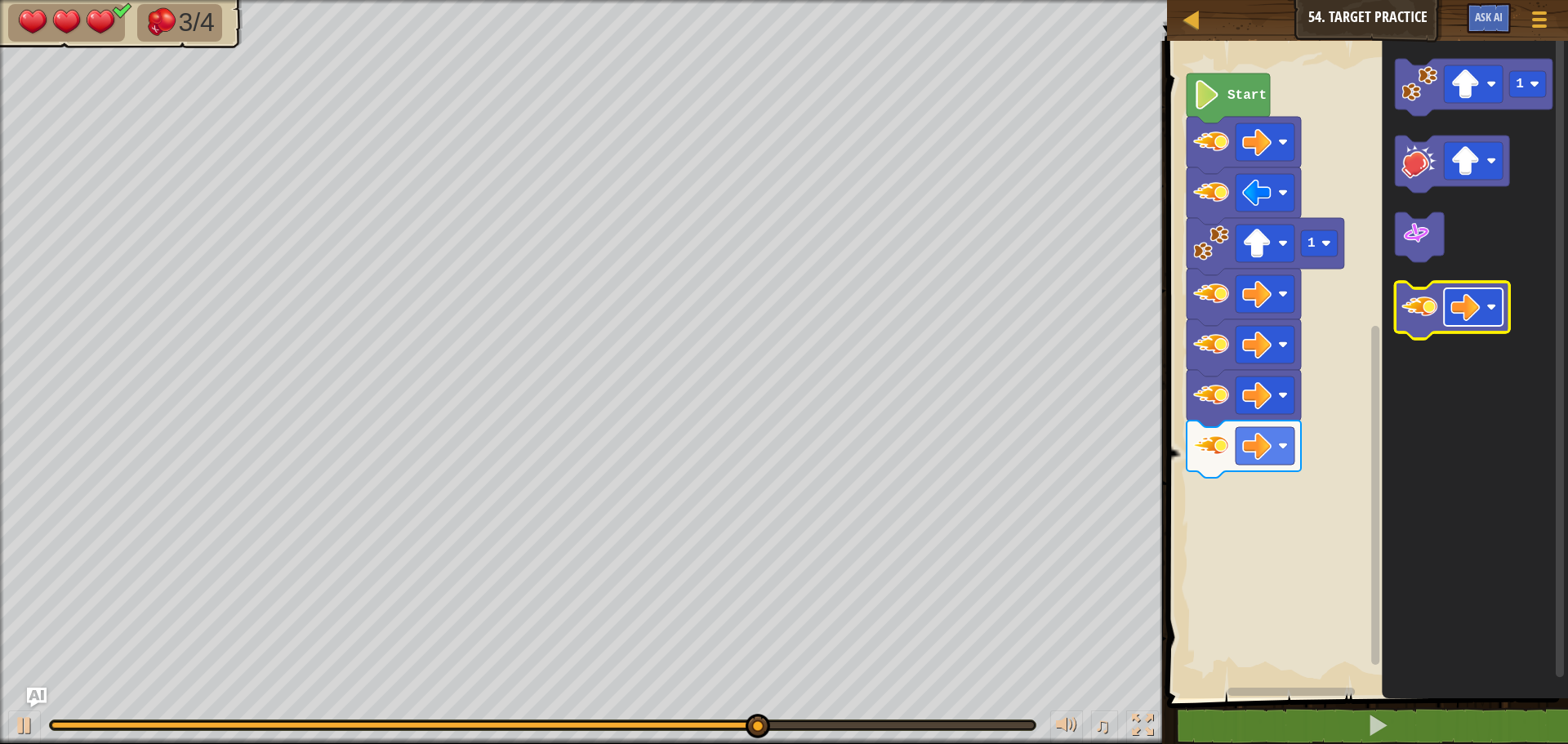
click at [1460, 297] on image "Blockly Workspace" at bounding box center [1465, 307] width 30 height 30
click at [1426, 306] on image "Blockly Workspace" at bounding box center [1419, 307] width 36 height 36
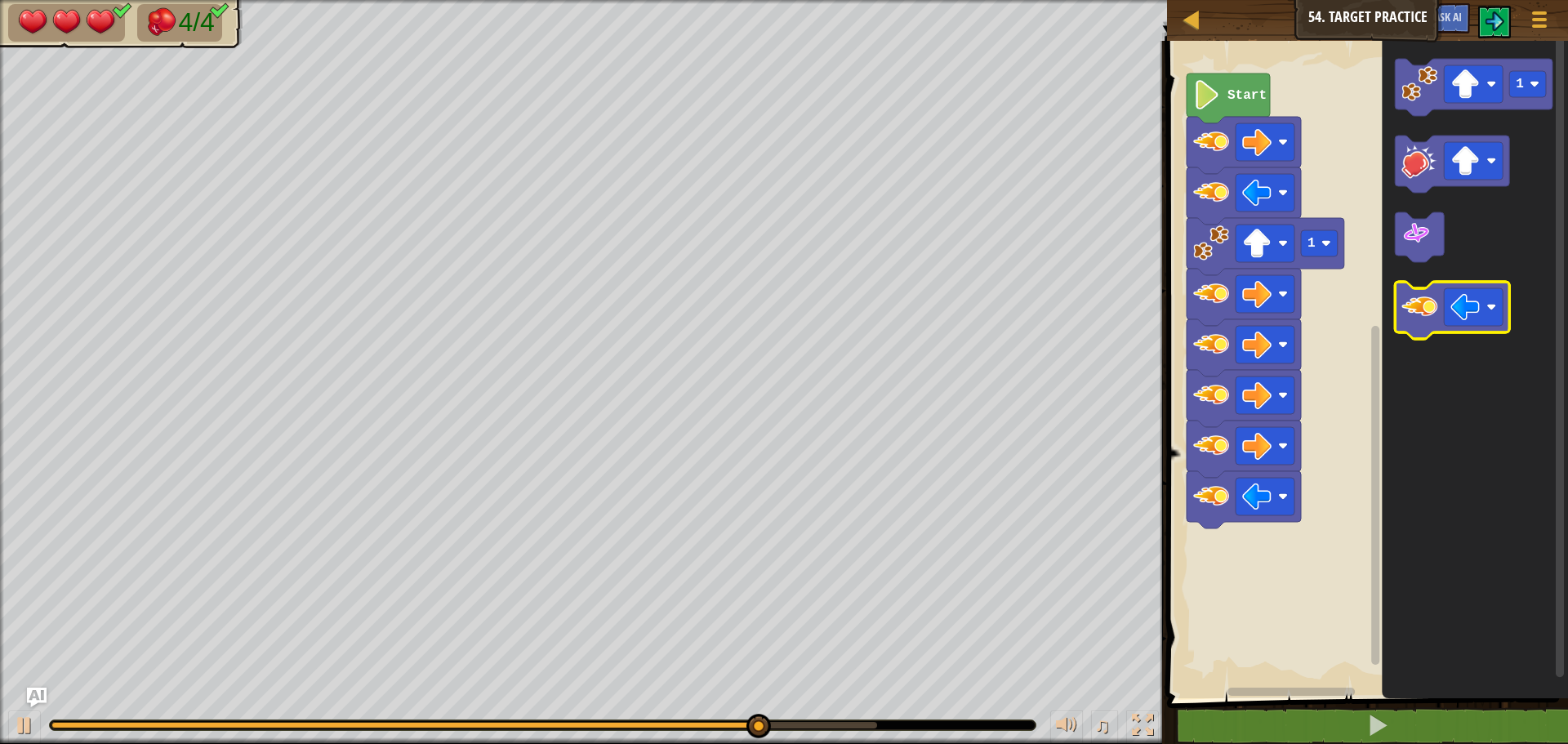
click at [1426, 304] on image "Blockly Workspace" at bounding box center [1419, 307] width 36 height 36
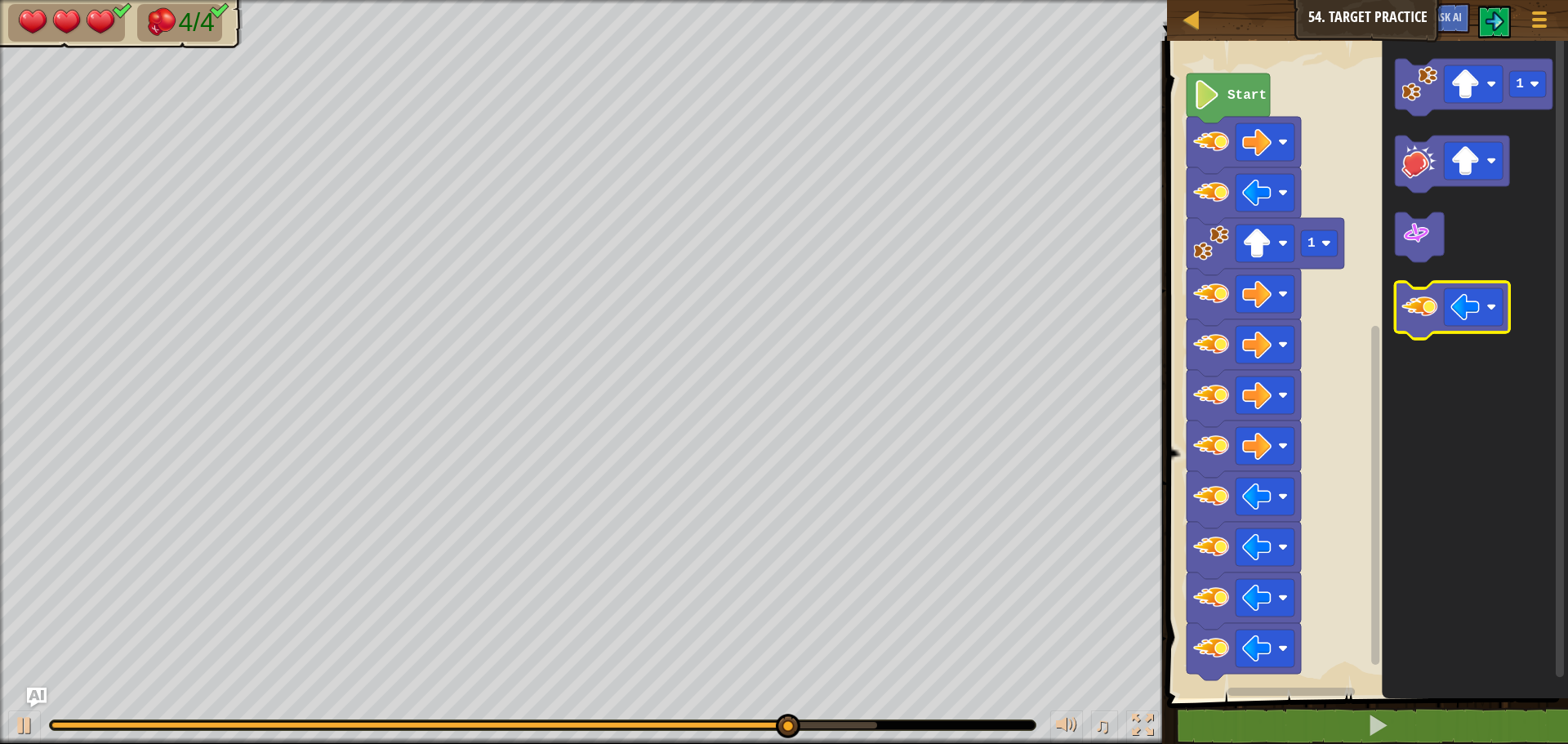
click at [1426, 304] on image "Blockly Workspace" at bounding box center [1419, 307] width 36 height 36
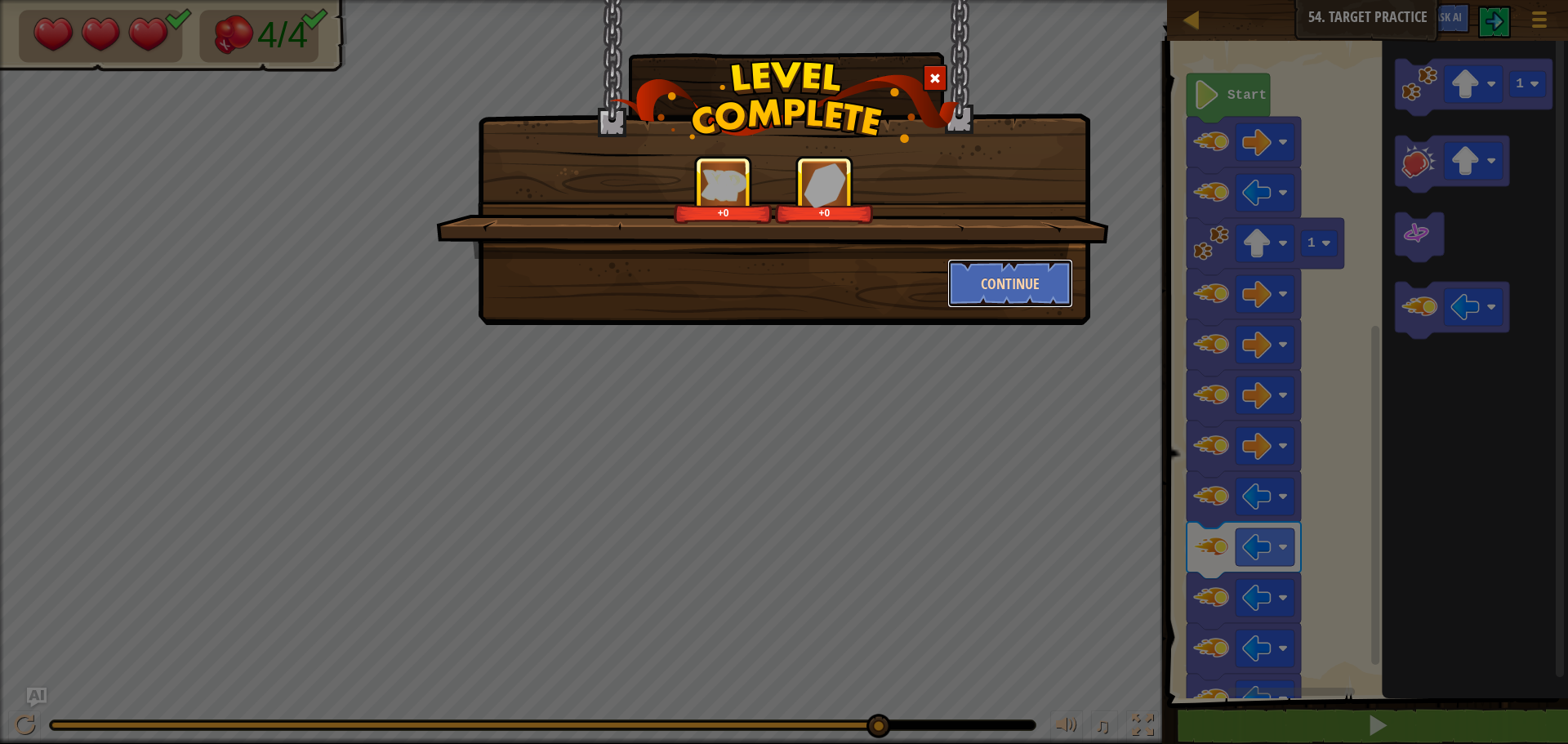
click at [1000, 282] on button "Continue" at bounding box center [1010, 283] width 127 height 49
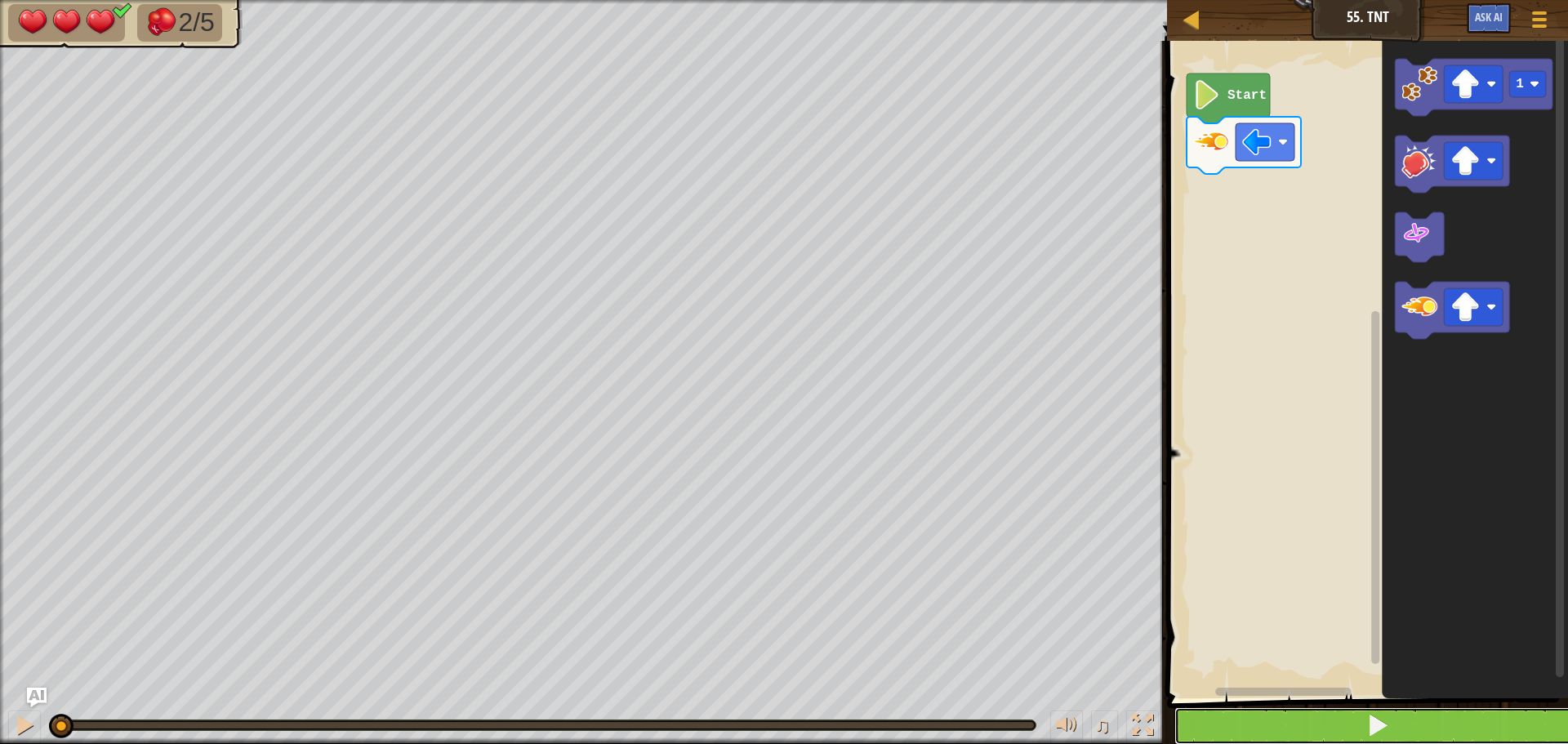
click at [1375, 733] on span at bounding box center [1377, 726] width 23 height 23
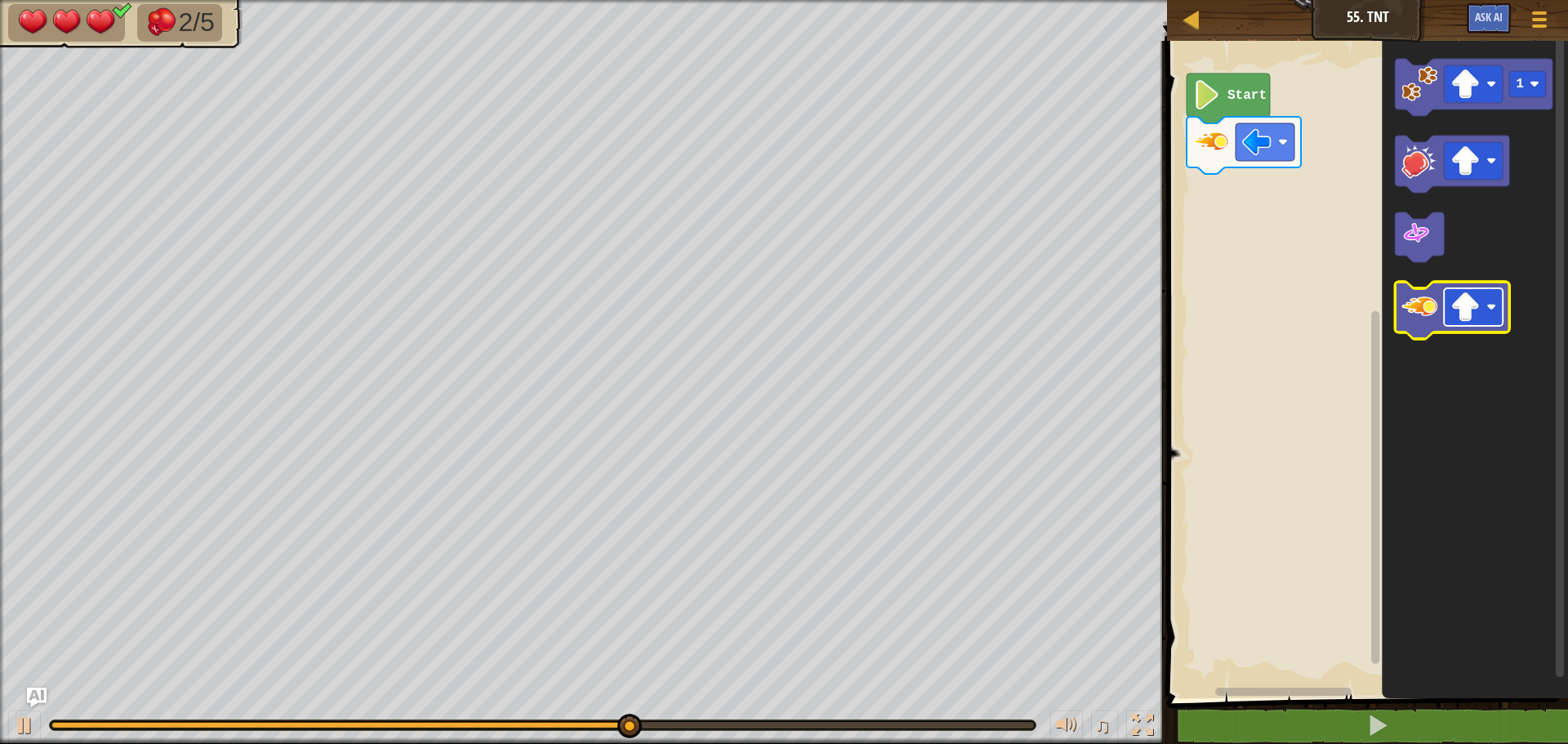
click at [1486, 317] on rect "Blockly Workspace" at bounding box center [1473, 307] width 59 height 38
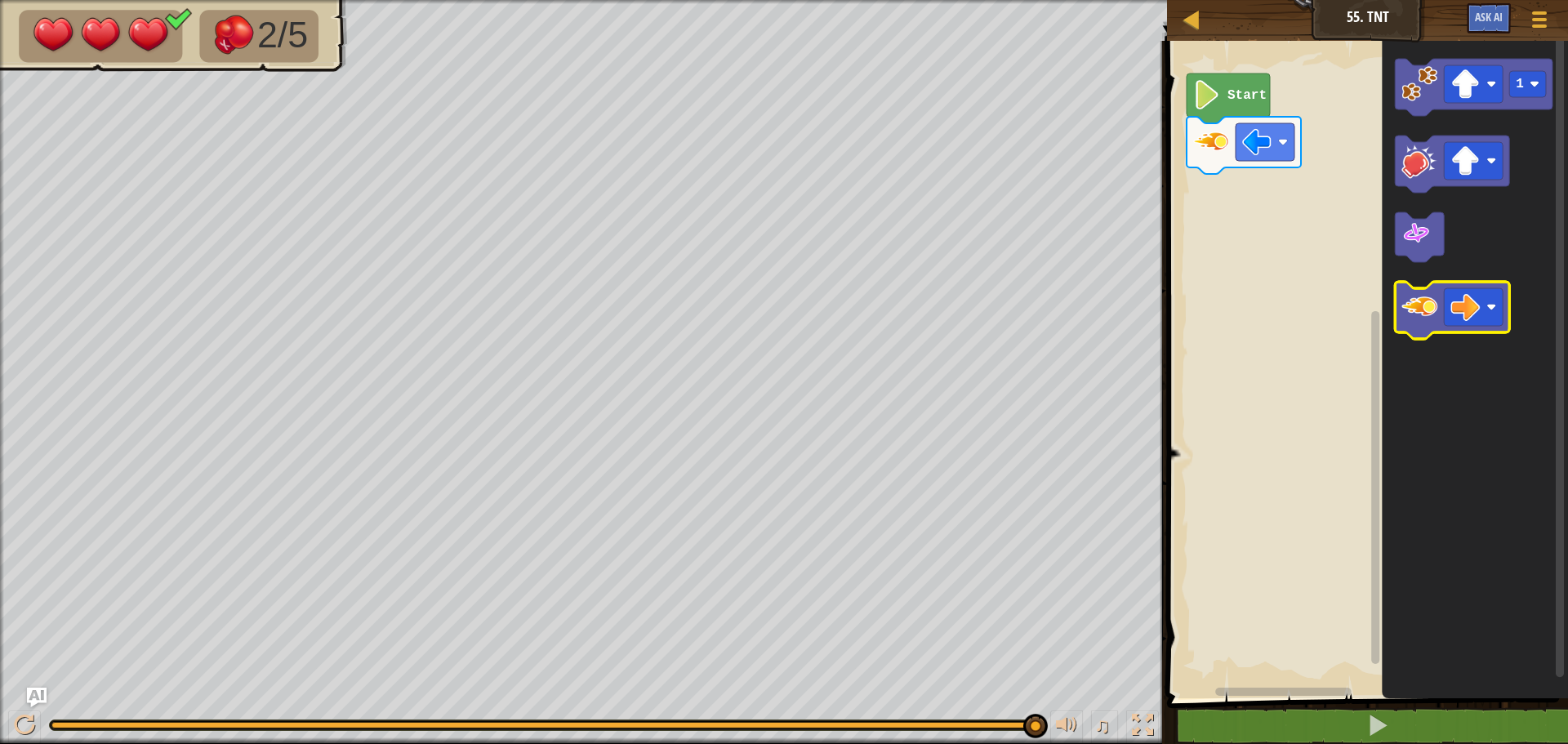
click at [1421, 323] on image "Blockly Workspace" at bounding box center [1419, 307] width 36 height 36
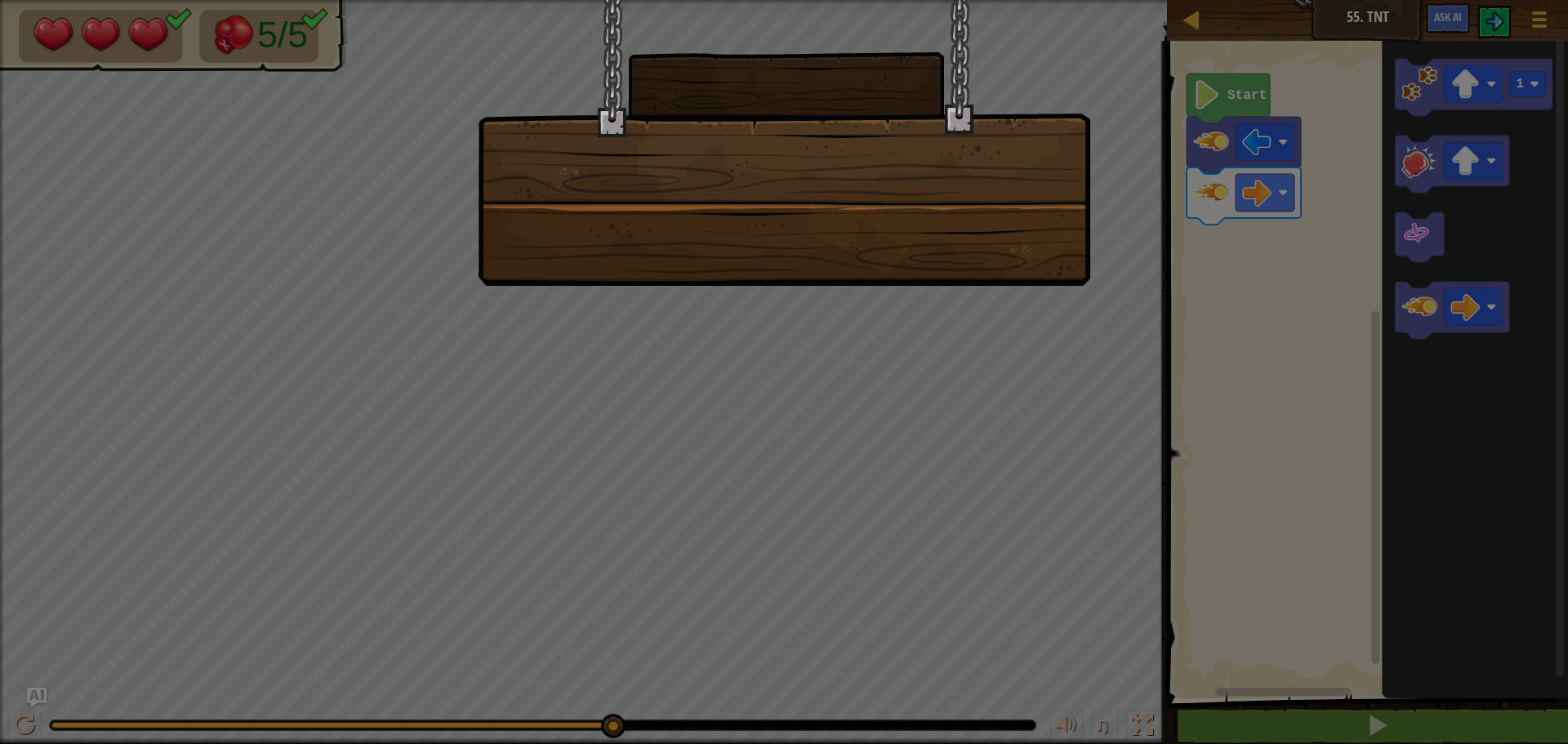
drag, startPoint x: 1063, startPoint y: 263, endPoint x: 1051, endPoint y: 268, distance: 13.0
click at [1049, 271] on div at bounding box center [784, 143] width 613 height 286
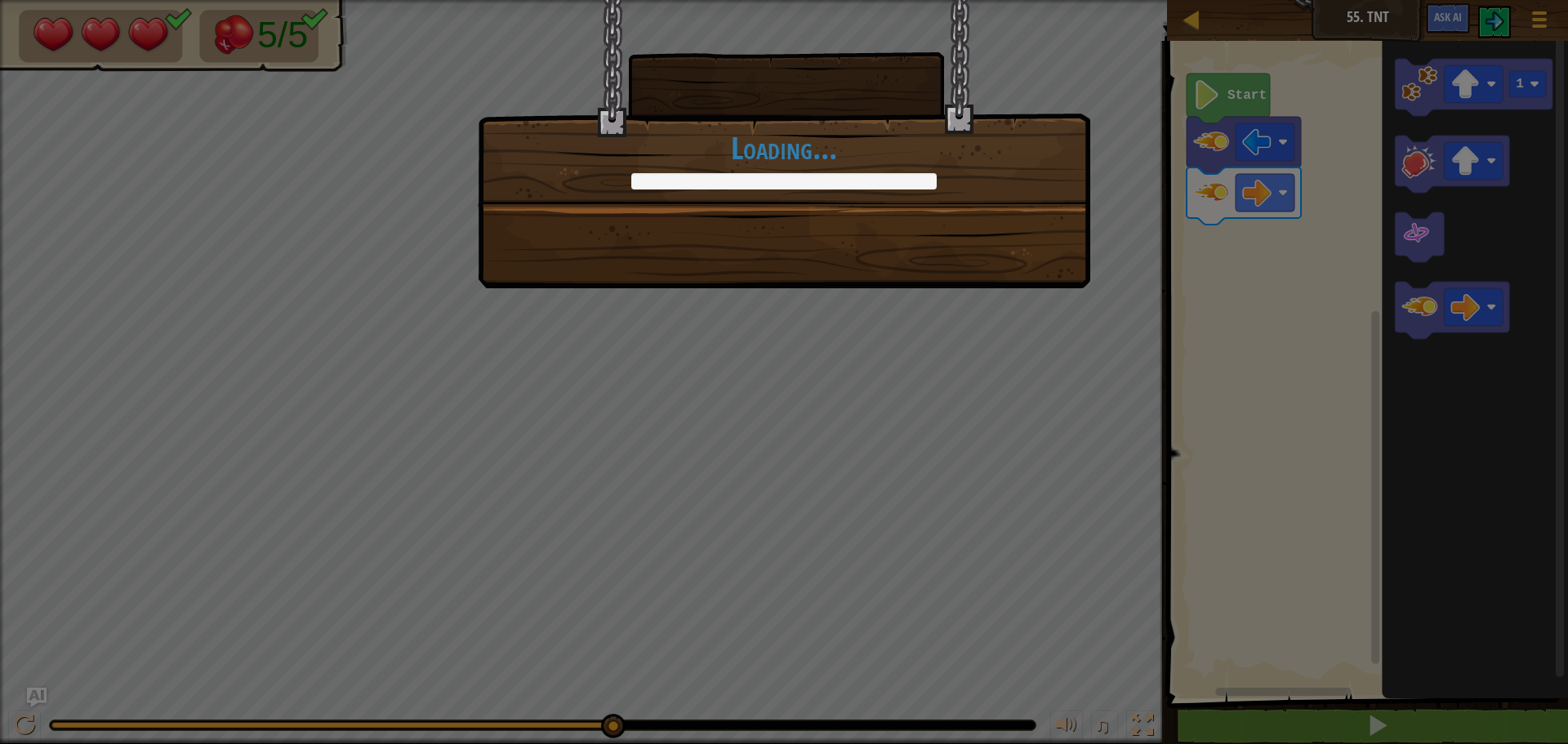
click at [1049, 271] on div "+0 +0 Continue Loading..." at bounding box center [784, 144] width 613 height 289
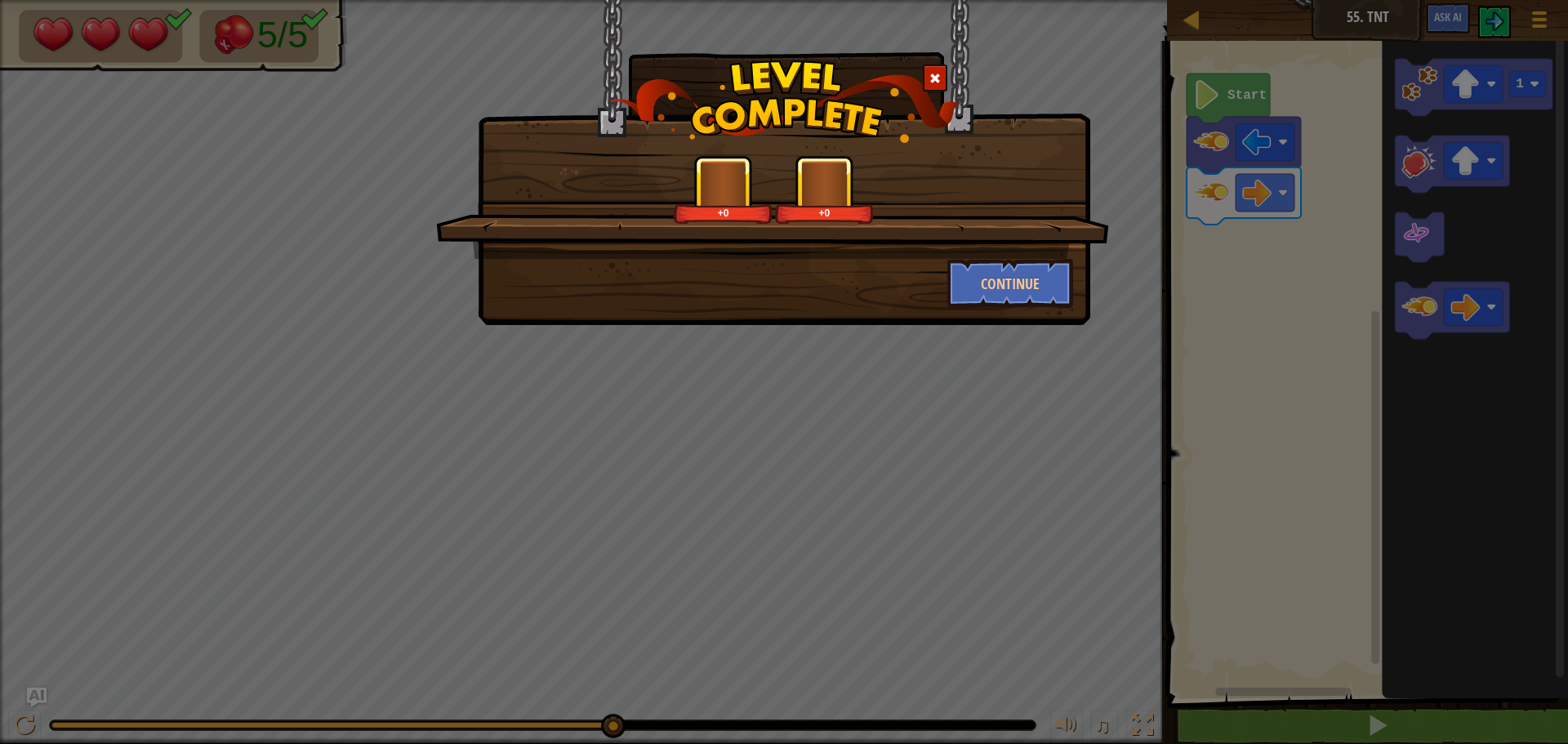
click at [1049, 271] on button "Continue" at bounding box center [1010, 283] width 127 height 49
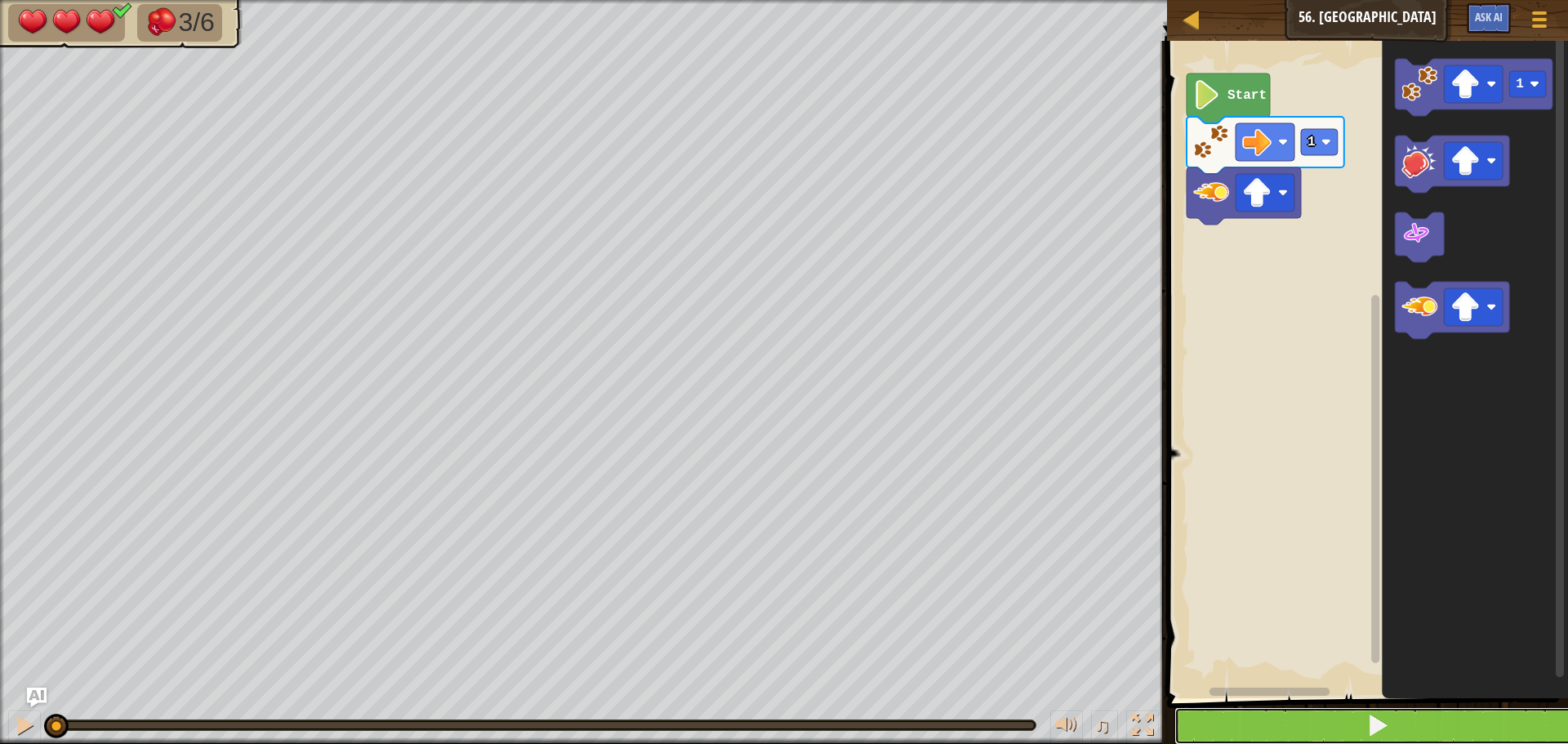
click at [1341, 720] on button at bounding box center [1377, 726] width 406 height 38
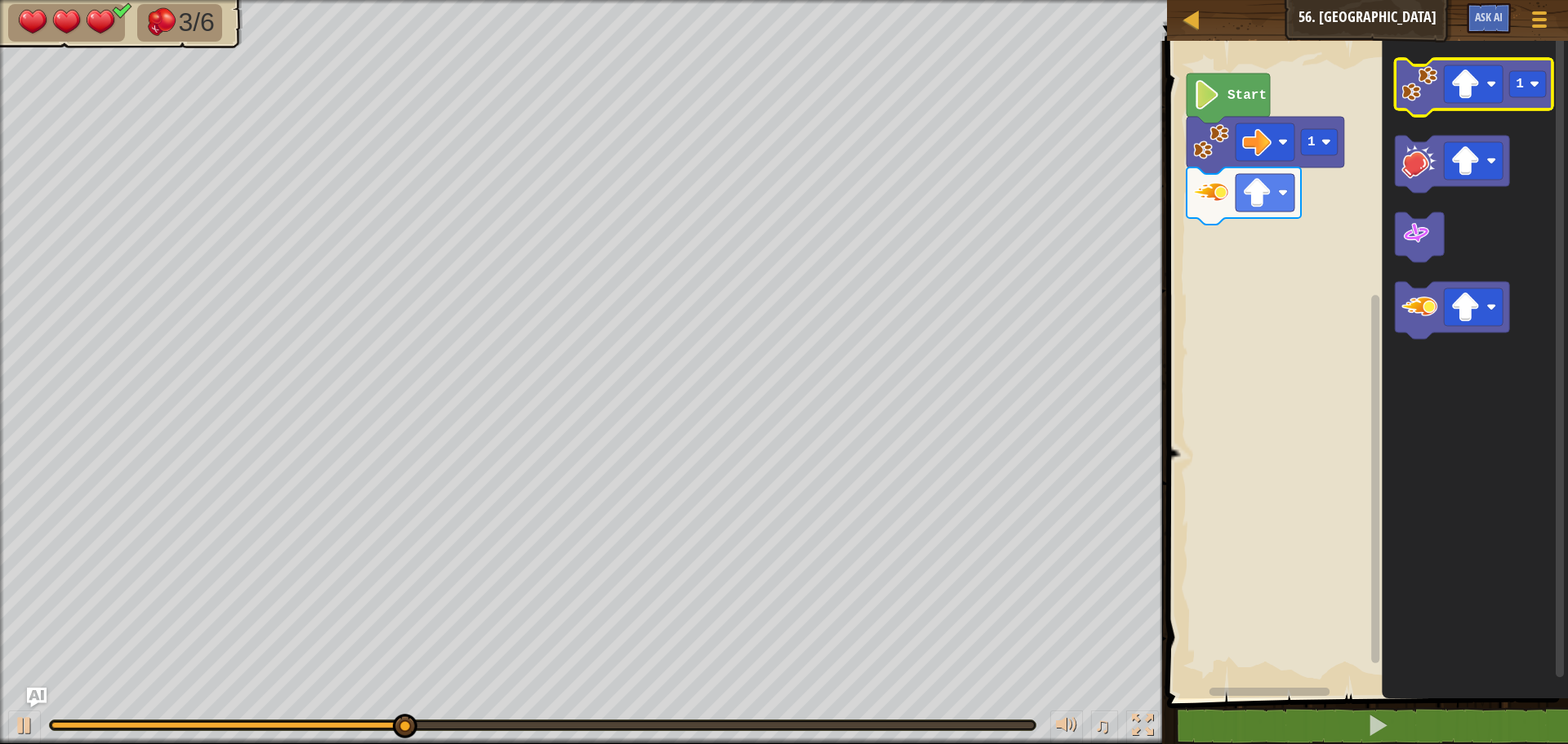
click at [1433, 92] on image "Blockly Workspace" at bounding box center [1419, 84] width 36 height 36
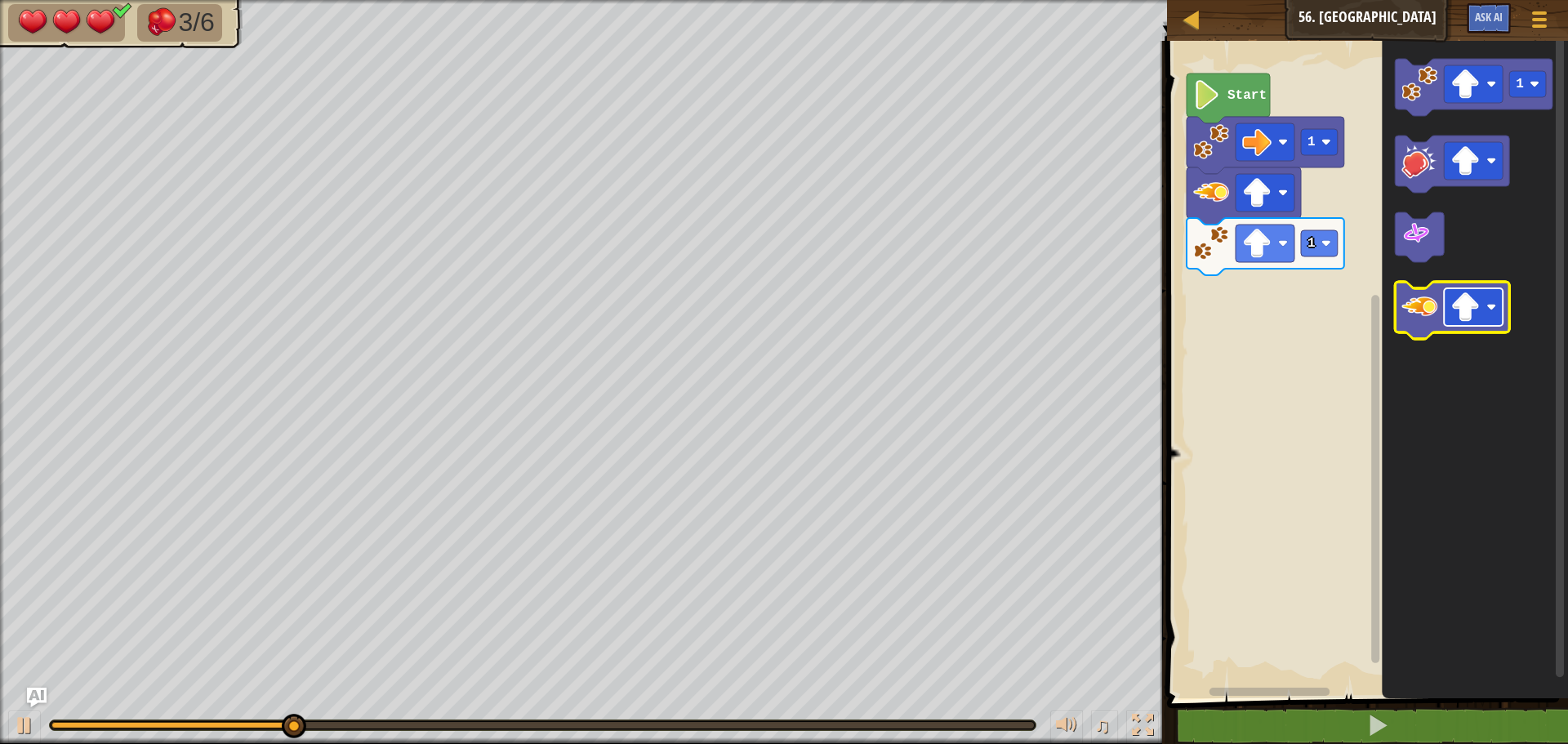
click at [1478, 309] on image "Blockly Workspace" at bounding box center [1465, 307] width 30 height 30
click at [1426, 330] on icon "Blockly Workspace" at bounding box center [1452, 309] width 114 height 57
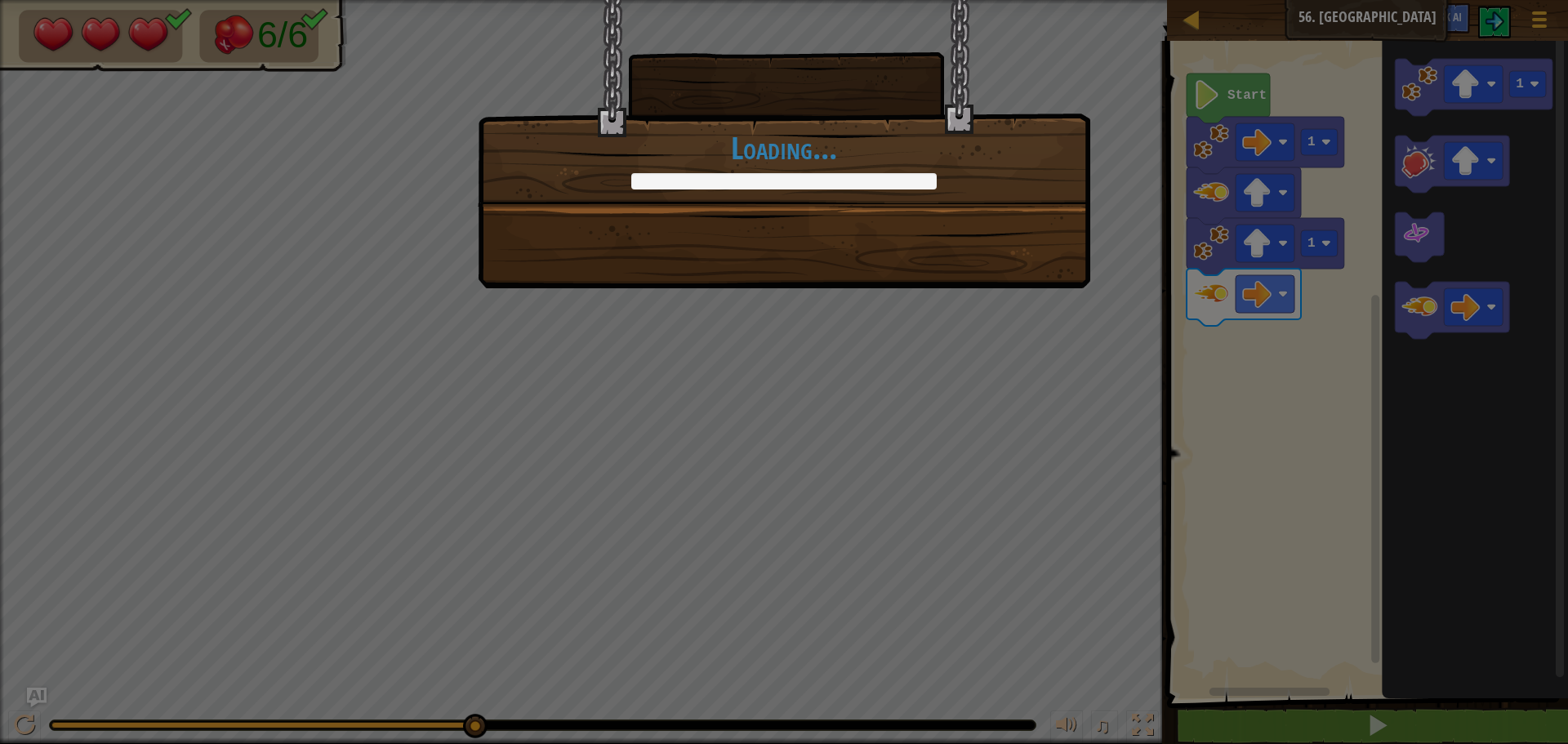
drag, startPoint x: 1031, startPoint y: 281, endPoint x: 1039, endPoint y: 267, distance: 16.1
click at [1032, 280] on div "Explosives! Excellent! +0 +0 Continue Loading..." at bounding box center [784, 144] width 613 height 289
click at [1039, 267] on div "Explosives! Excellent! +0 +0 Continue Loading..." at bounding box center [784, 144] width 613 height 289
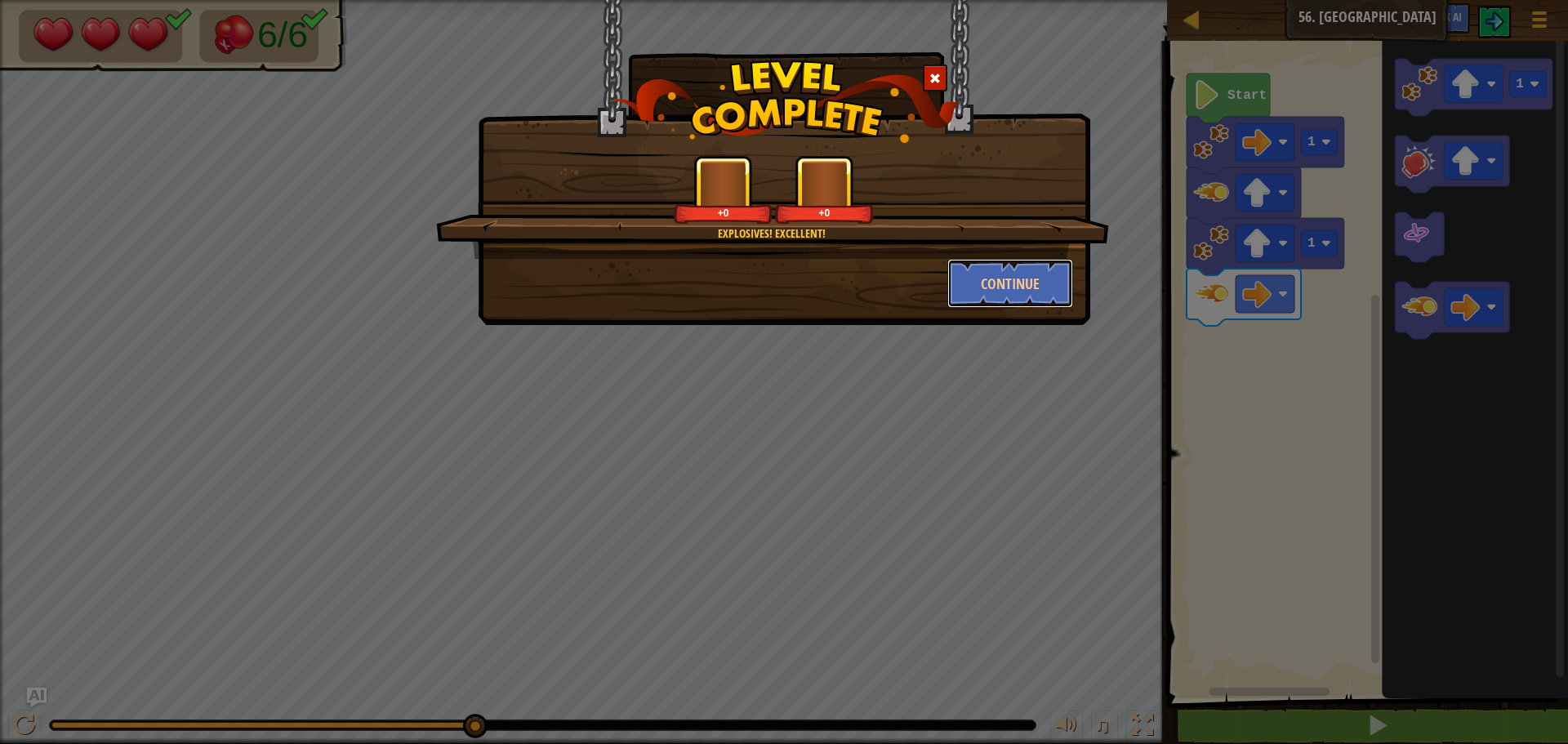
click at [1027, 261] on button "Continue" at bounding box center [1010, 283] width 127 height 49
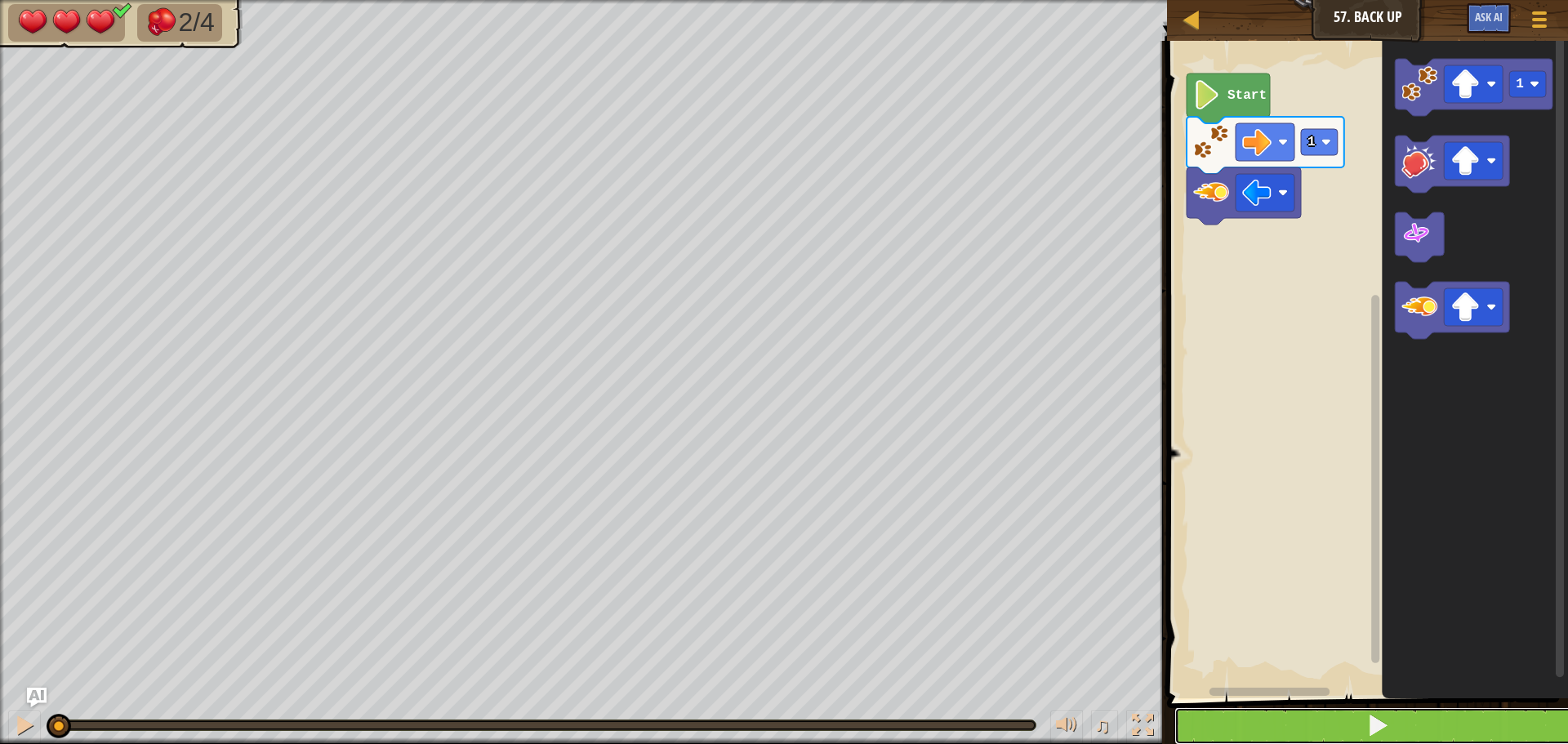
click at [1274, 713] on button at bounding box center [1377, 726] width 406 height 38
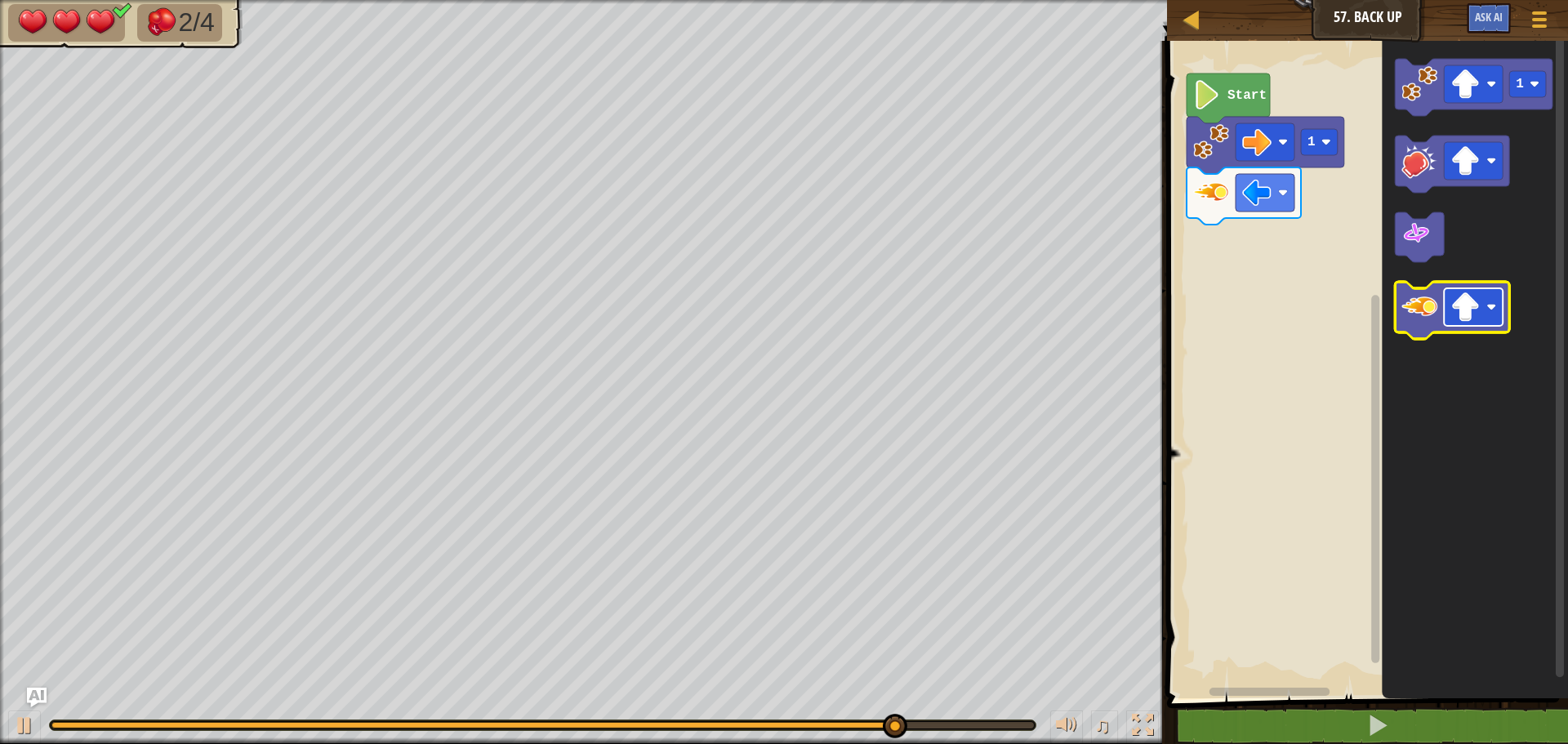
click at [1461, 301] on image "Blockly Workspace" at bounding box center [1465, 307] width 30 height 30
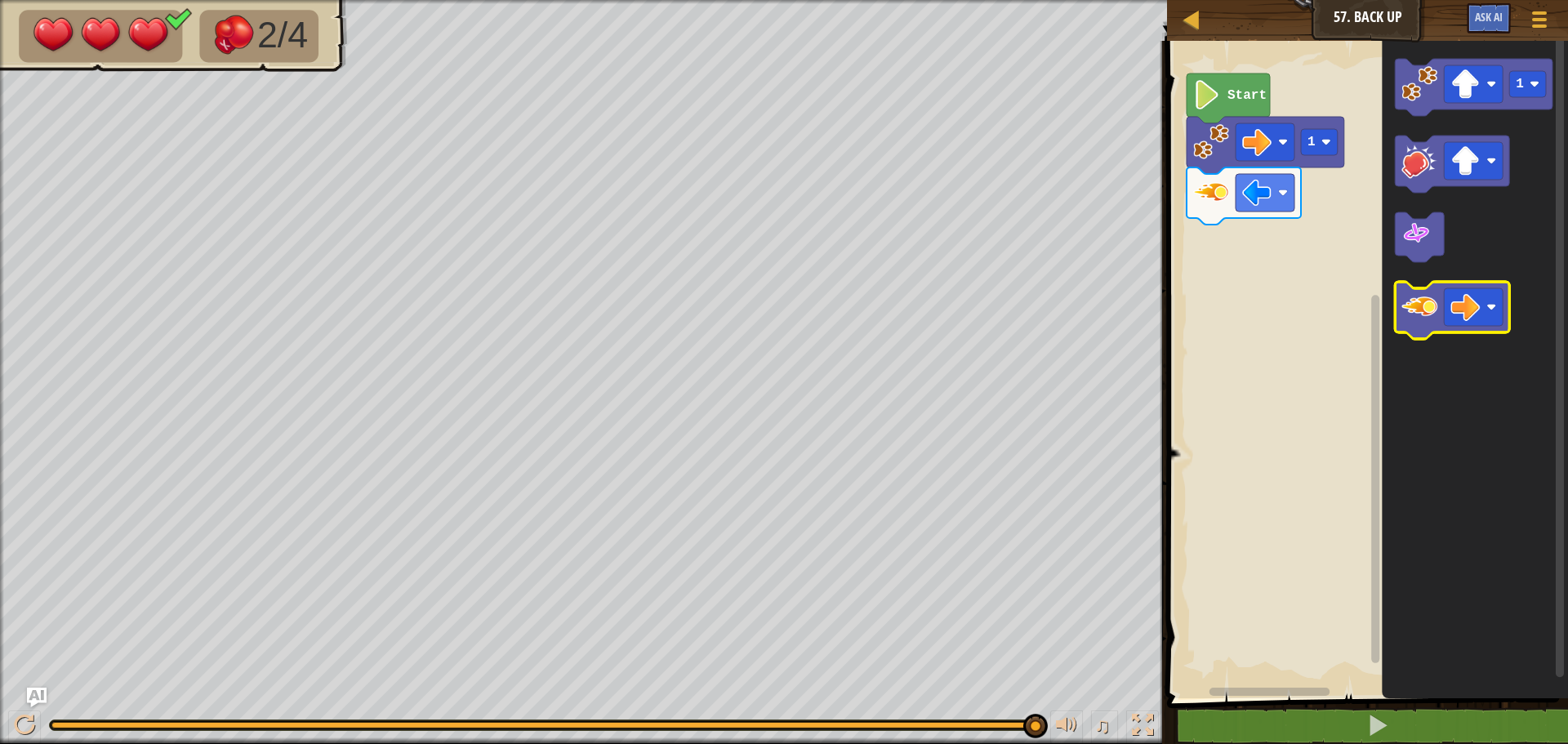
click at [1433, 327] on icon "Blockly Workspace" at bounding box center [1452, 309] width 114 height 57
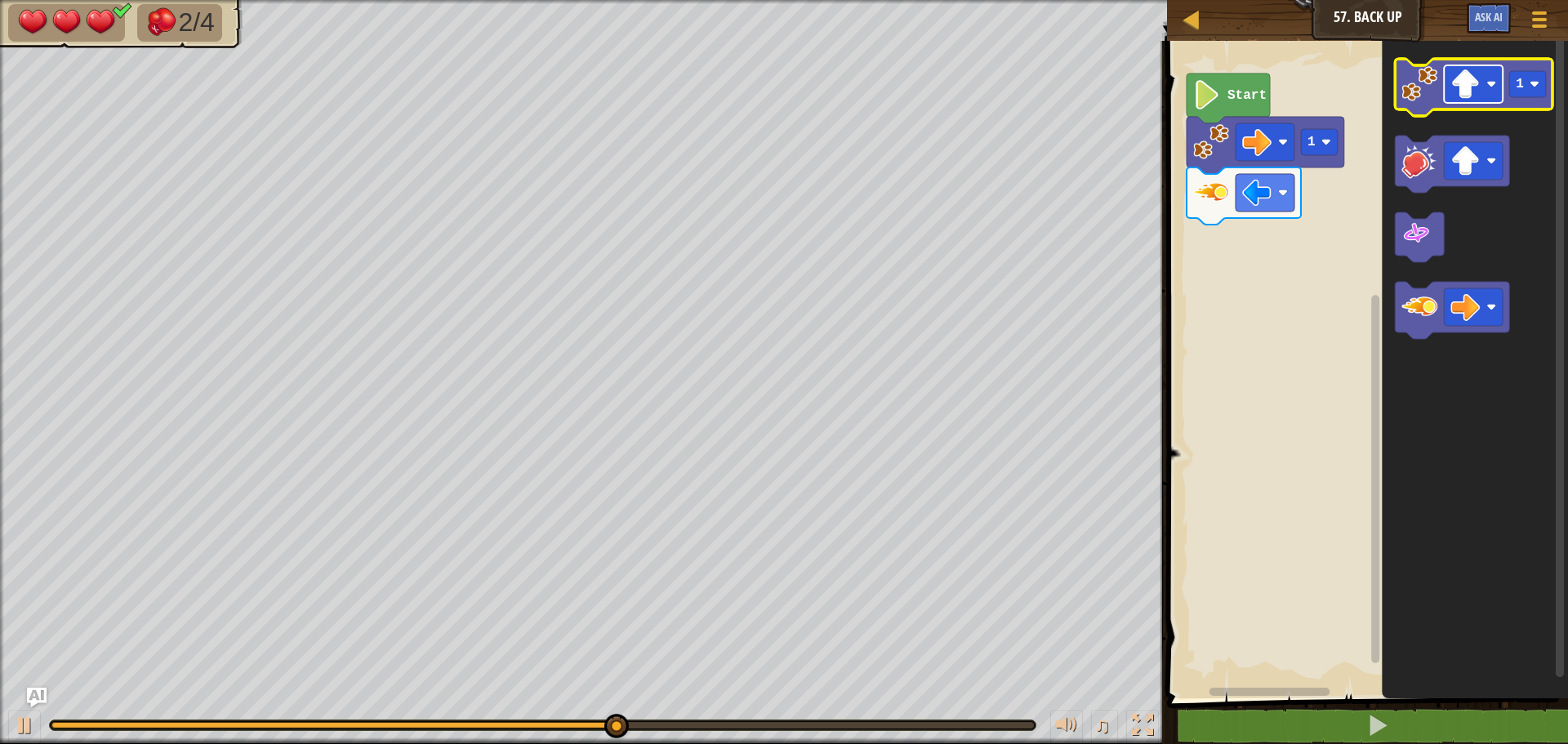
click at [1460, 93] on image "Blockly Workspace" at bounding box center [1465, 84] width 30 height 30
click at [1434, 101] on image "Blockly Workspace" at bounding box center [1419, 84] width 36 height 36
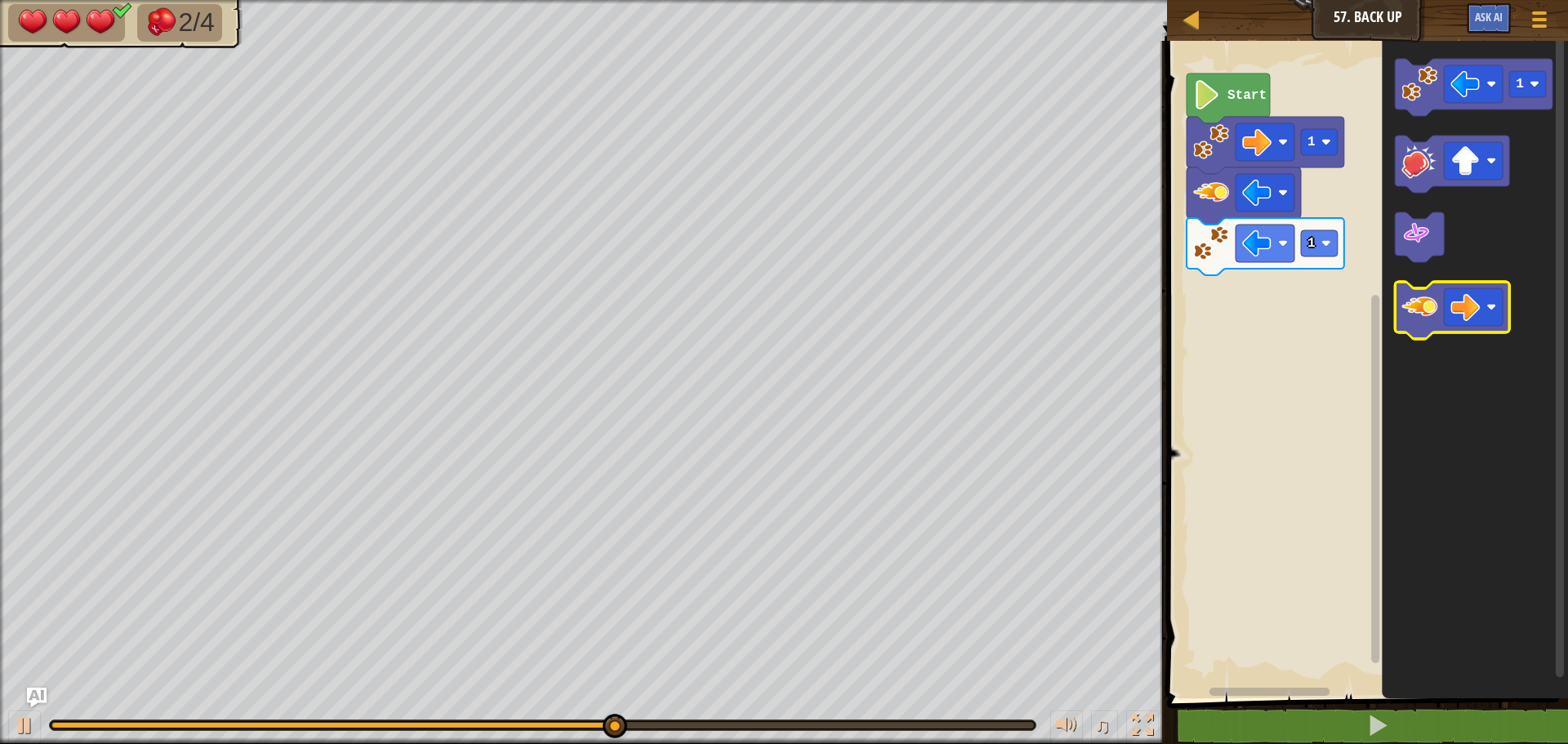
click at [1429, 317] on image "Blockly Workspace" at bounding box center [1419, 307] width 36 height 36
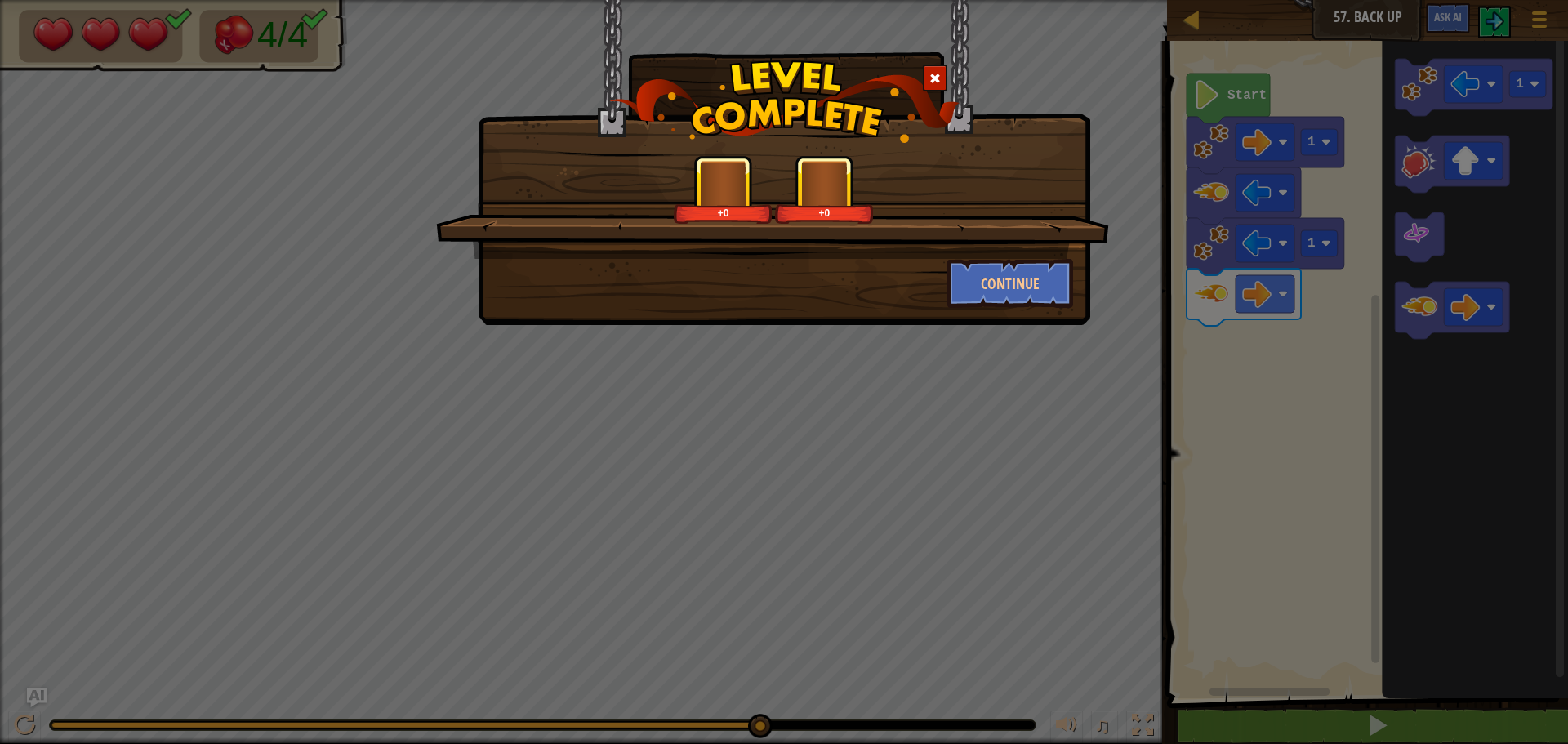
click at [1023, 252] on div "+0 +0" at bounding box center [773, 207] width 673 height 104
click at [1044, 289] on button "Continue" at bounding box center [1010, 283] width 127 height 49
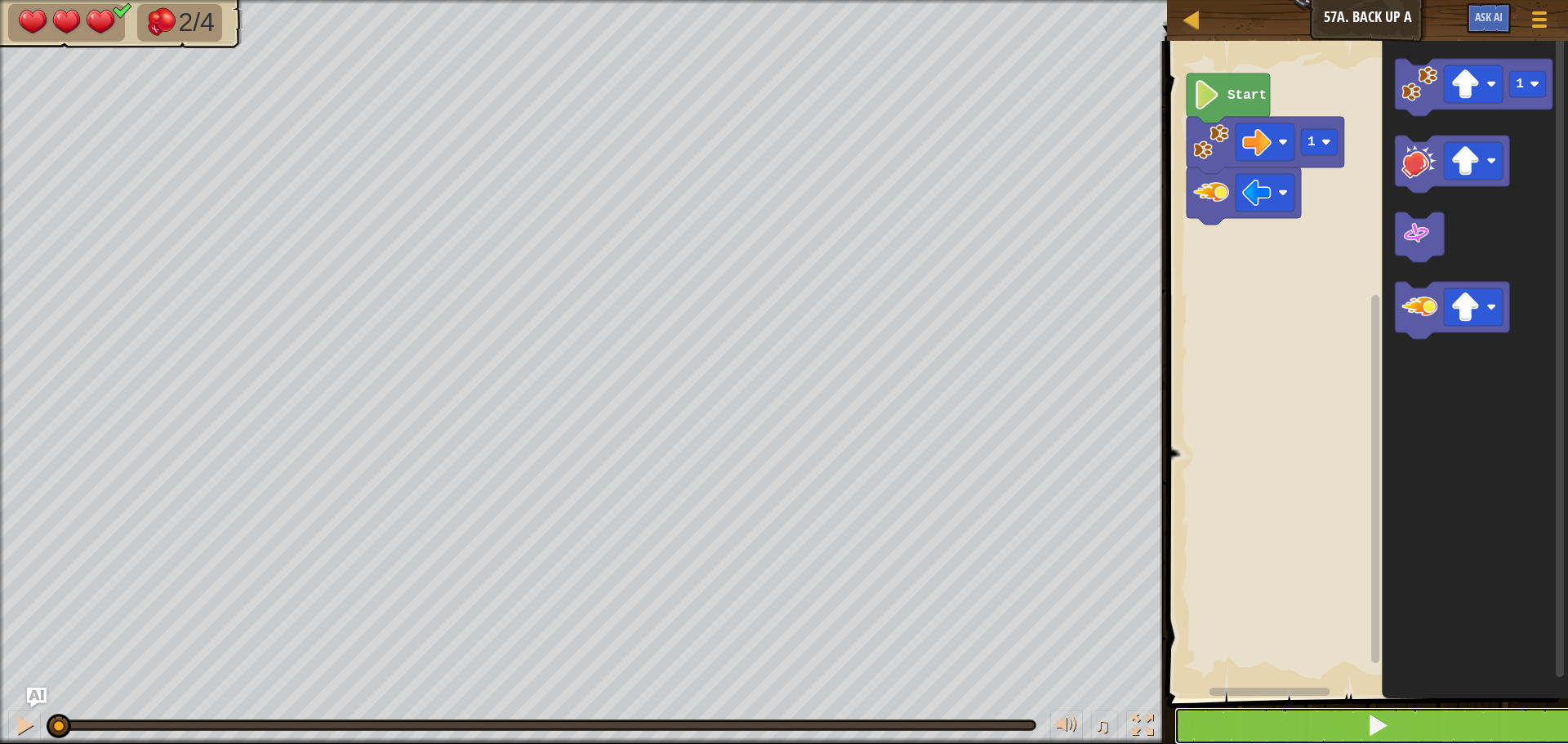
click at [1391, 732] on button at bounding box center [1377, 726] width 406 height 38
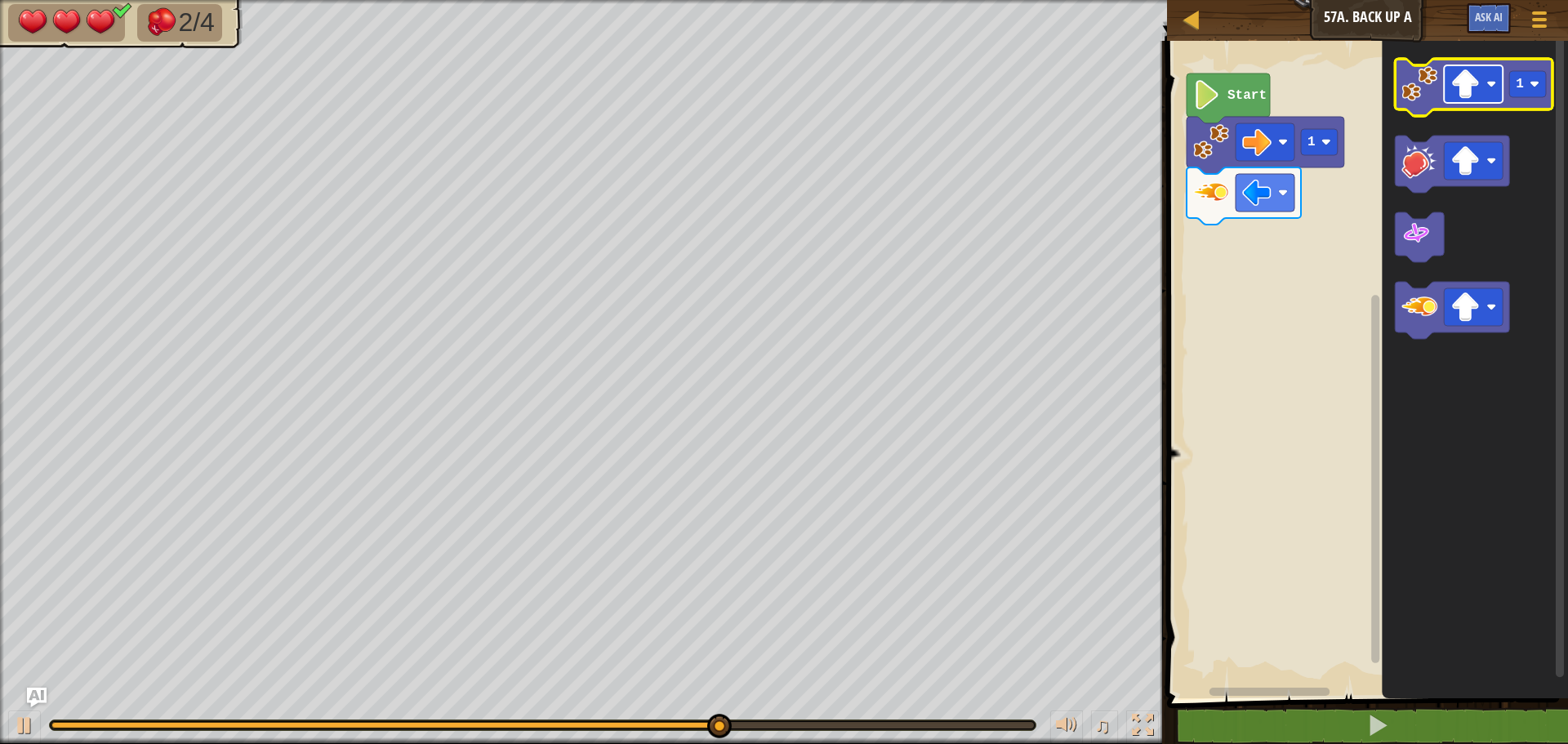
click at [1463, 93] on image "Blockly Workspace" at bounding box center [1465, 84] width 30 height 30
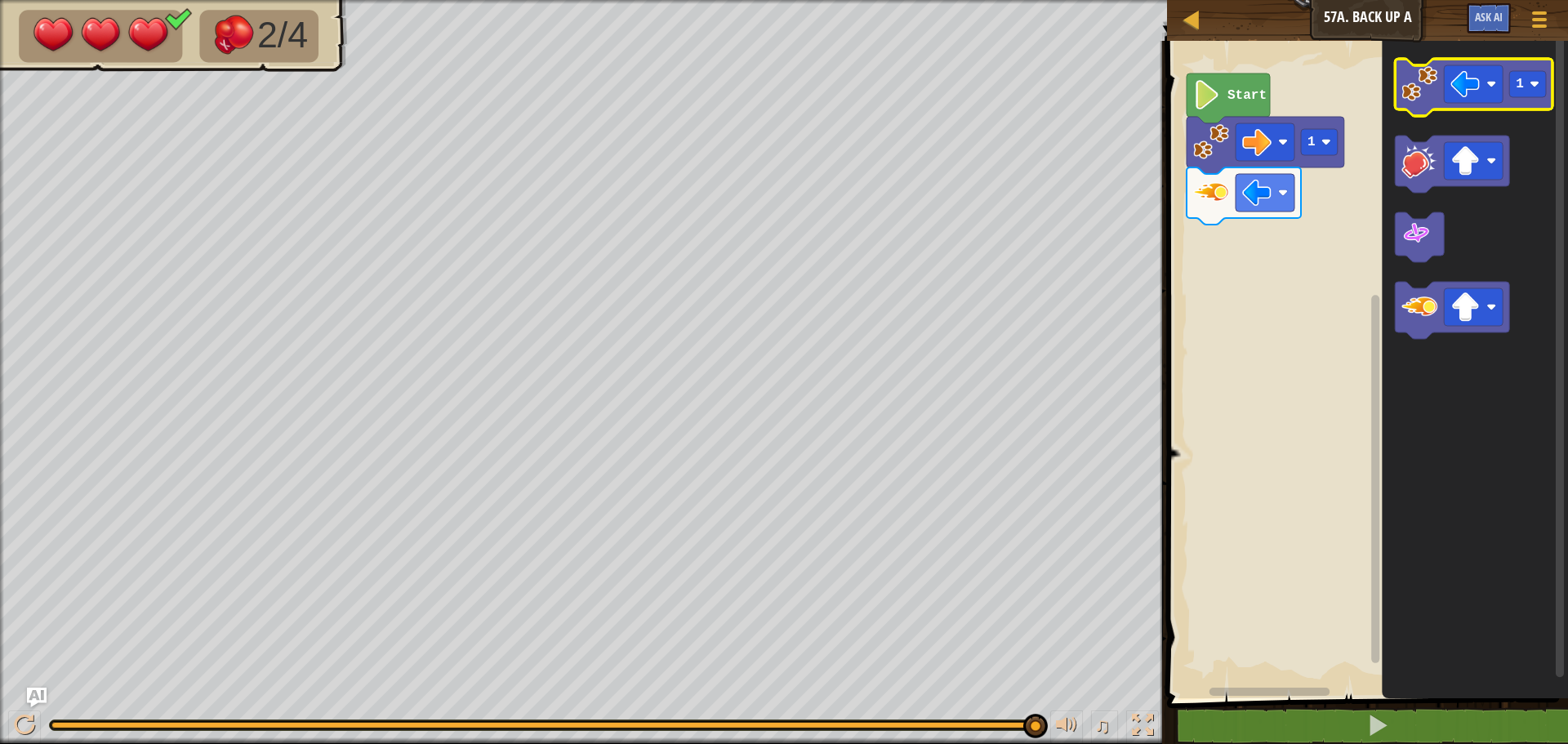
click at [1411, 94] on image "Blockly Workspace" at bounding box center [1419, 84] width 36 height 36
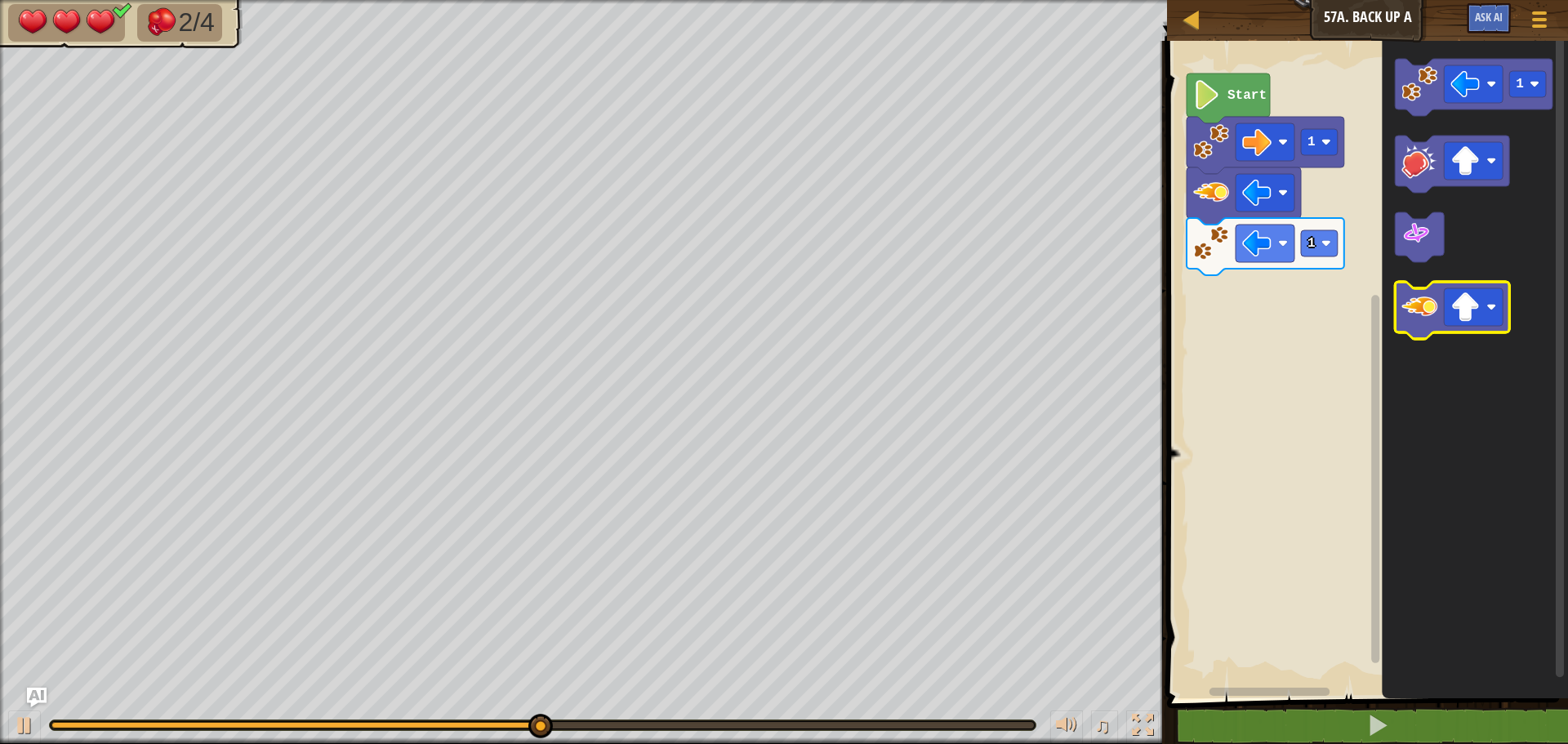
click at [1436, 320] on image "Blockly Workspace" at bounding box center [1419, 307] width 36 height 36
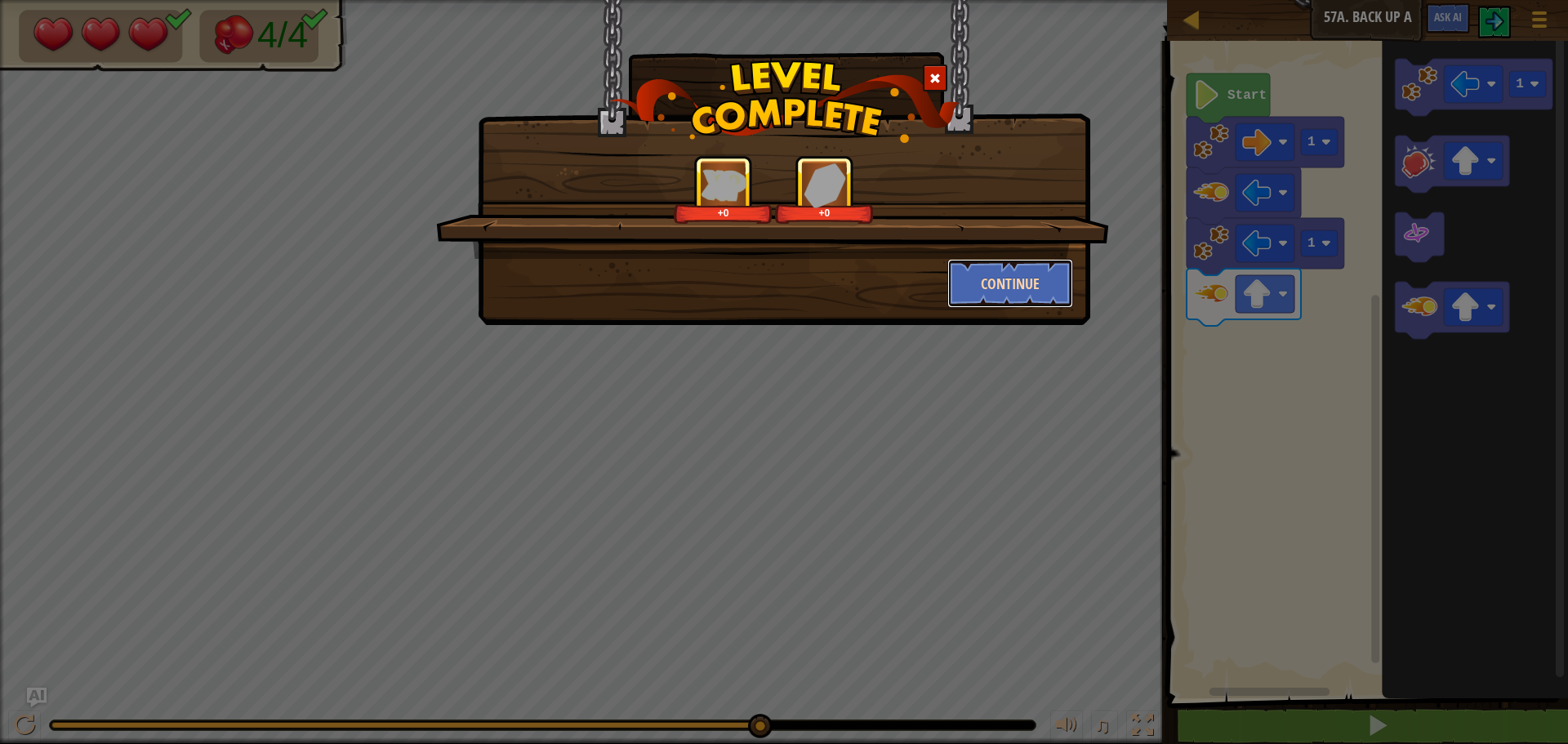
click at [1038, 285] on button "Continue" at bounding box center [1010, 283] width 127 height 49
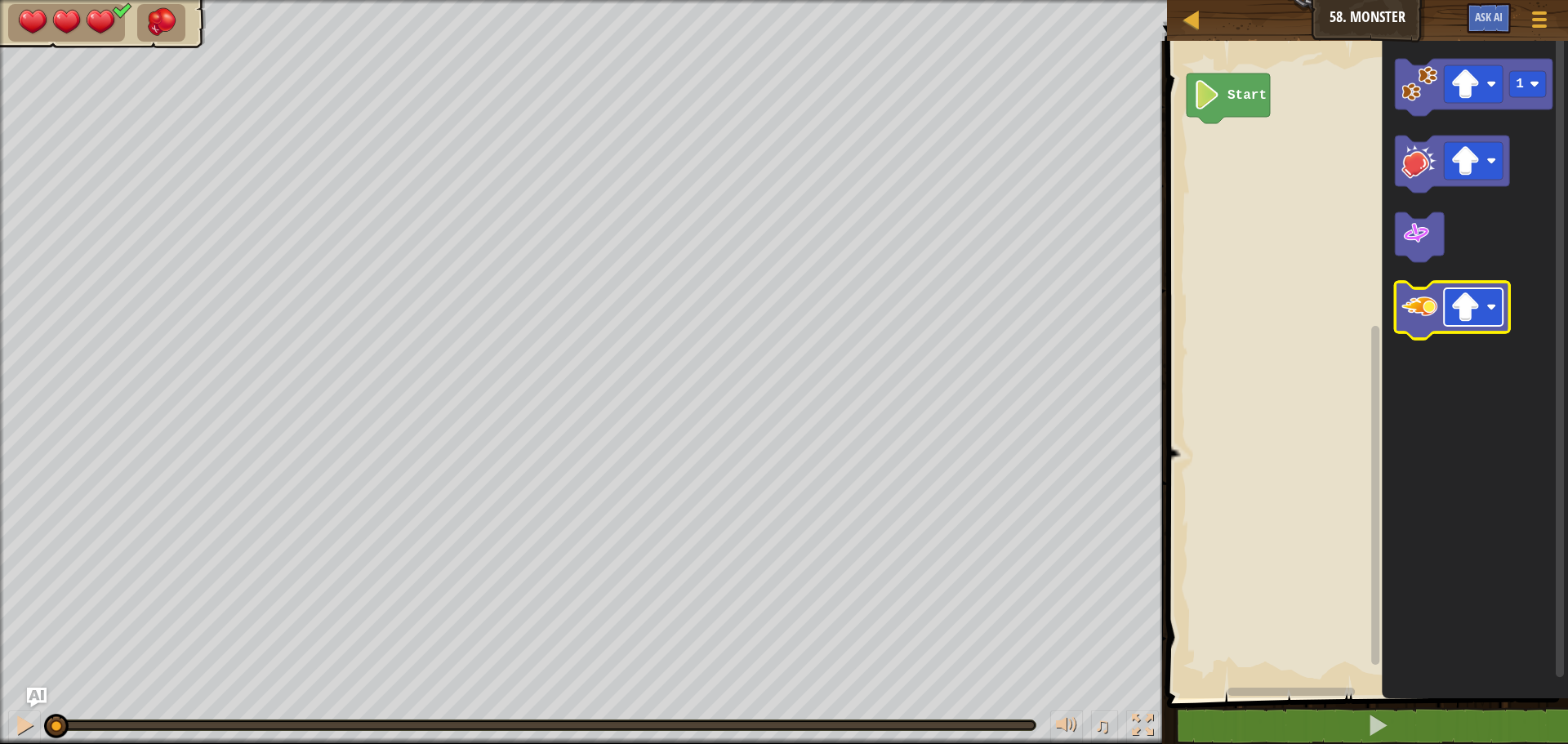
click at [1452, 307] on image "Blockly Workspace" at bounding box center [1465, 307] width 30 height 30
click at [1440, 333] on rect "Blockly Workspace" at bounding box center [1452, 309] width 114 height 57
click at [1434, 331] on icon "Blockly Workspace" at bounding box center [1452, 309] width 114 height 57
click at [1430, 334] on icon "Blockly Workspace" at bounding box center [1452, 309] width 114 height 57
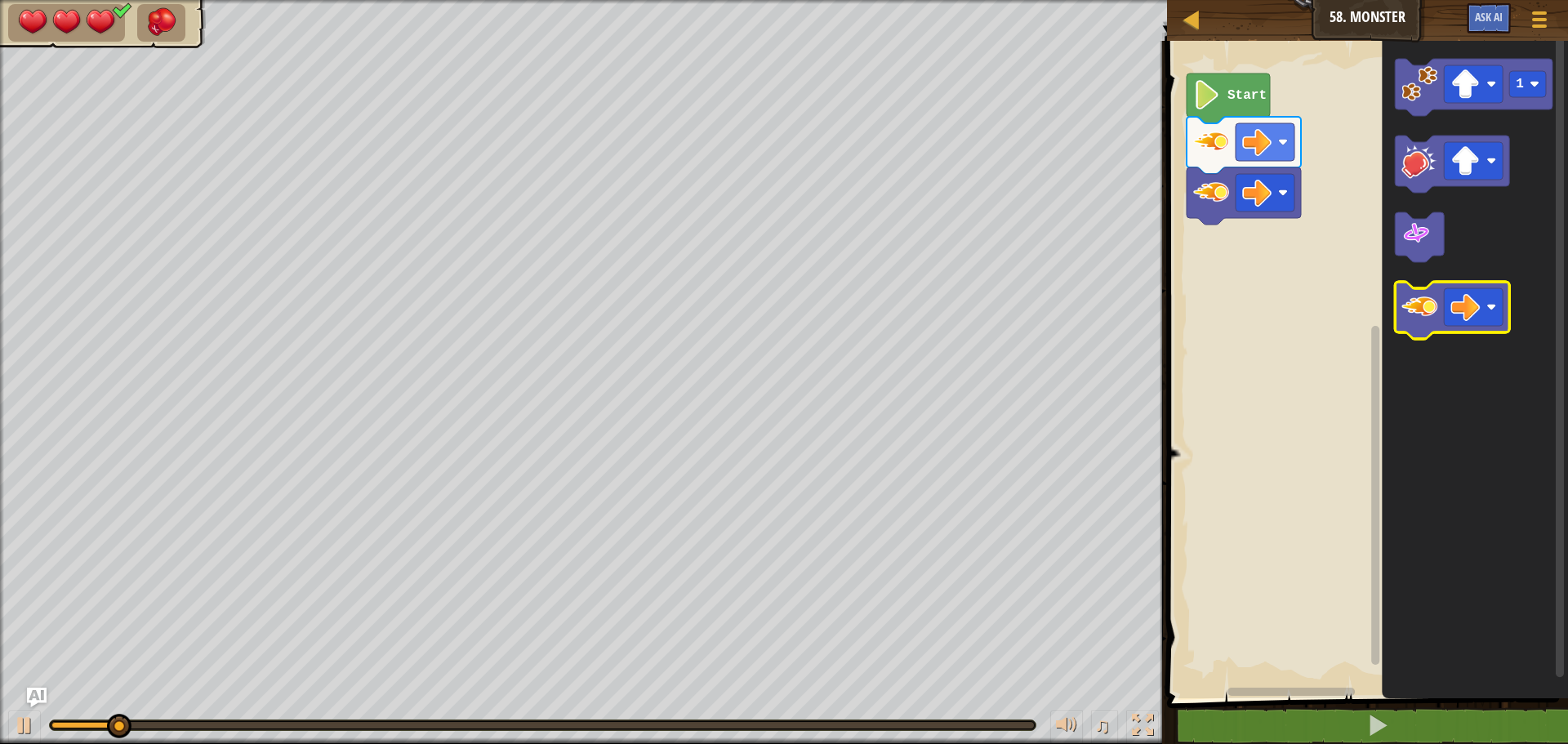
click at [1430, 334] on icon "Blockly Workspace" at bounding box center [1452, 309] width 114 height 57
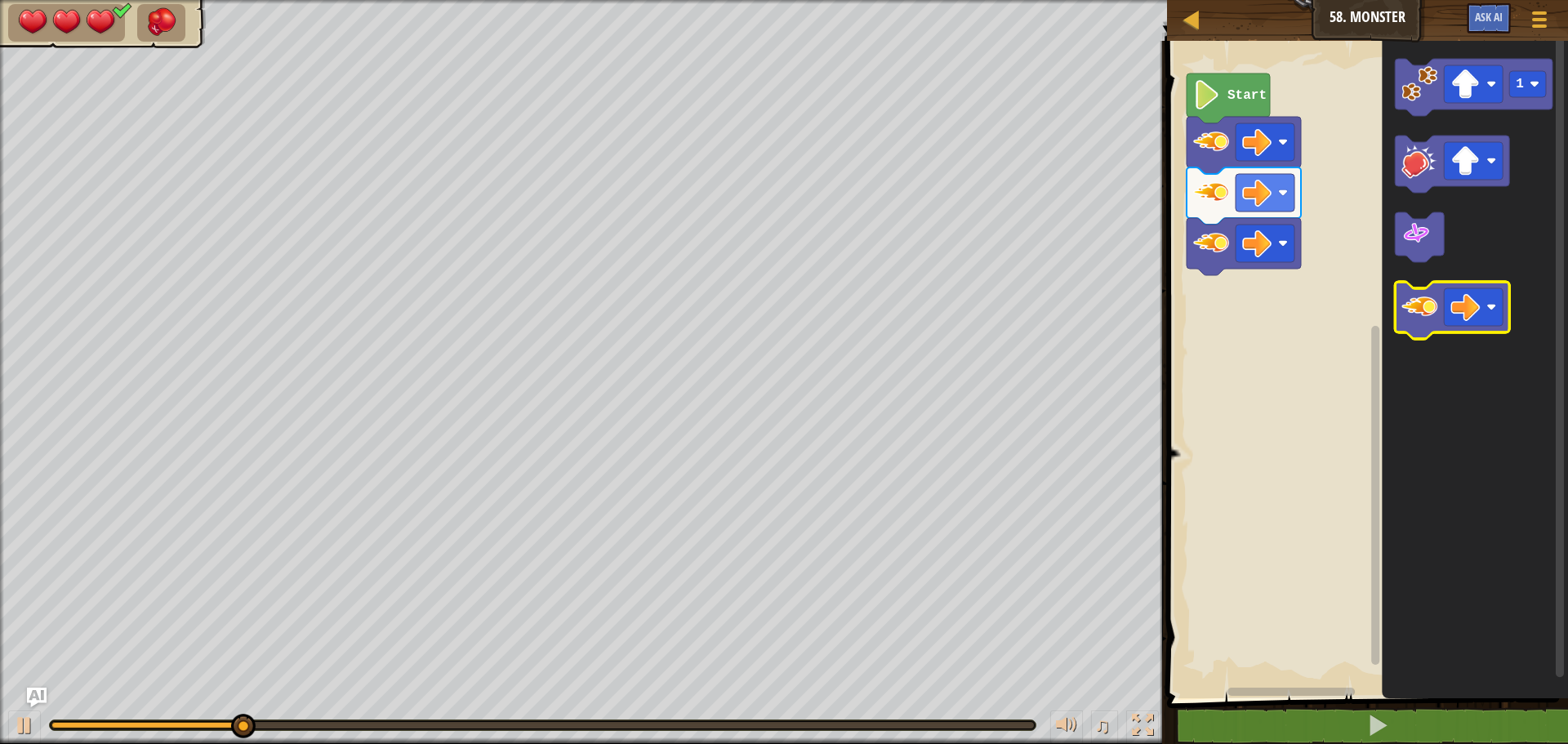
click at [1428, 335] on icon "Blockly Workspace" at bounding box center [1452, 309] width 114 height 57
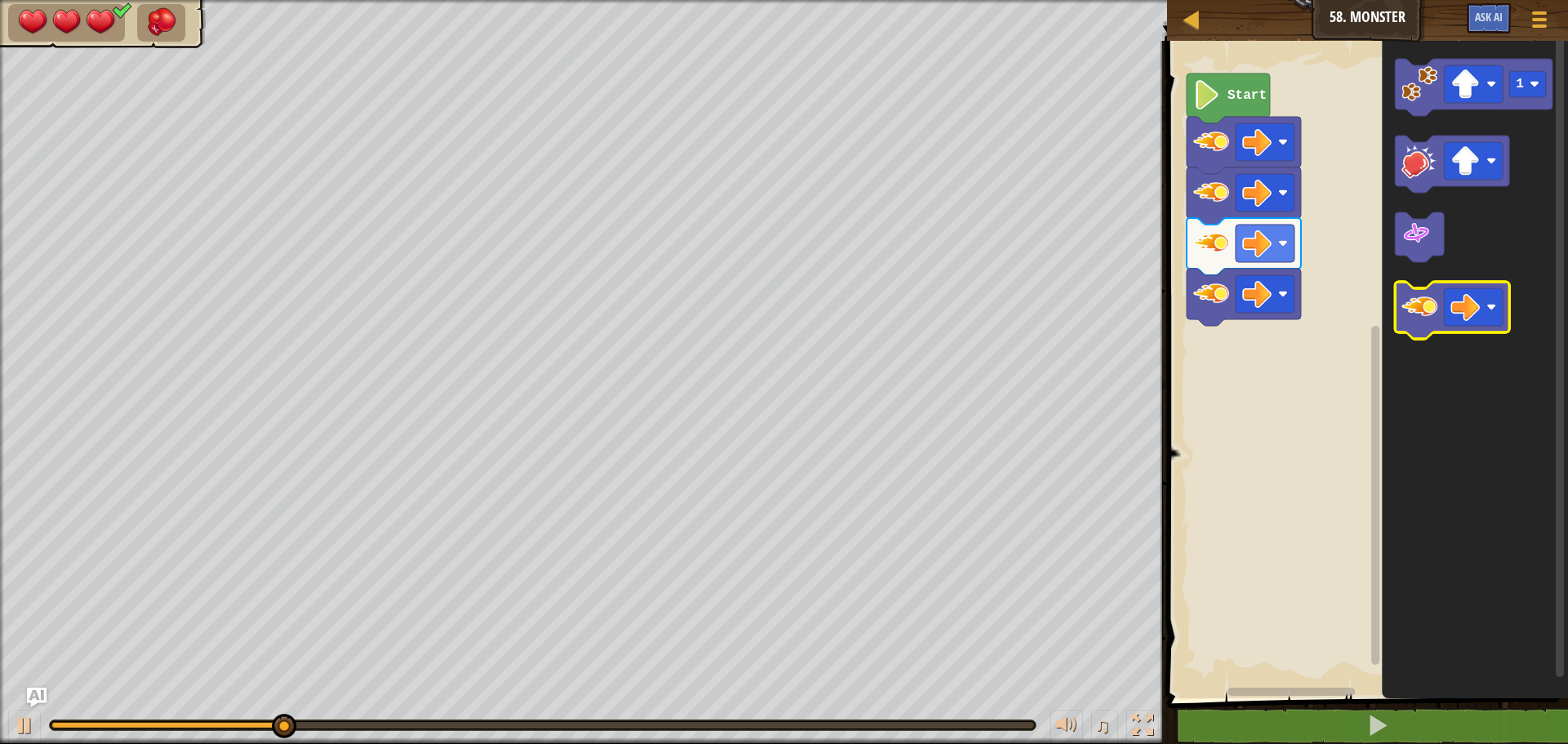
click at [1428, 335] on icon "Blockly Workspace" at bounding box center [1452, 309] width 114 height 57
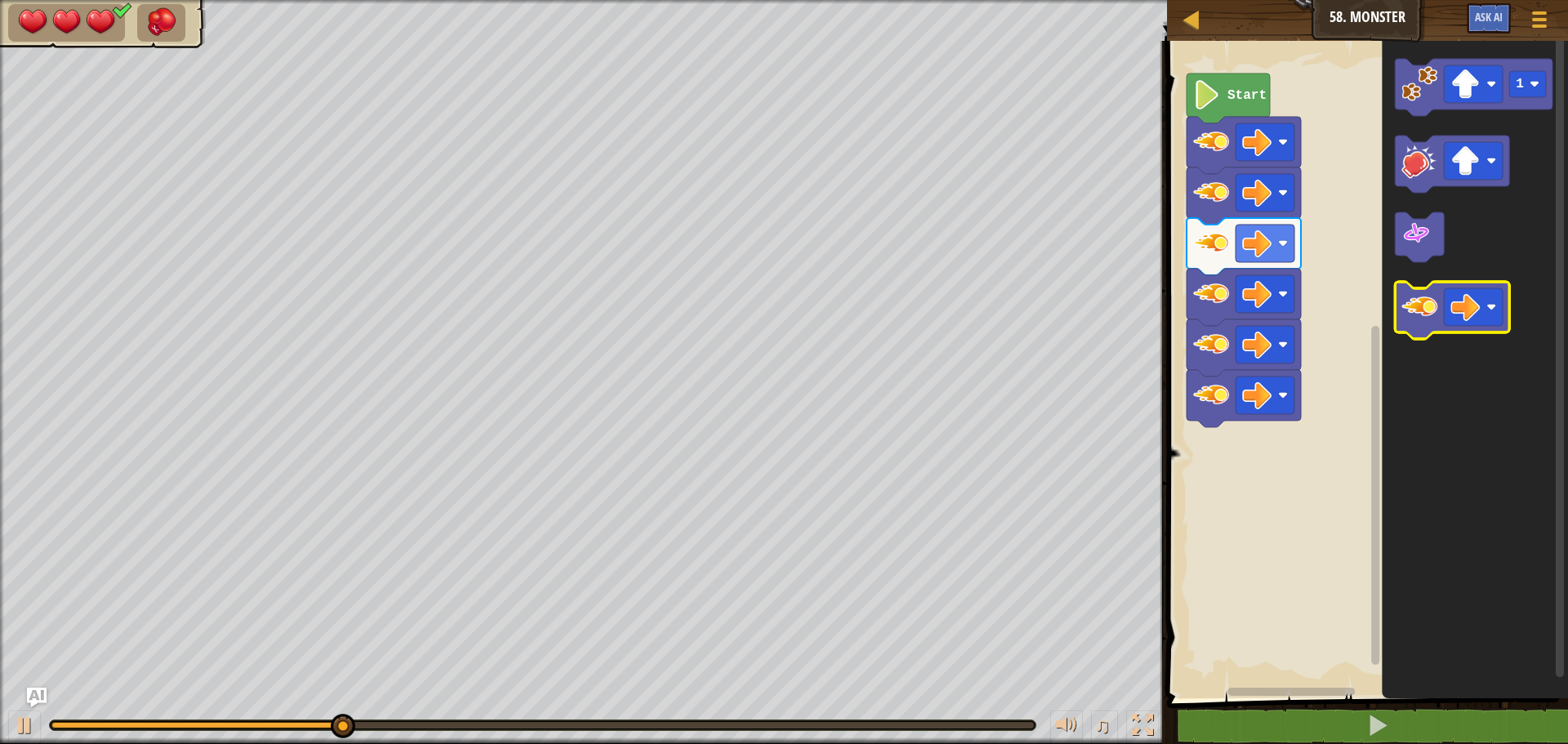
click at [1428, 318] on icon "Blockly Workspace" at bounding box center [1452, 309] width 114 height 57
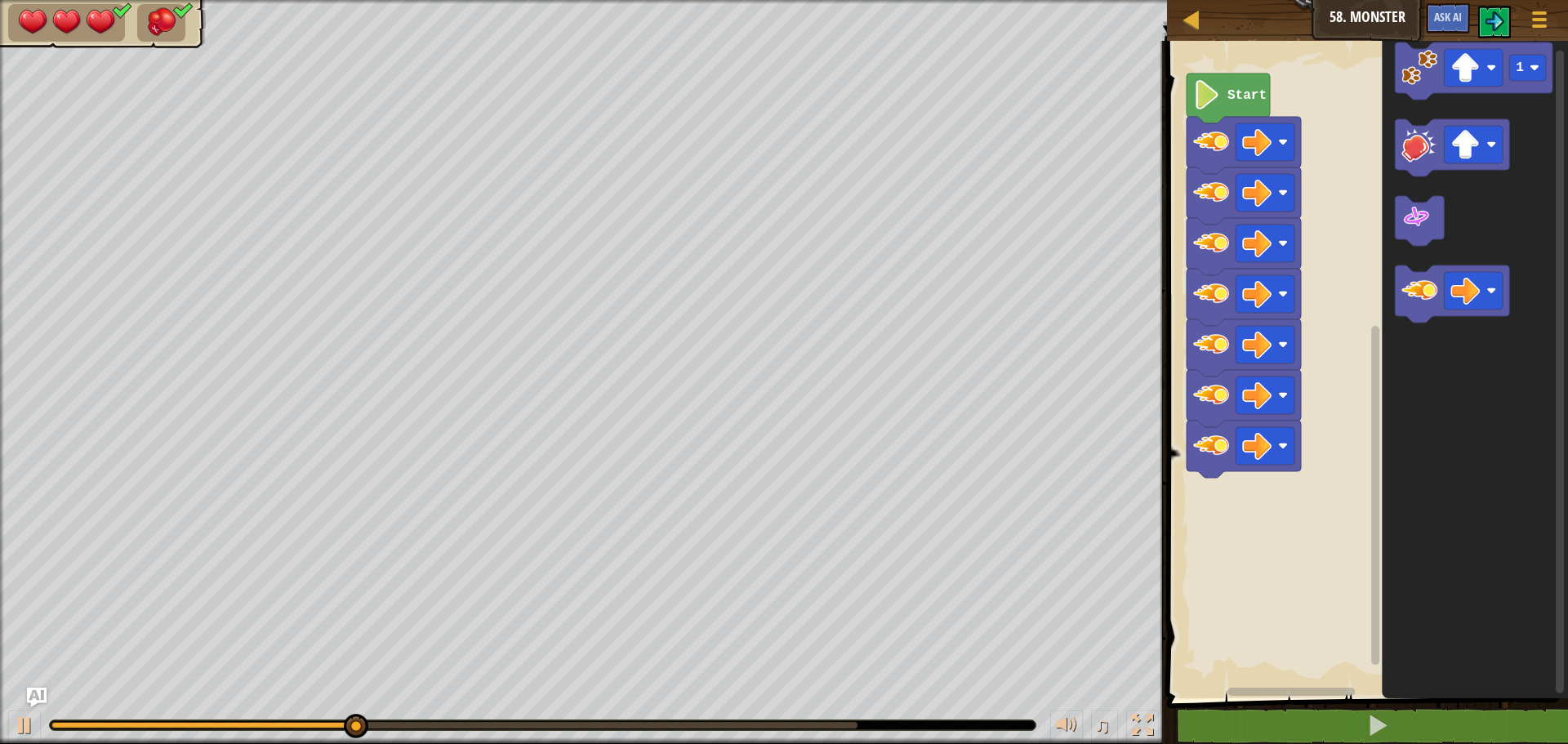
click at [1429, 307] on image "Blockly Workspace" at bounding box center [1419, 290] width 36 height 36
click at [1430, 306] on image "Blockly Workspace" at bounding box center [1419, 290] width 36 height 36
click at [1432, 300] on image "Blockly Workspace" at bounding box center [1419, 290] width 36 height 36
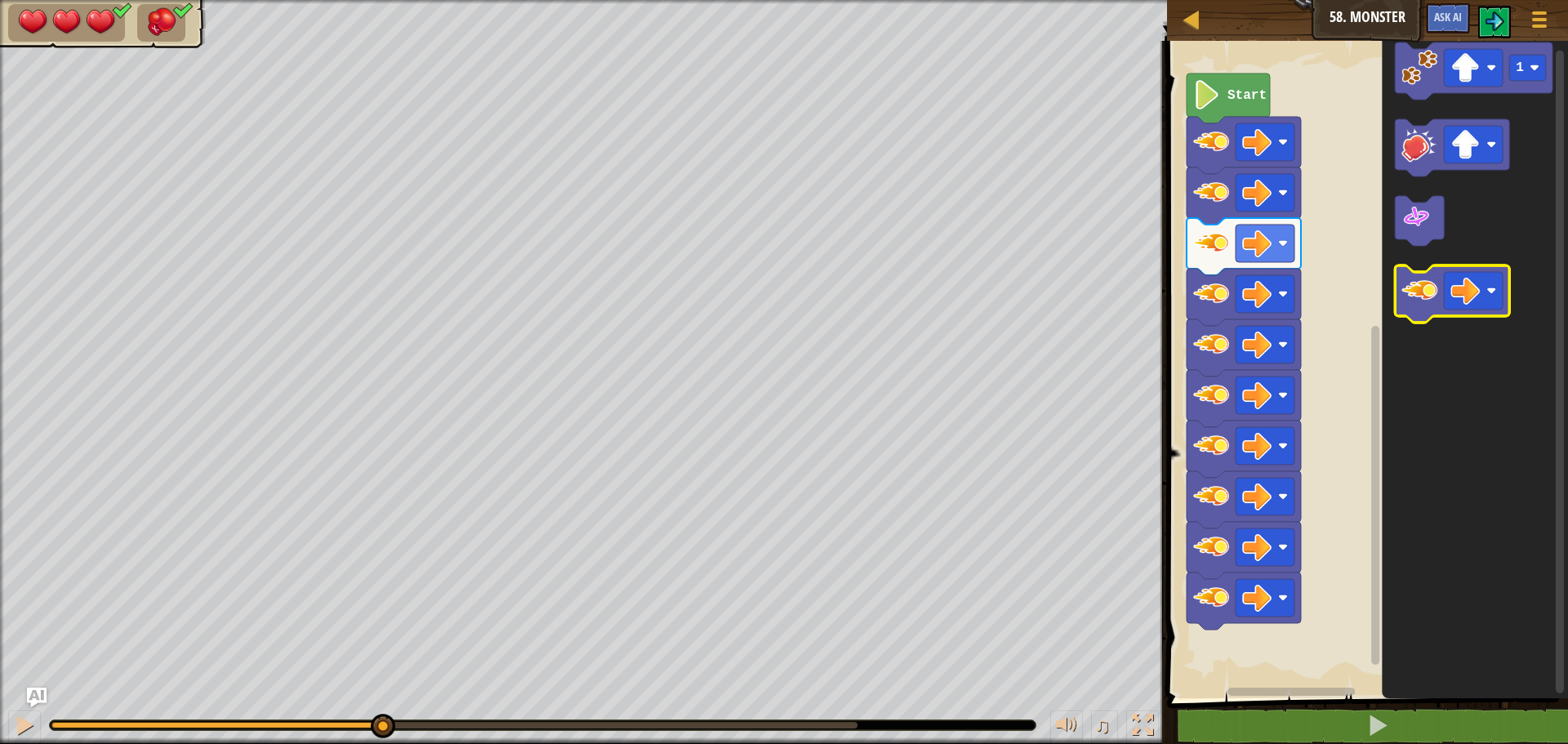
click at [1433, 289] on image "Blockly Workspace" at bounding box center [1419, 290] width 36 height 36
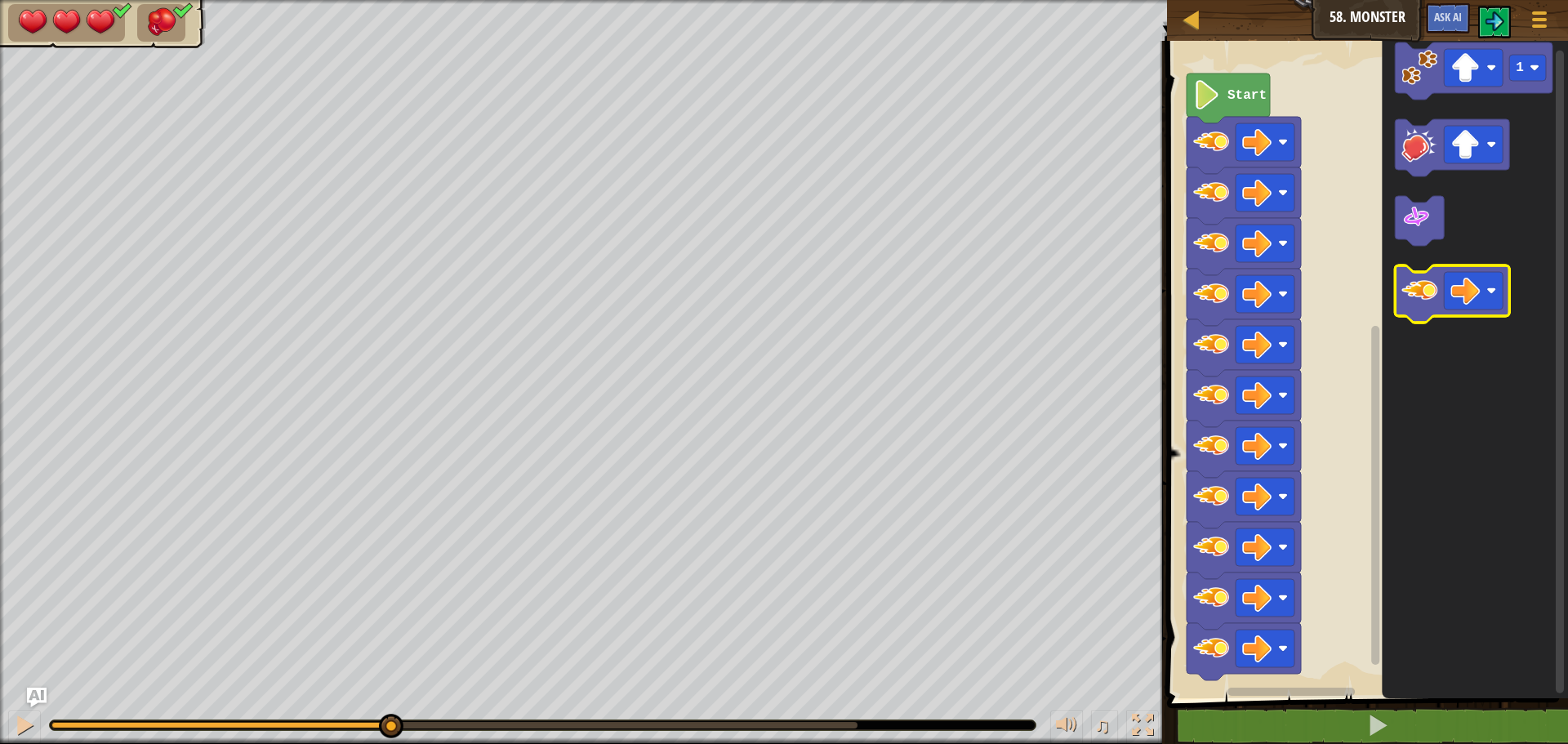
click at [1439, 282] on icon "Blockly Workspace" at bounding box center [1452, 294] width 114 height 57
click at [1443, 280] on icon "Blockly Workspace" at bounding box center [1452, 294] width 114 height 57
click at [1448, 282] on g "Blockly Workspace" at bounding box center [1452, 294] width 114 height 57
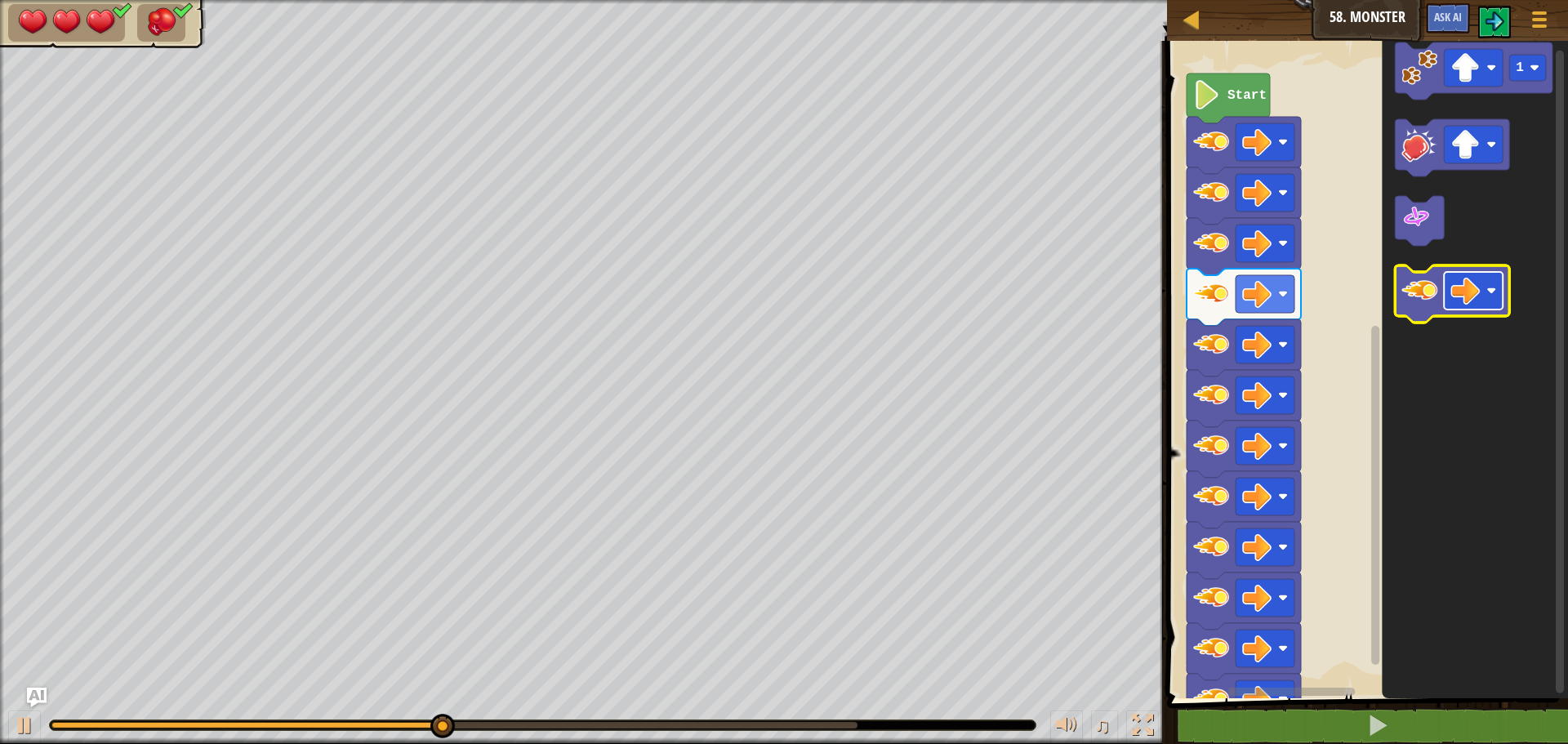
click at [1451, 281] on image "Blockly Workspace" at bounding box center [1465, 291] width 30 height 30
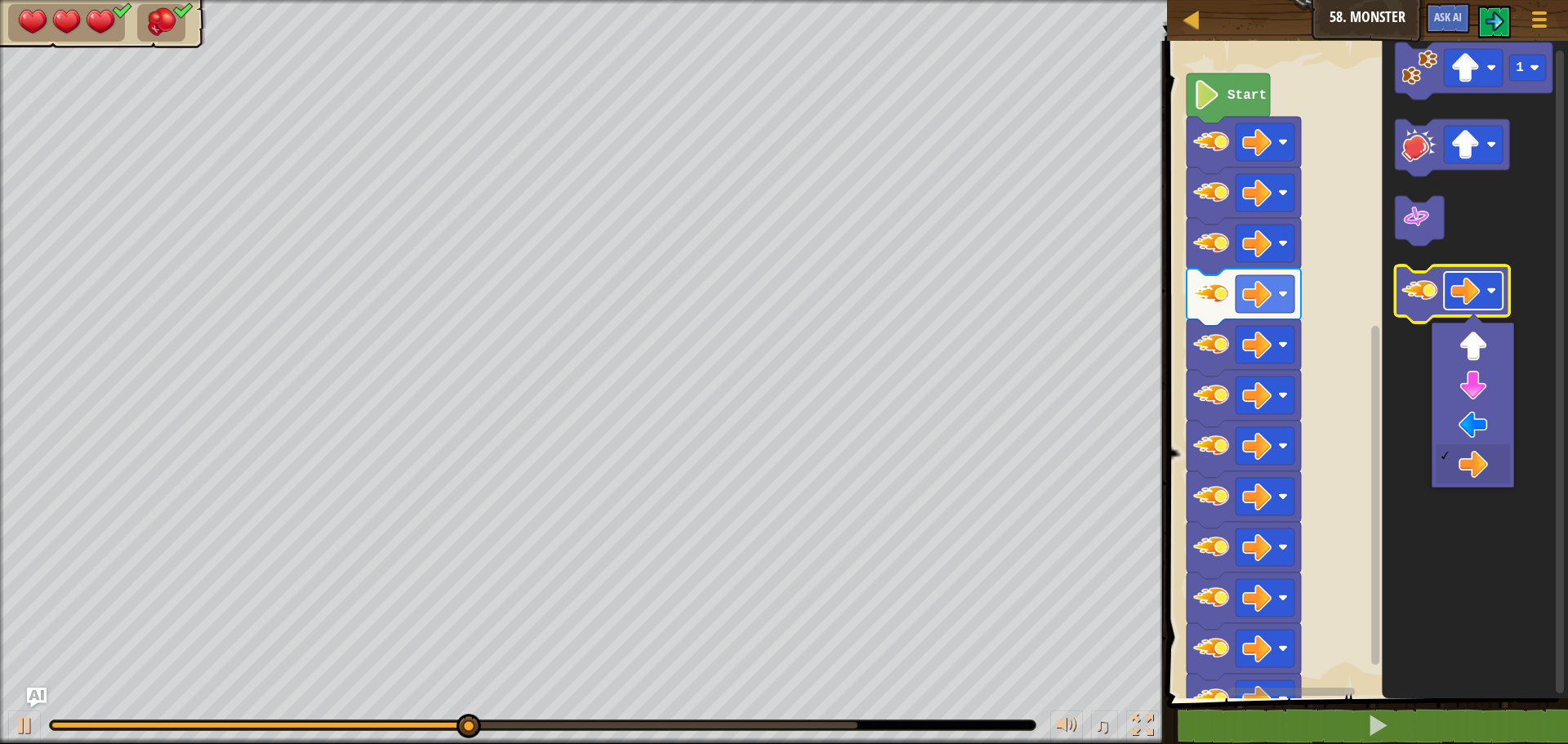
click at [1455, 281] on image "Blockly Workspace" at bounding box center [1465, 291] width 30 height 30
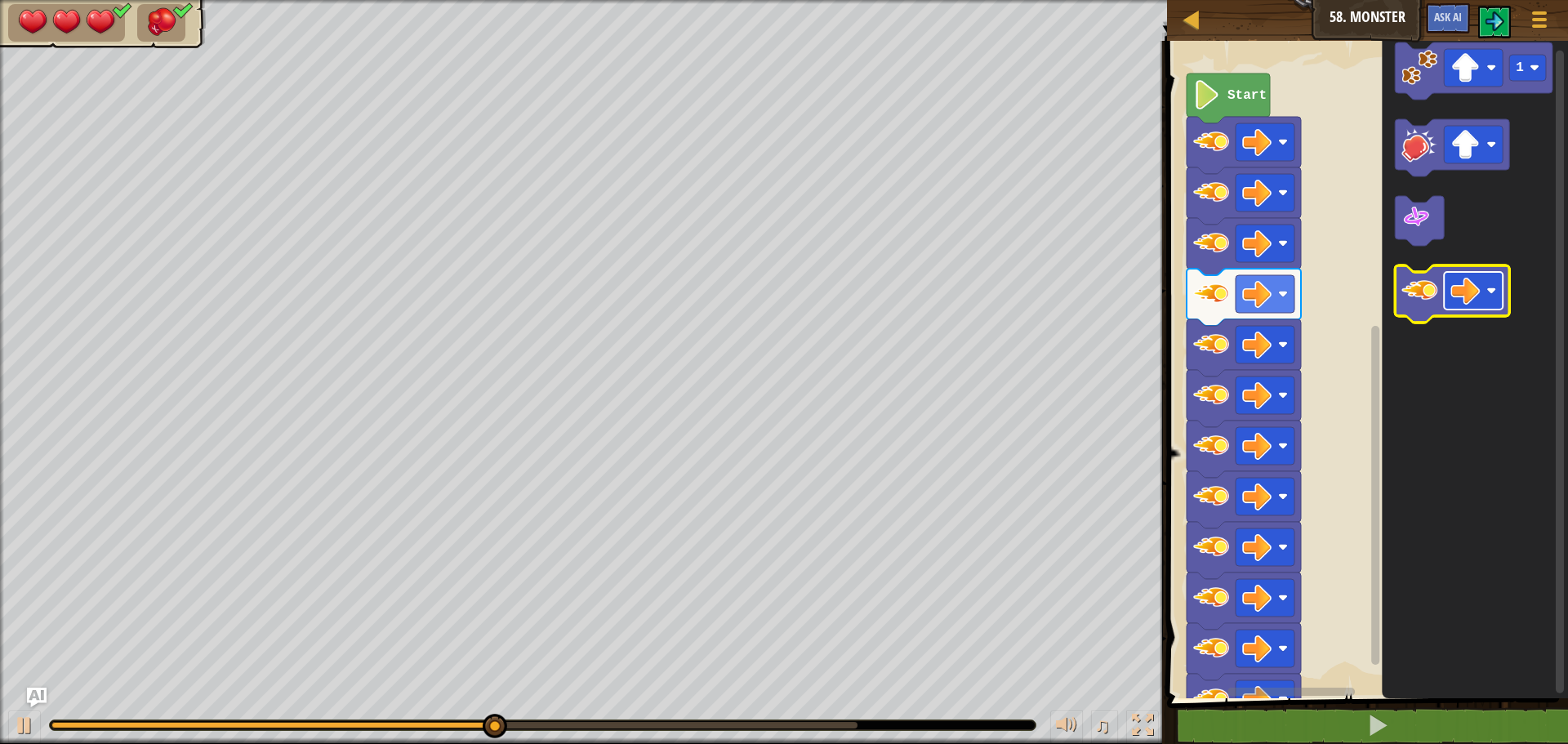
click at [1455, 281] on image "Blockly Workspace" at bounding box center [1465, 291] width 30 height 30
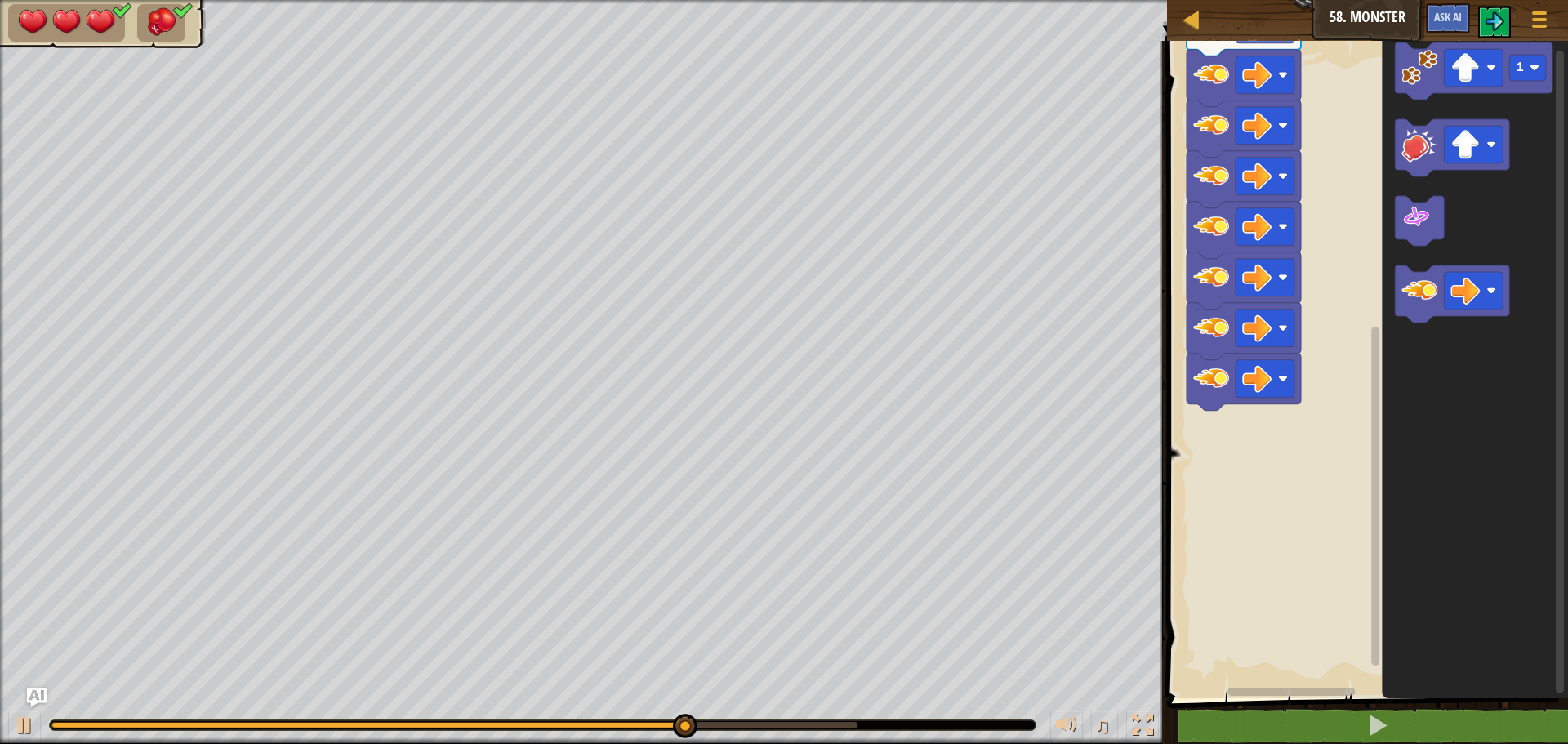
click at [1378, 535] on rect "Blockly Workspace" at bounding box center [1375, 497] width 8 height 339
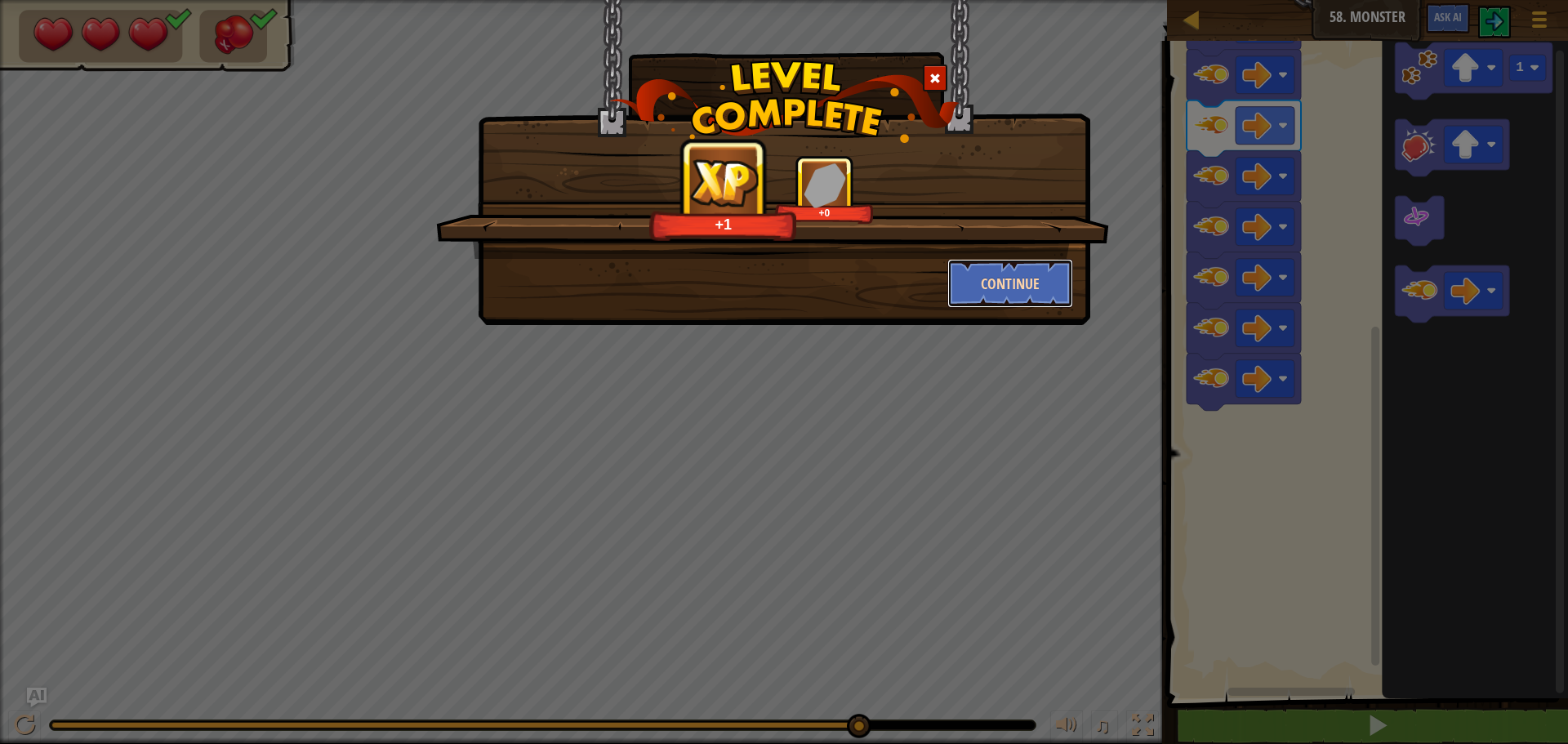
click at [1006, 269] on button "Continue" at bounding box center [1010, 283] width 127 height 49
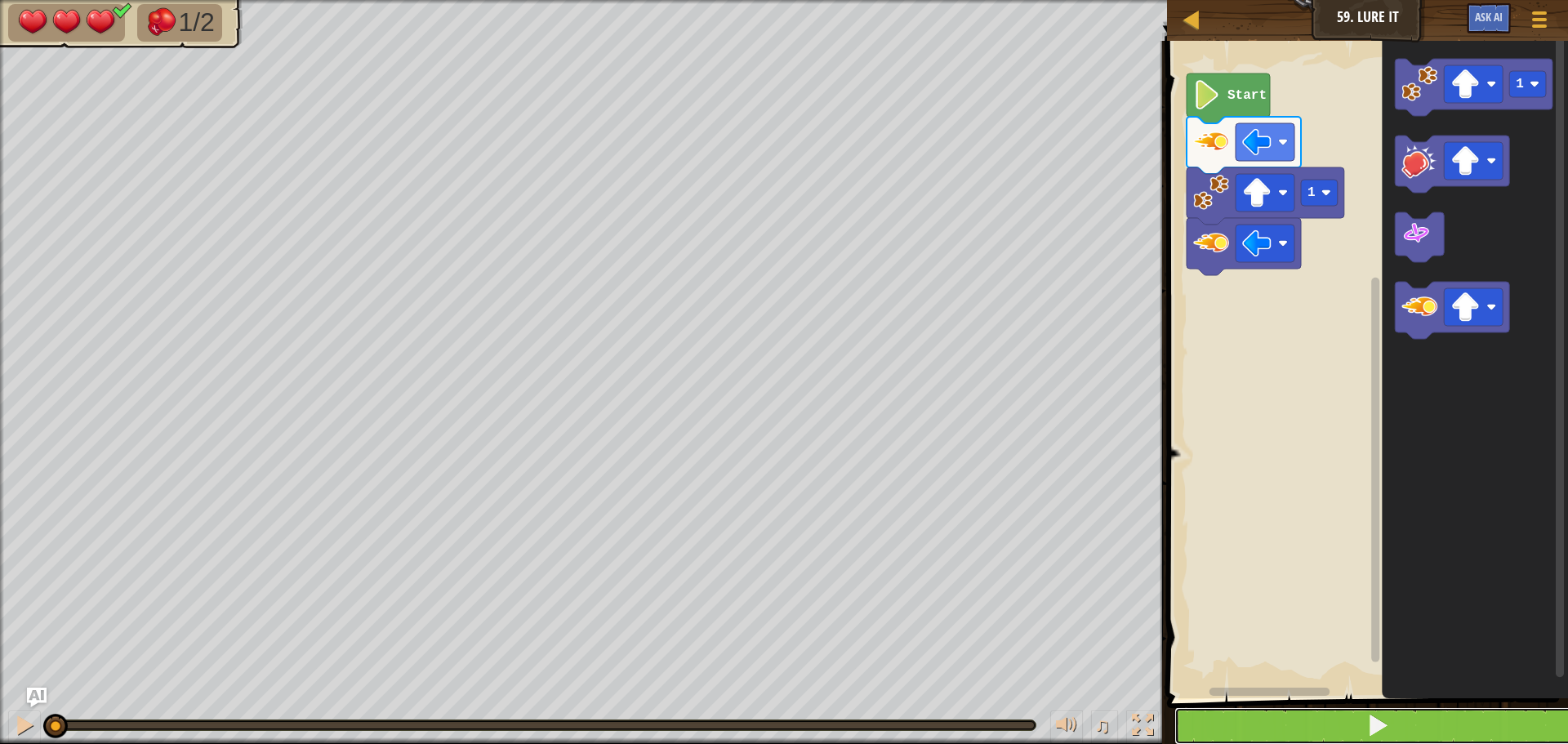
click at [1284, 727] on button at bounding box center [1377, 726] width 406 height 38
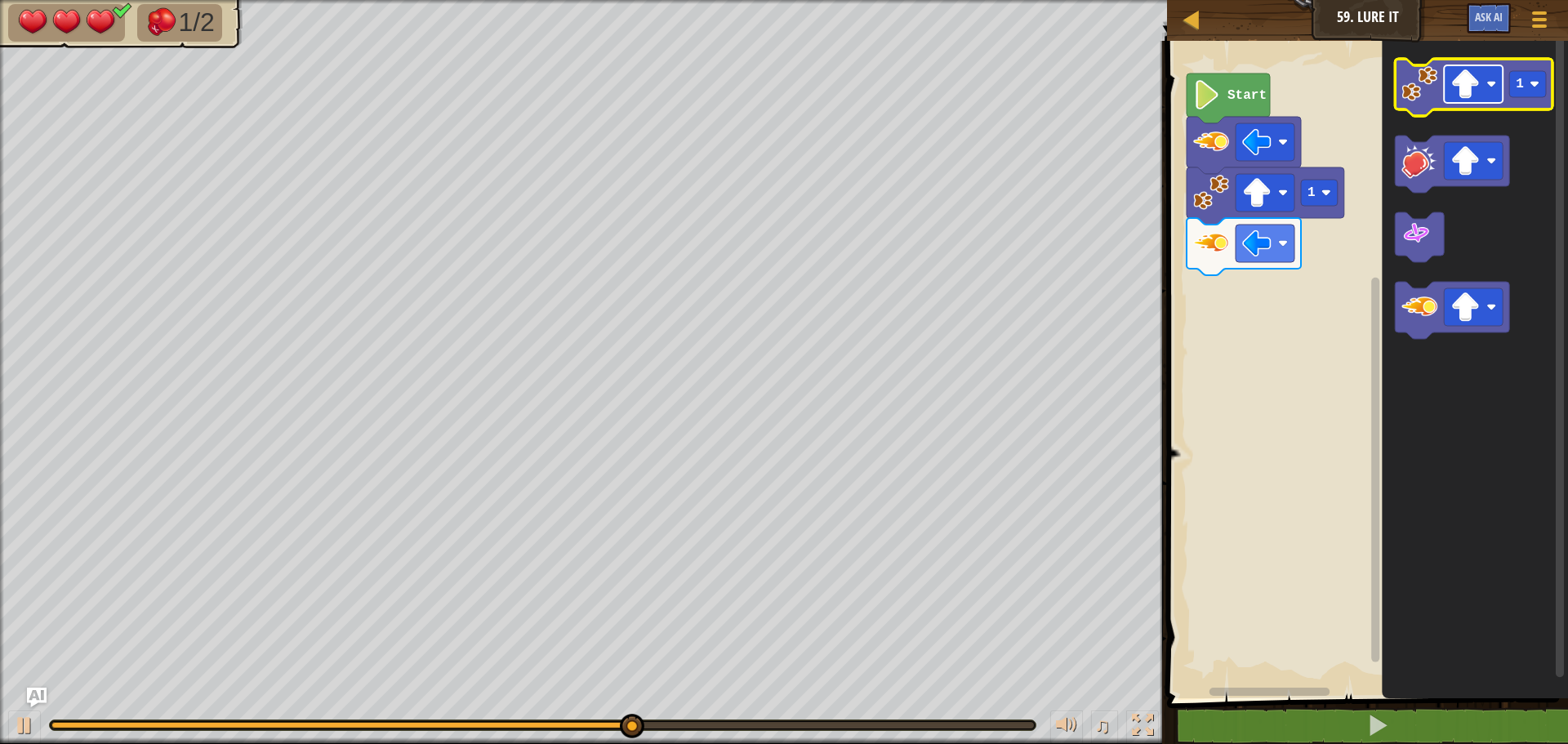
click at [1476, 77] on image "Blockly Workspace" at bounding box center [1465, 84] width 30 height 30
click at [1411, 85] on image "Blockly Workspace" at bounding box center [1419, 84] width 36 height 36
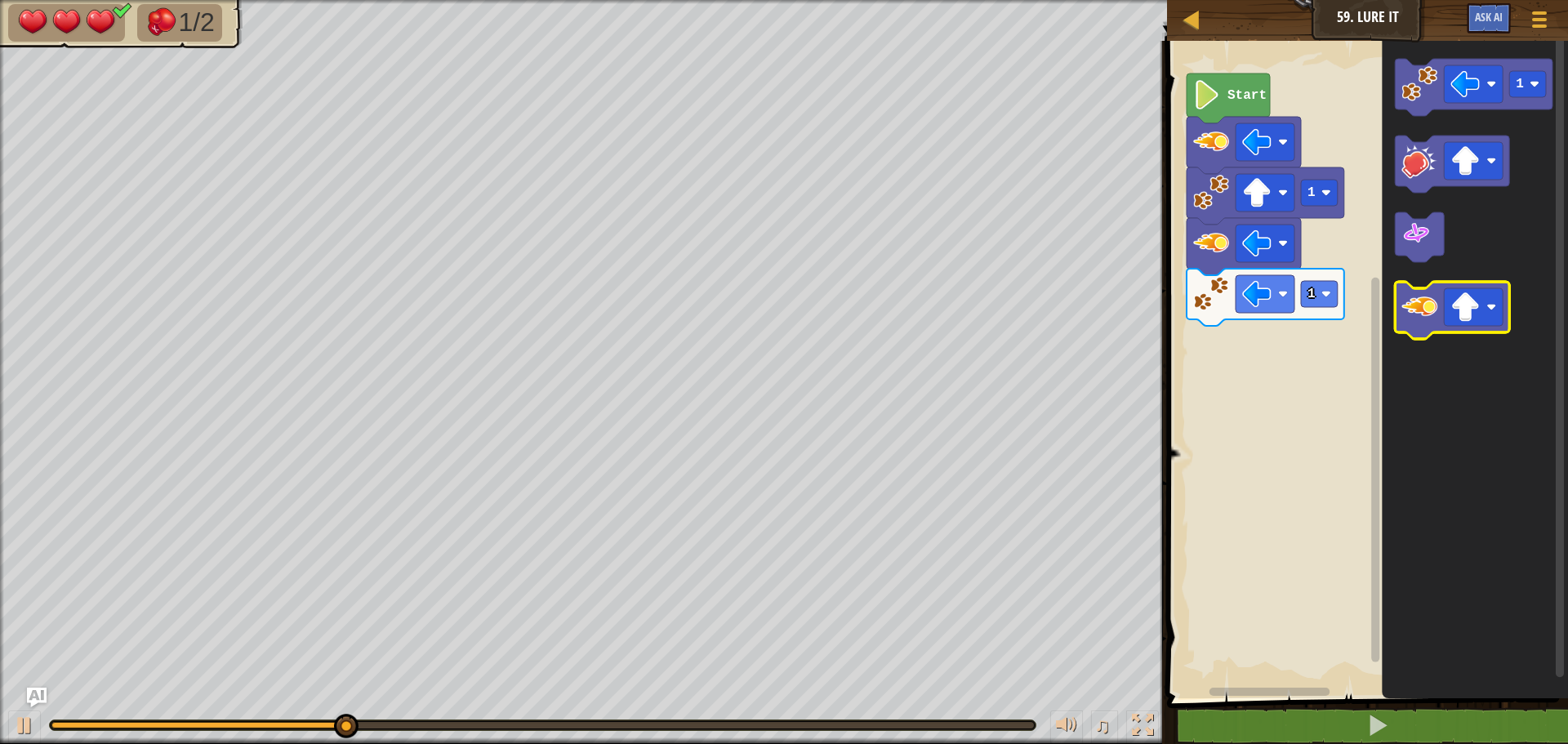
click at [1423, 315] on image "Blockly Workspace" at bounding box center [1419, 307] width 36 height 36
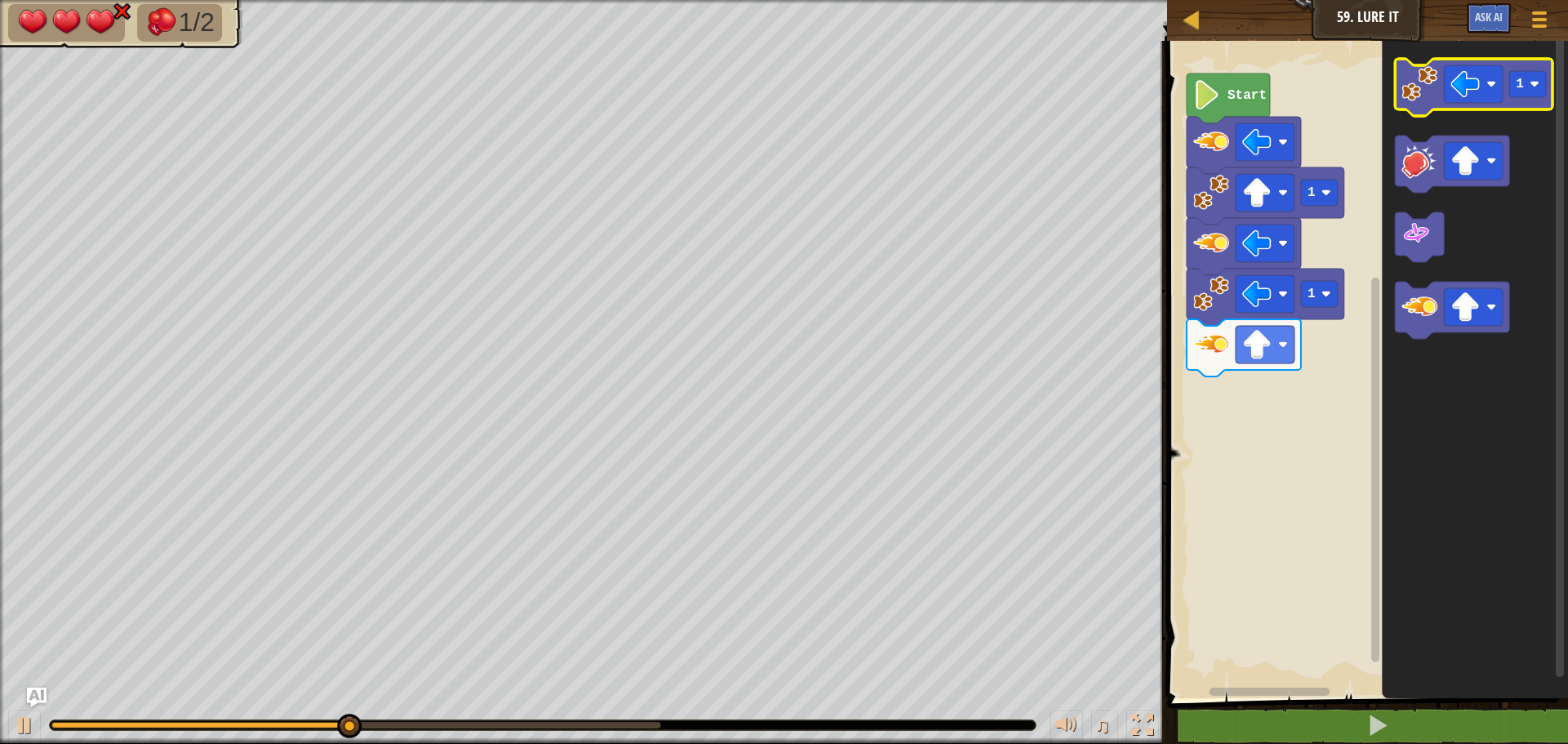
click at [1424, 91] on image "Blockly Workspace" at bounding box center [1419, 84] width 36 height 36
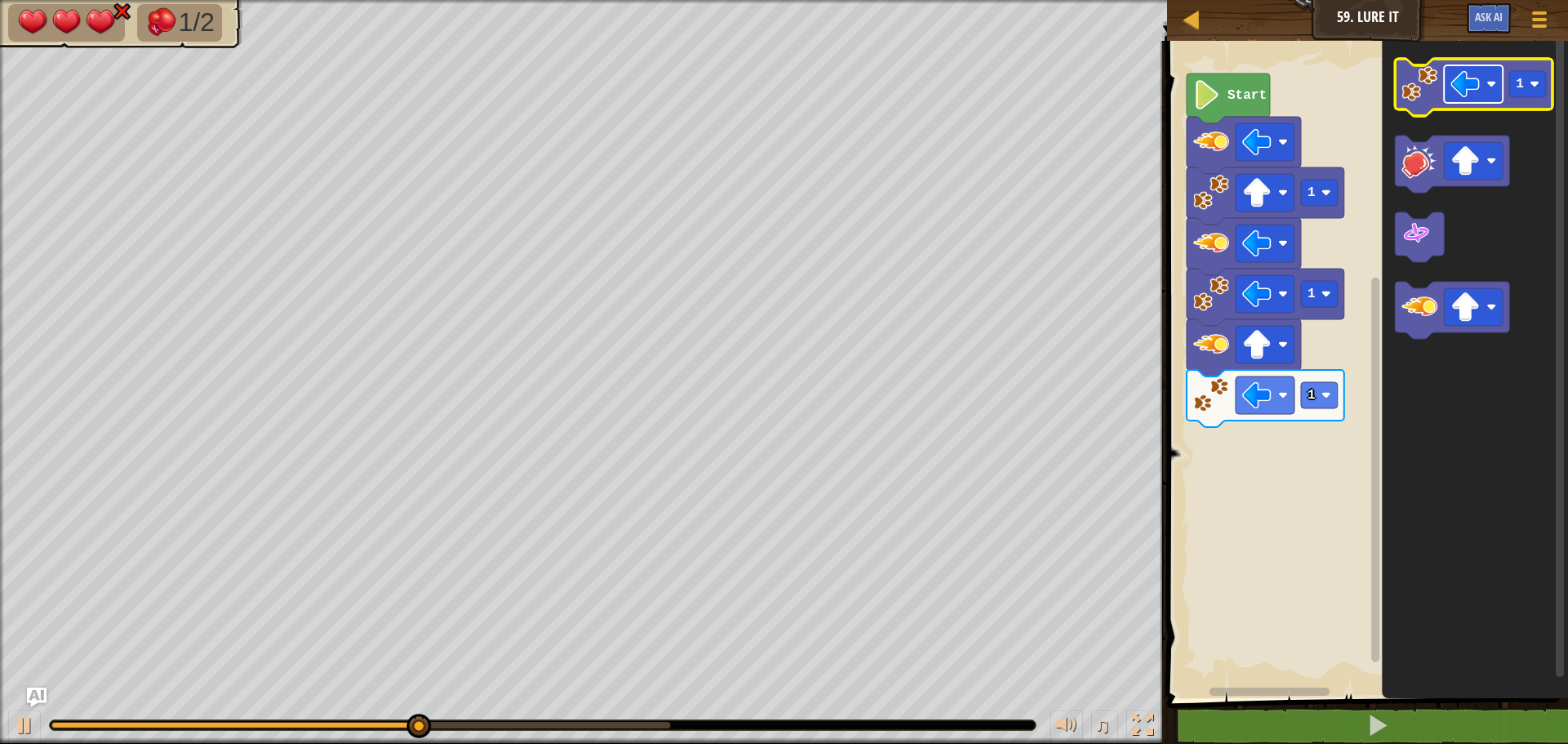
click at [1452, 91] on image "Blockly Workspace" at bounding box center [1465, 84] width 30 height 30
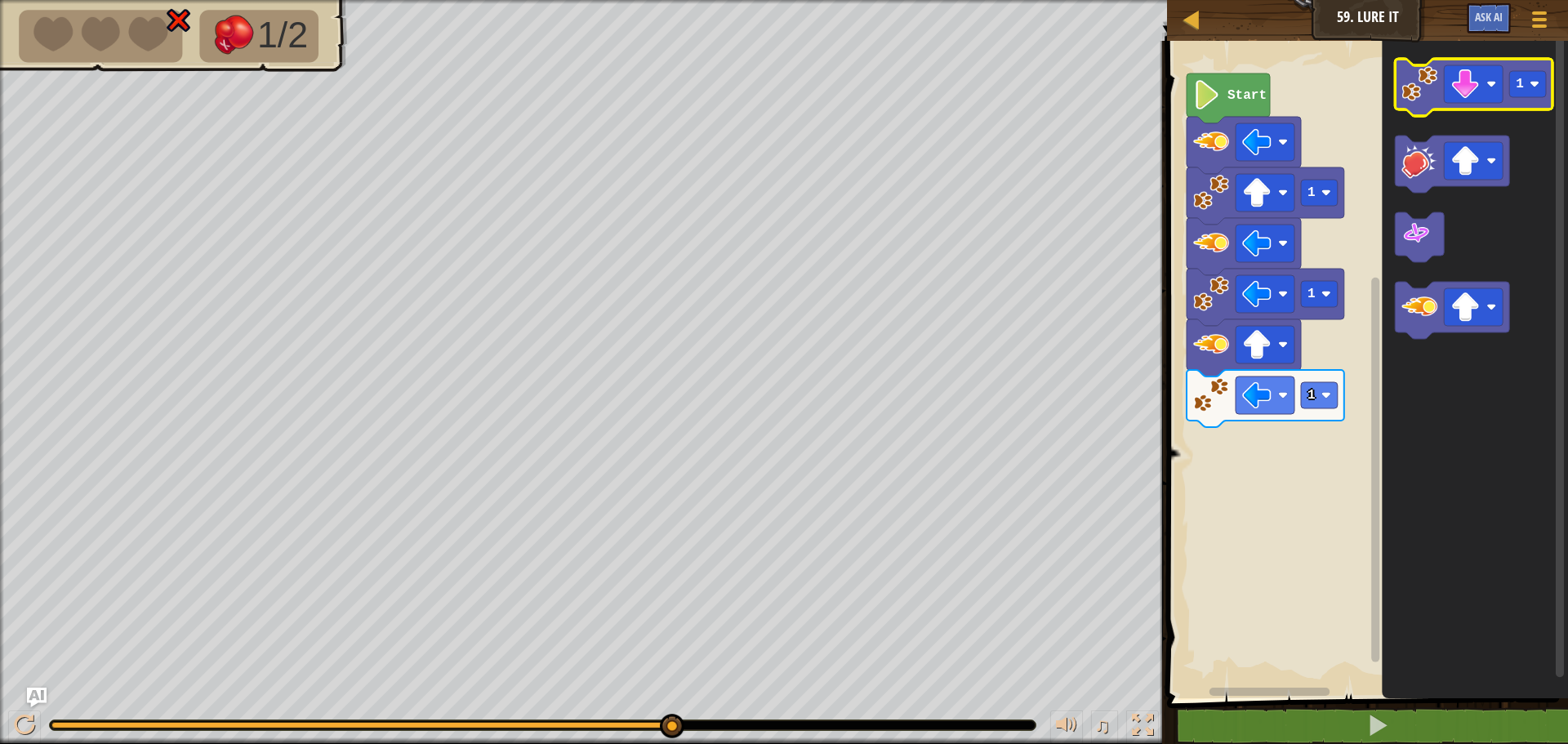
click at [1423, 104] on icon "Blockly Workspace" at bounding box center [1474, 87] width 157 height 57
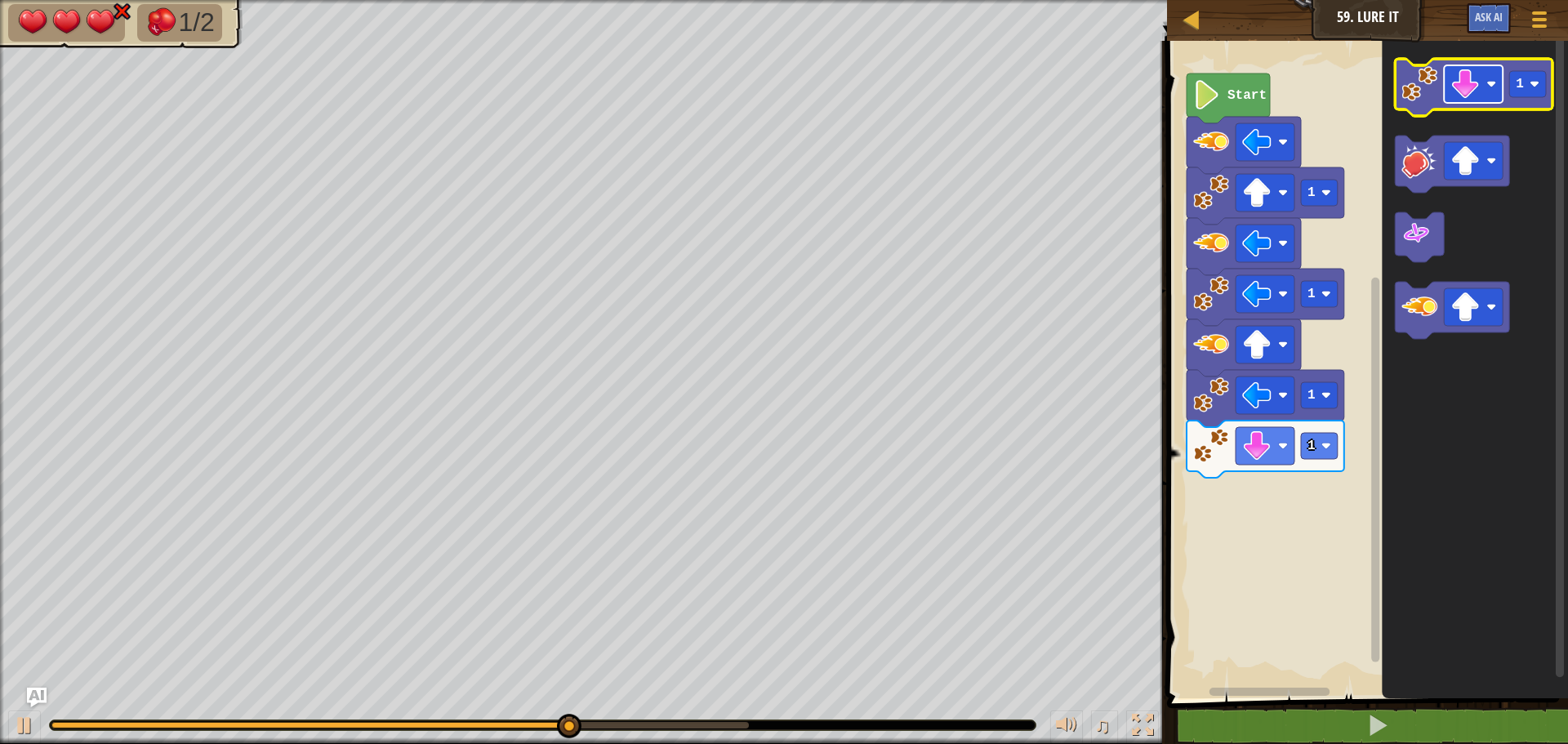
click at [1456, 92] on image "Blockly Workspace" at bounding box center [1465, 84] width 30 height 30
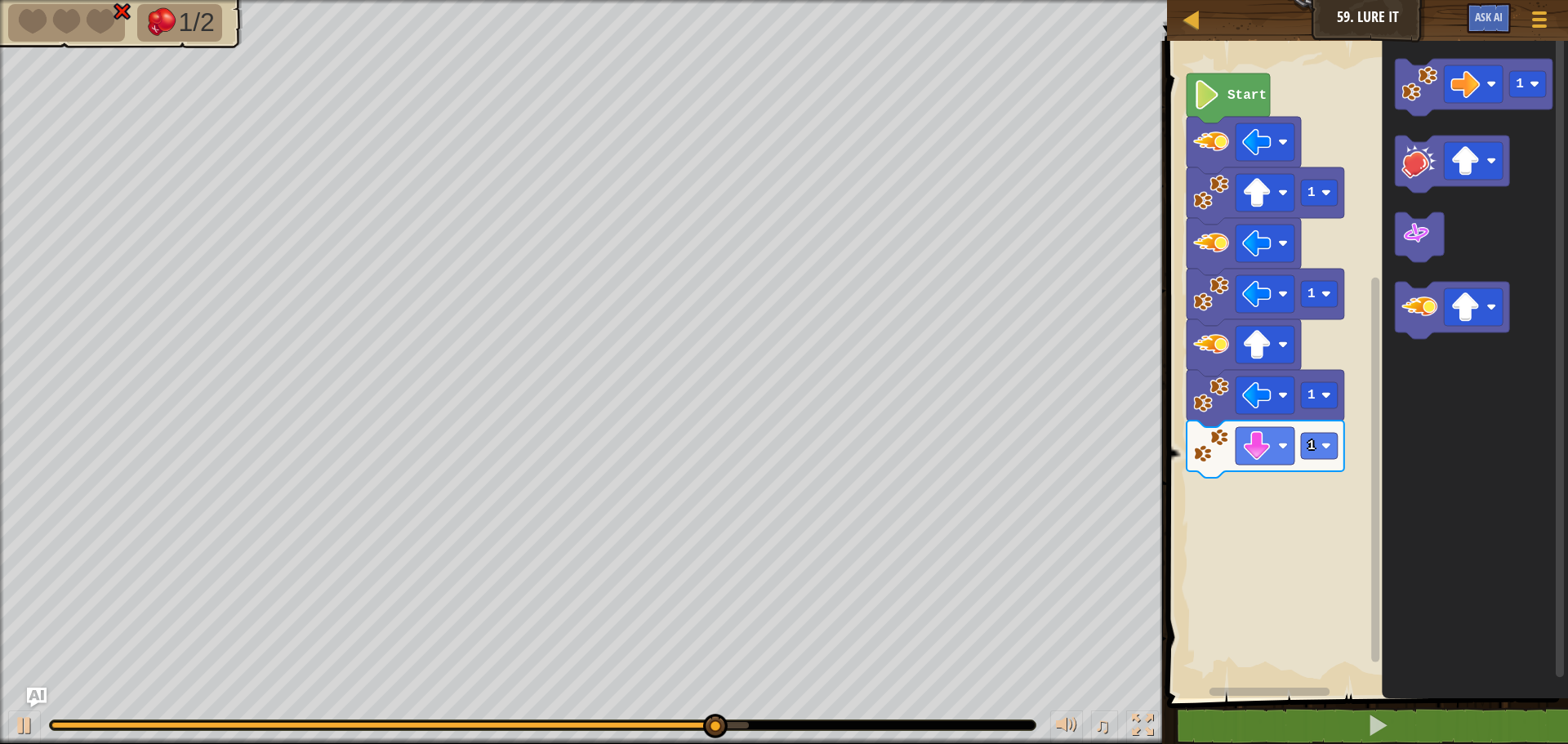
click at [1474, 242] on icon "Blockly Workspace" at bounding box center [1474, 365] width 186 height 665
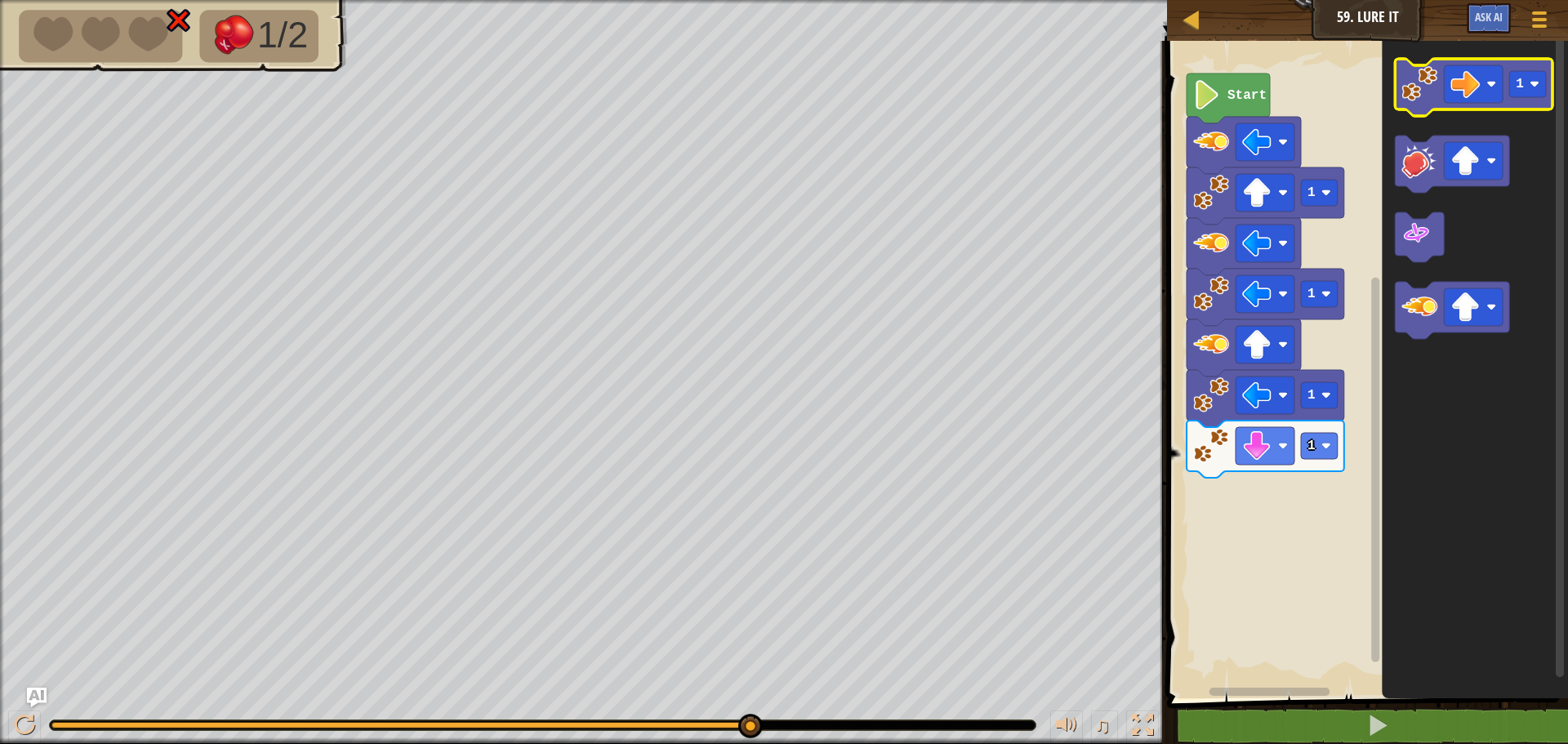
click at [1426, 93] on image "Blockly Workspace" at bounding box center [1419, 84] width 36 height 36
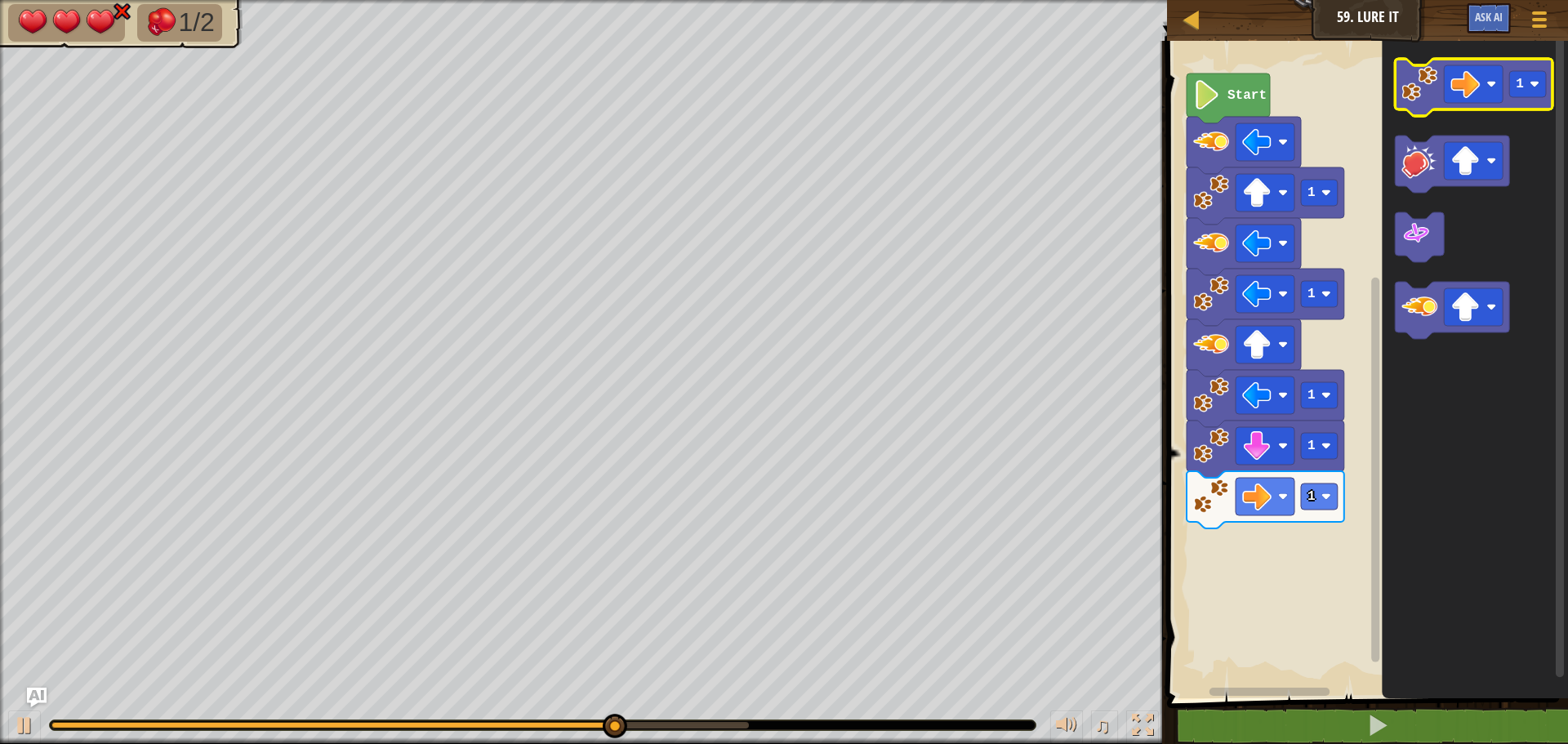
click at [1440, 87] on icon "Blockly Workspace" at bounding box center [1474, 87] width 157 height 57
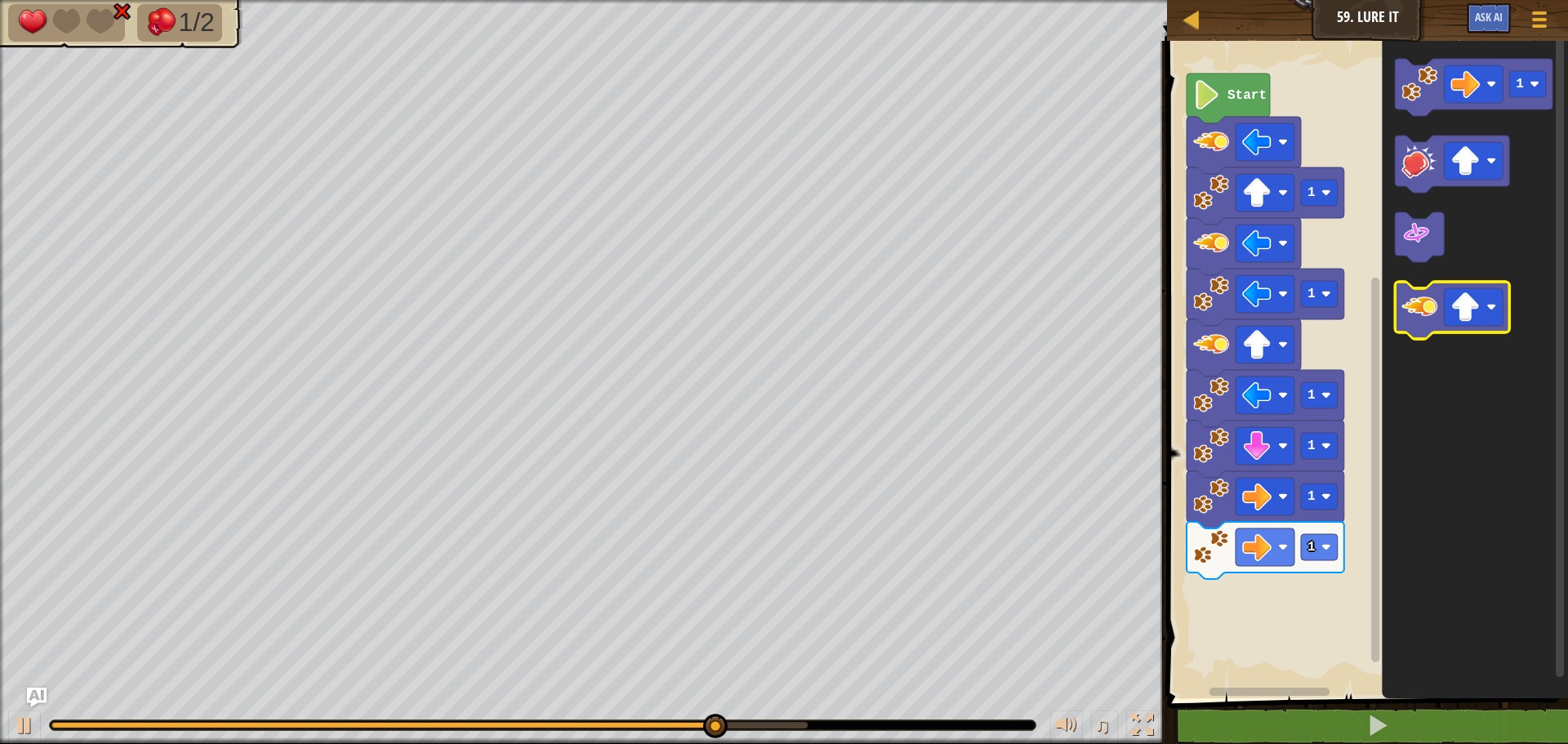
click at [1434, 288] on icon "Blockly Workspace" at bounding box center [1452, 309] width 114 height 57
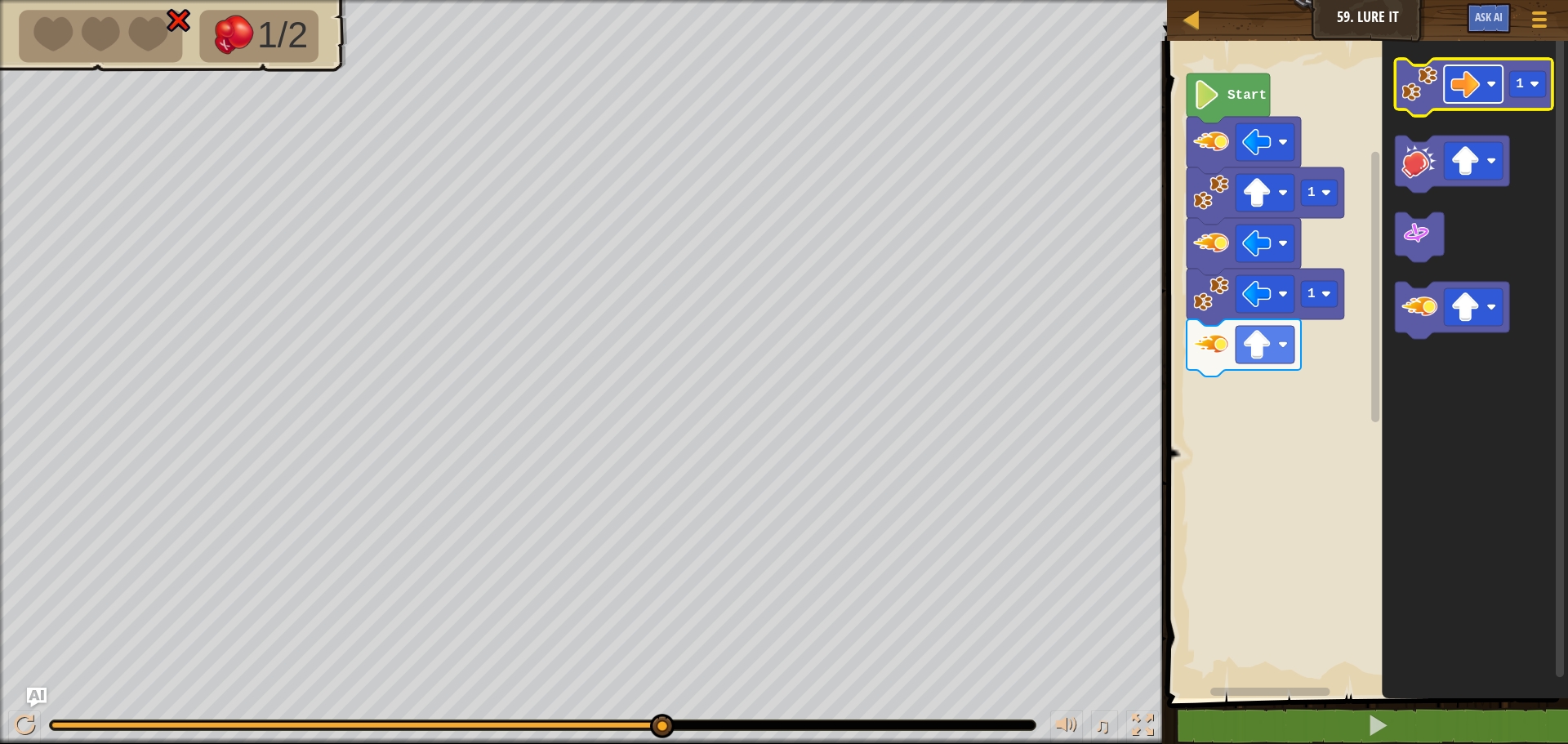
click at [1486, 87] on g "Blockly Workspace" at bounding box center [1473, 84] width 59 height 38
click at [1336, 503] on rect "Blockly Workspace" at bounding box center [1365, 365] width 406 height 665
click at [1424, 101] on image "Blockly Workspace" at bounding box center [1419, 84] width 36 height 36
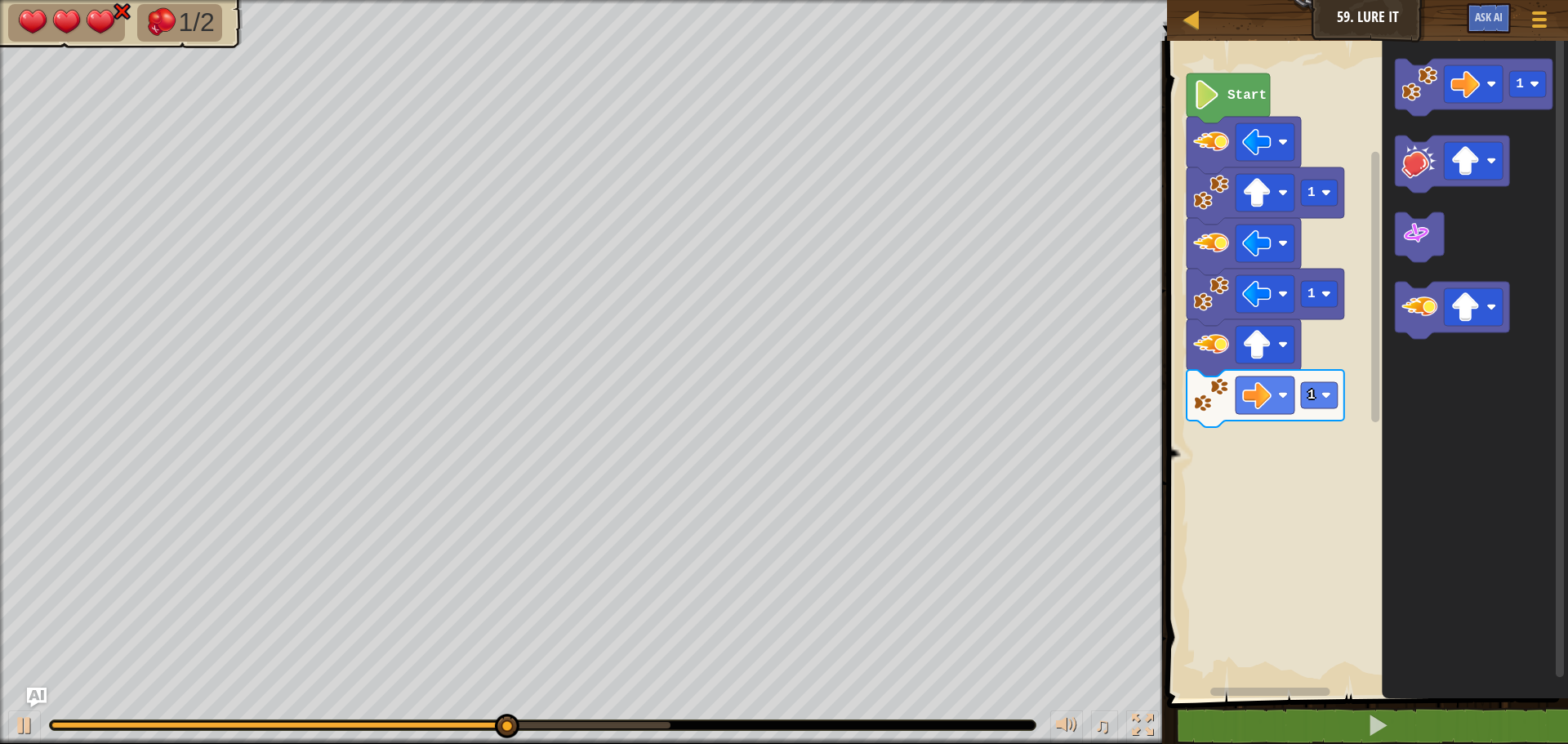
click at [1415, 336] on icon "Blockly Workspace" at bounding box center [1474, 365] width 186 height 665
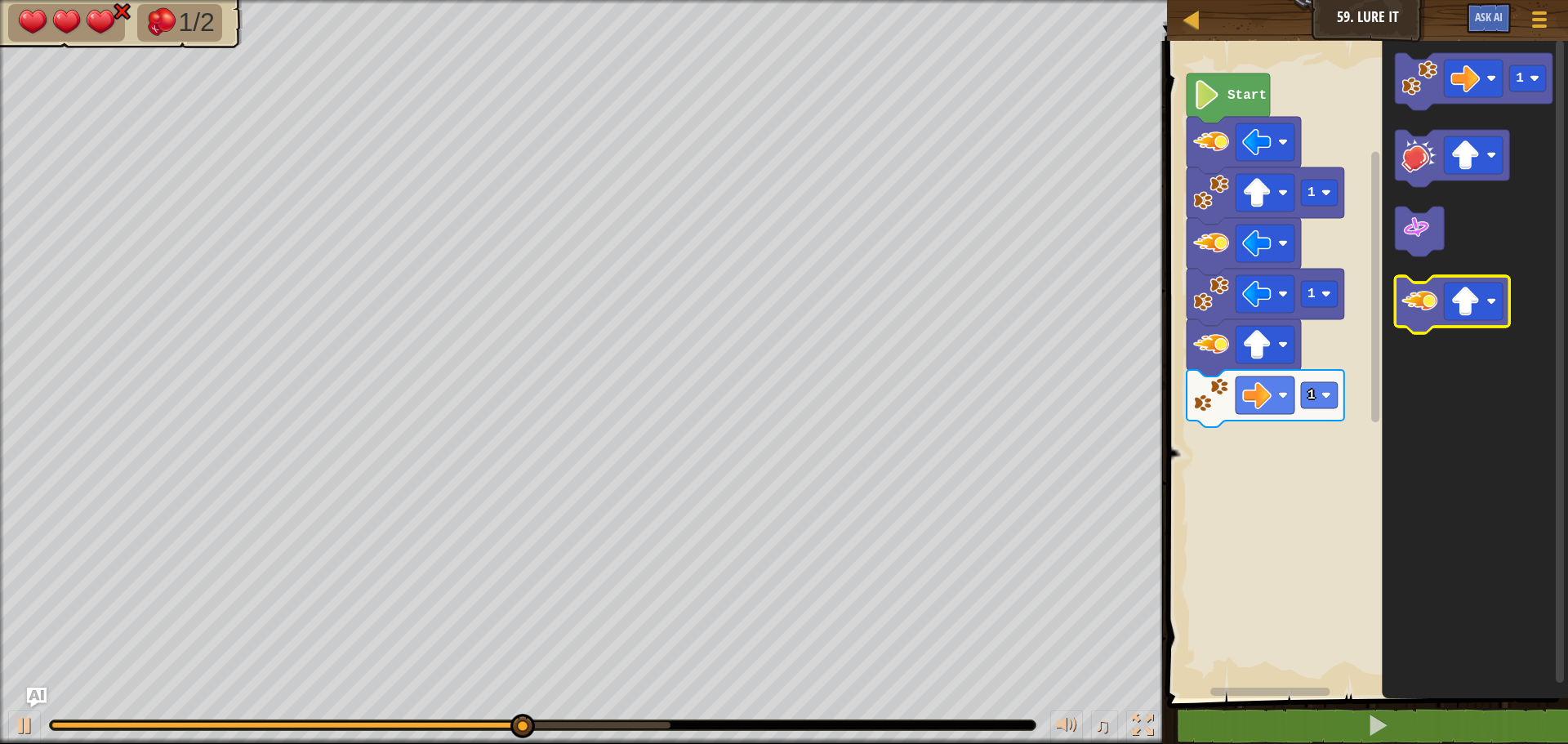
click at [1423, 329] on icon "Blockly Workspace" at bounding box center [1452, 304] width 114 height 57
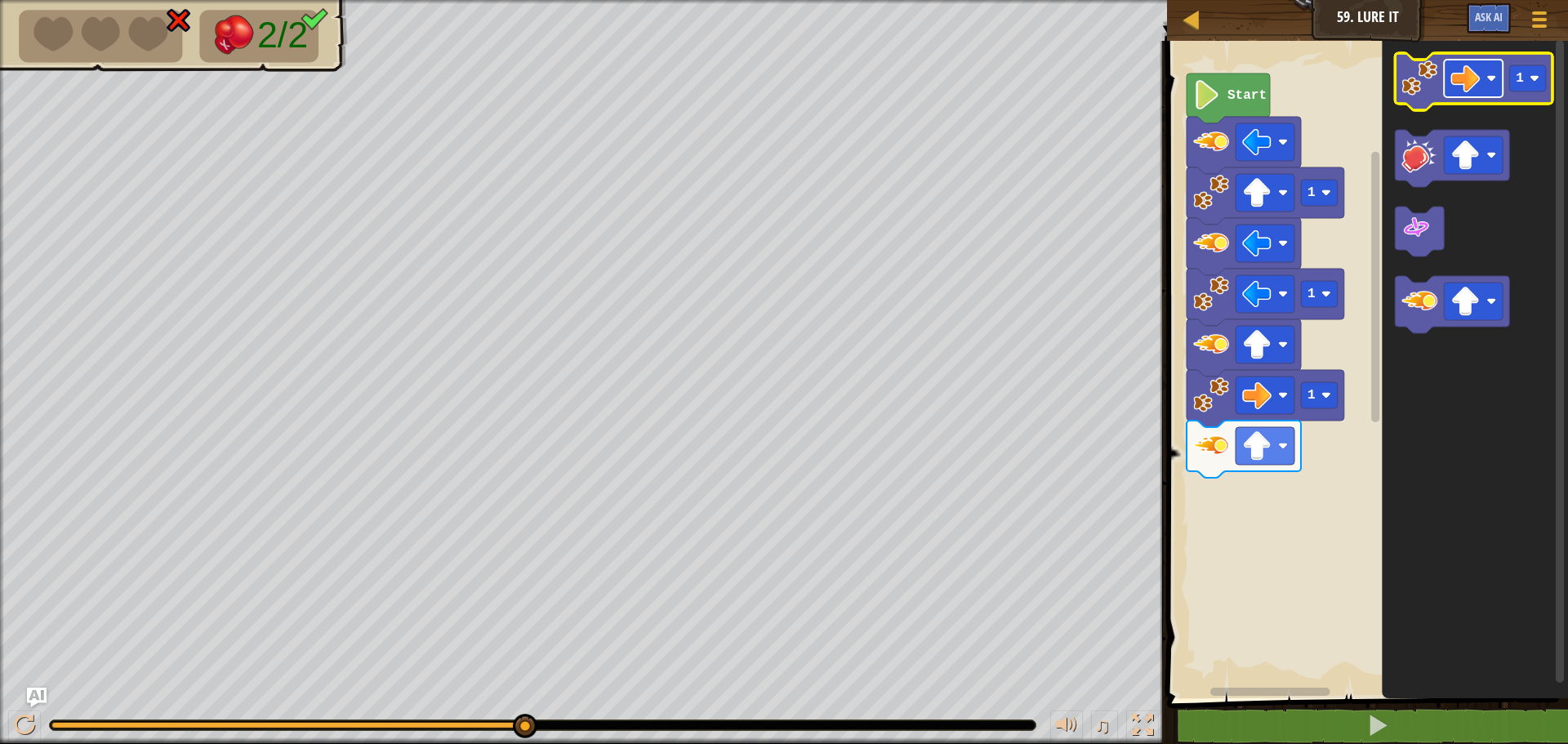
click at [1455, 71] on image "Blockly Workspace" at bounding box center [1465, 79] width 30 height 30
click at [1419, 94] on image "Blockly Workspace" at bounding box center [1419, 78] width 36 height 36
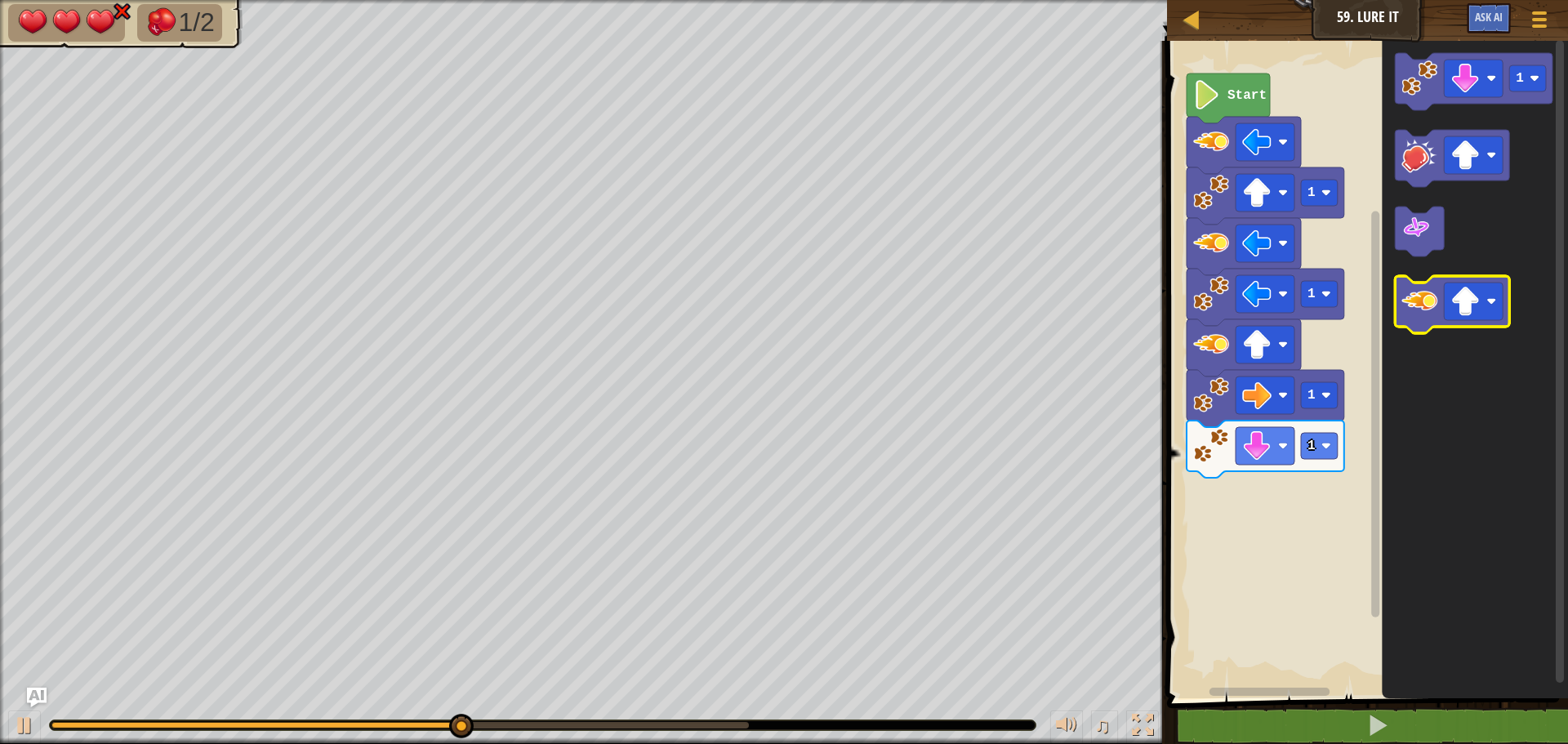
click at [1400, 328] on rect "Blockly Workspace" at bounding box center [1452, 304] width 114 height 57
click at [1405, 328] on rect "Blockly Workspace" at bounding box center [1452, 304] width 114 height 57
click at [1410, 319] on icon "Blockly Workspace" at bounding box center [1452, 304] width 114 height 57
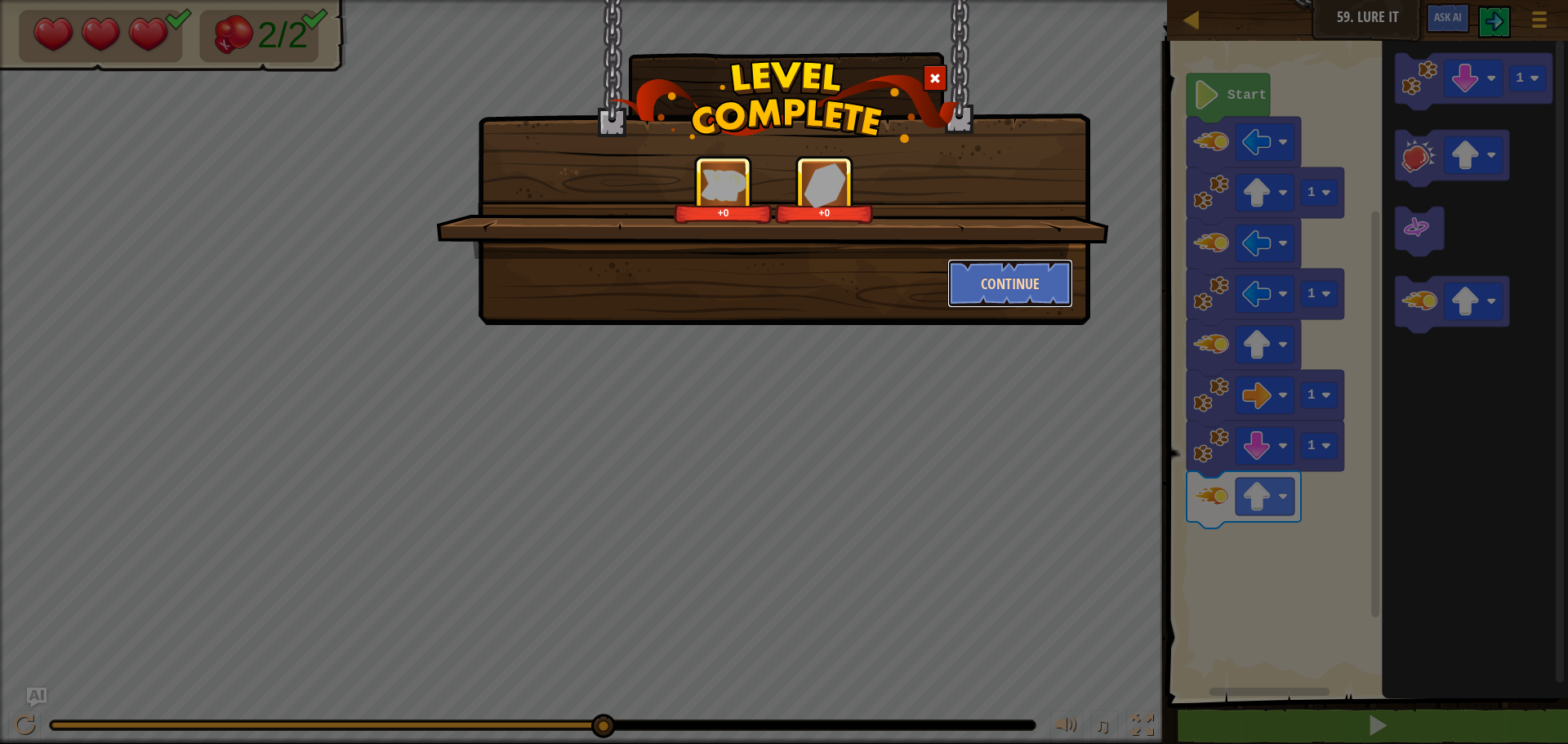
click at [998, 291] on button "Continue" at bounding box center [1010, 283] width 127 height 49
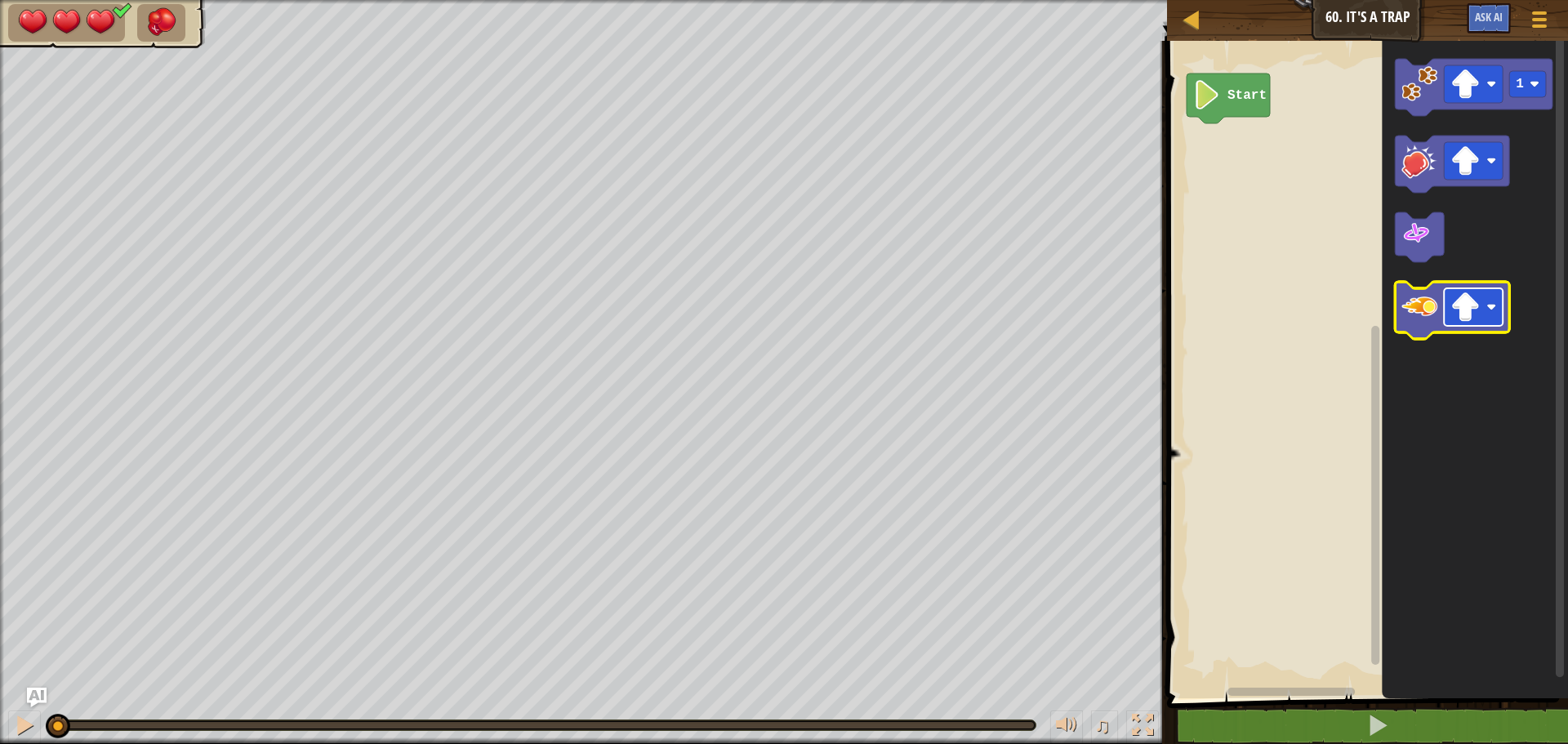
click at [1473, 303] on image "Blockly Workspace" at bounding box center [1465, 307] width 30 height 30
click at [1413, 313] on image "Blockly Workspace" at bounding box center [1419, 307] width 36 height 36
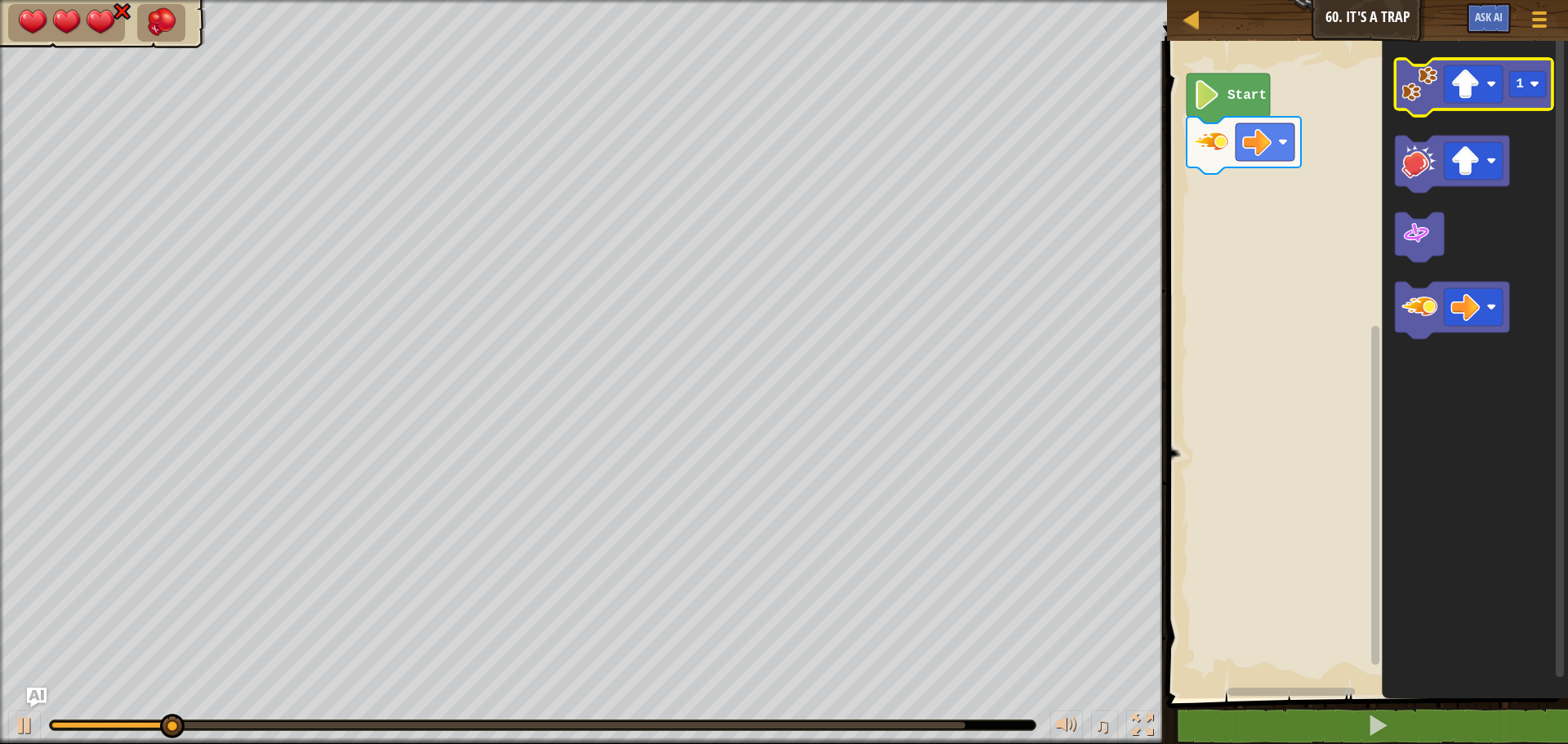
click at [1400, 84] on icon "Blockly Workspace" at bounding box center [1474, 87] width 157 height 57
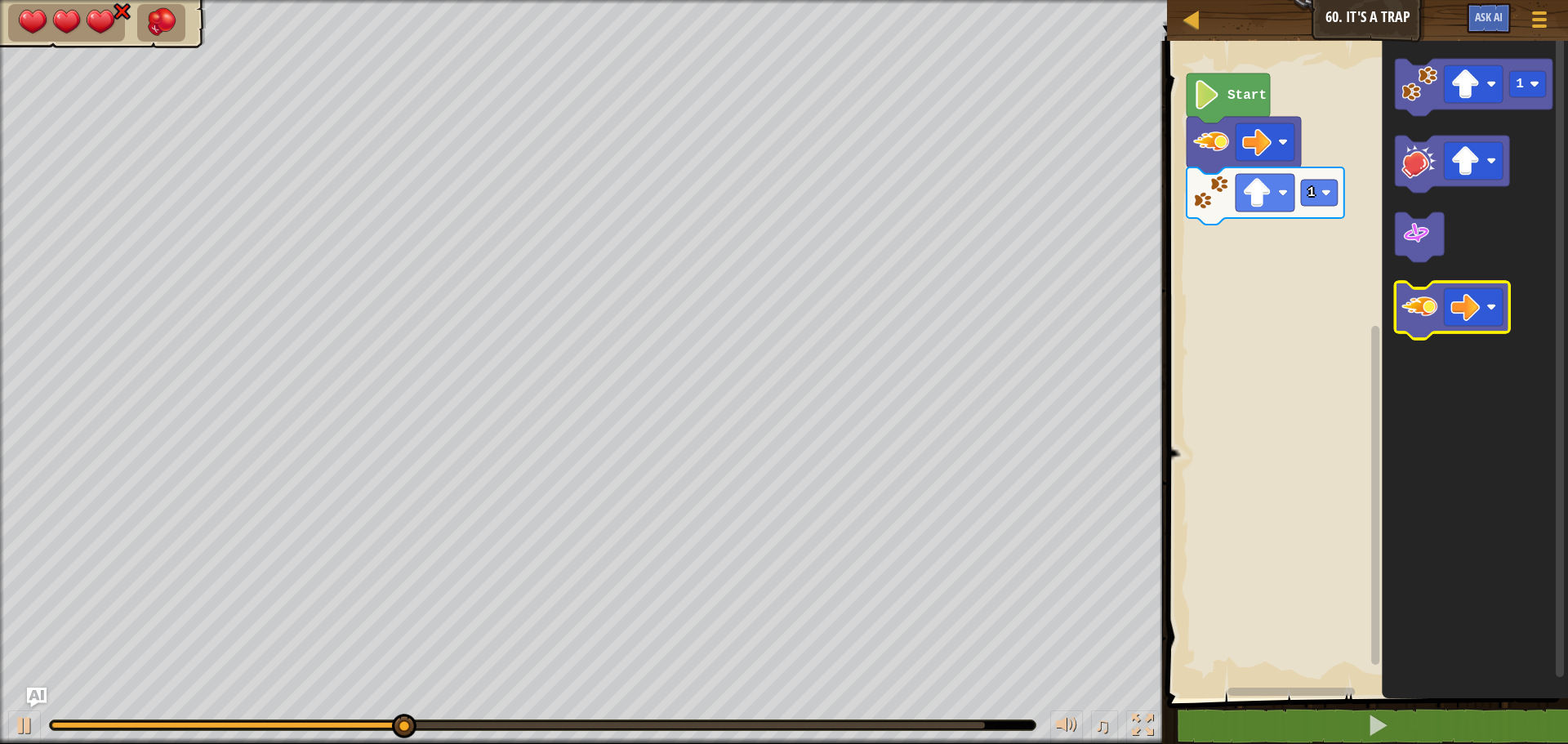
click at [1428, 307] on image "Blockly Workspace" at bounding box center [1419, 307] width 36 height 36
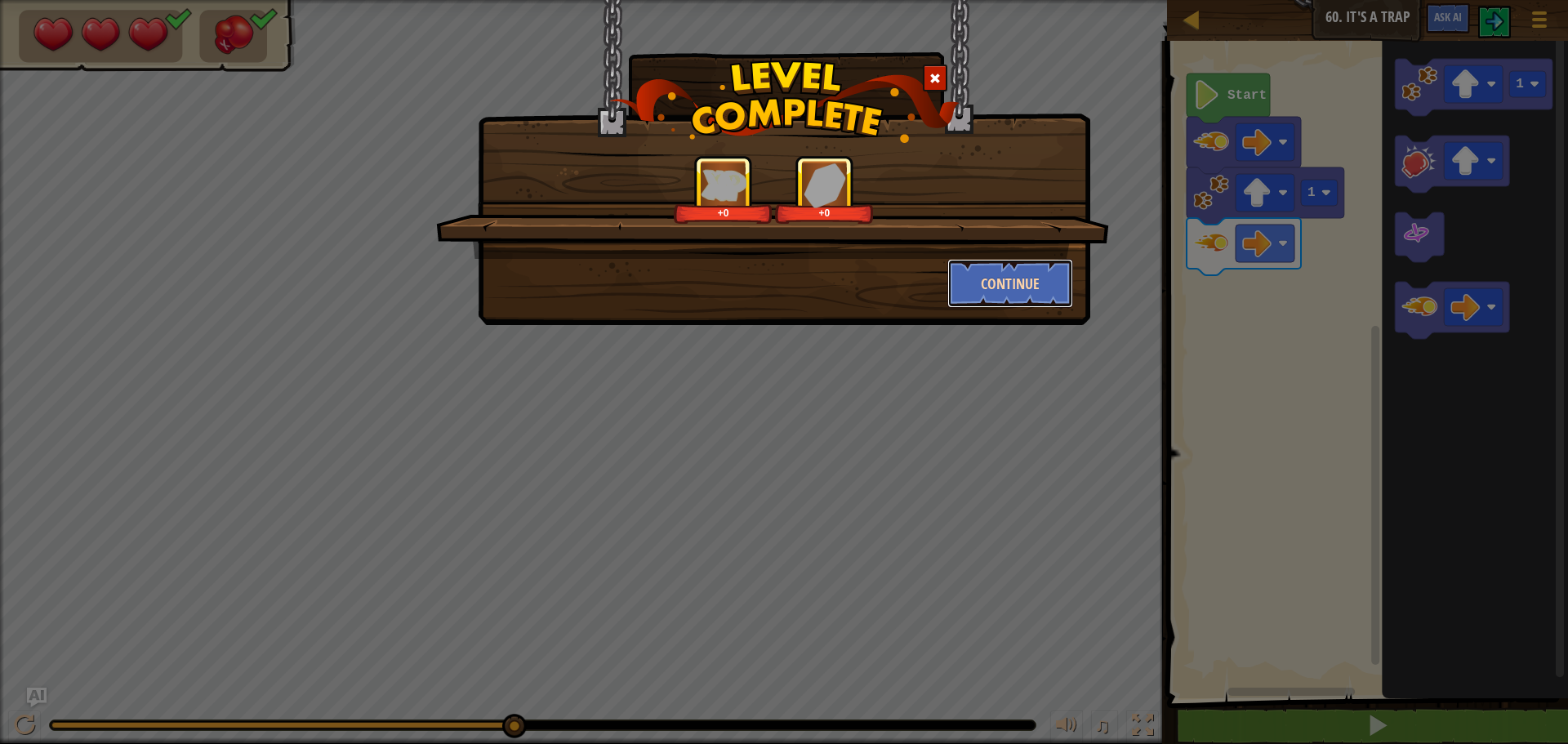
click at [997, 268] on button "Continue" at bounding box center [1010, 283] width 127 height 49
